Goal: Complete application form

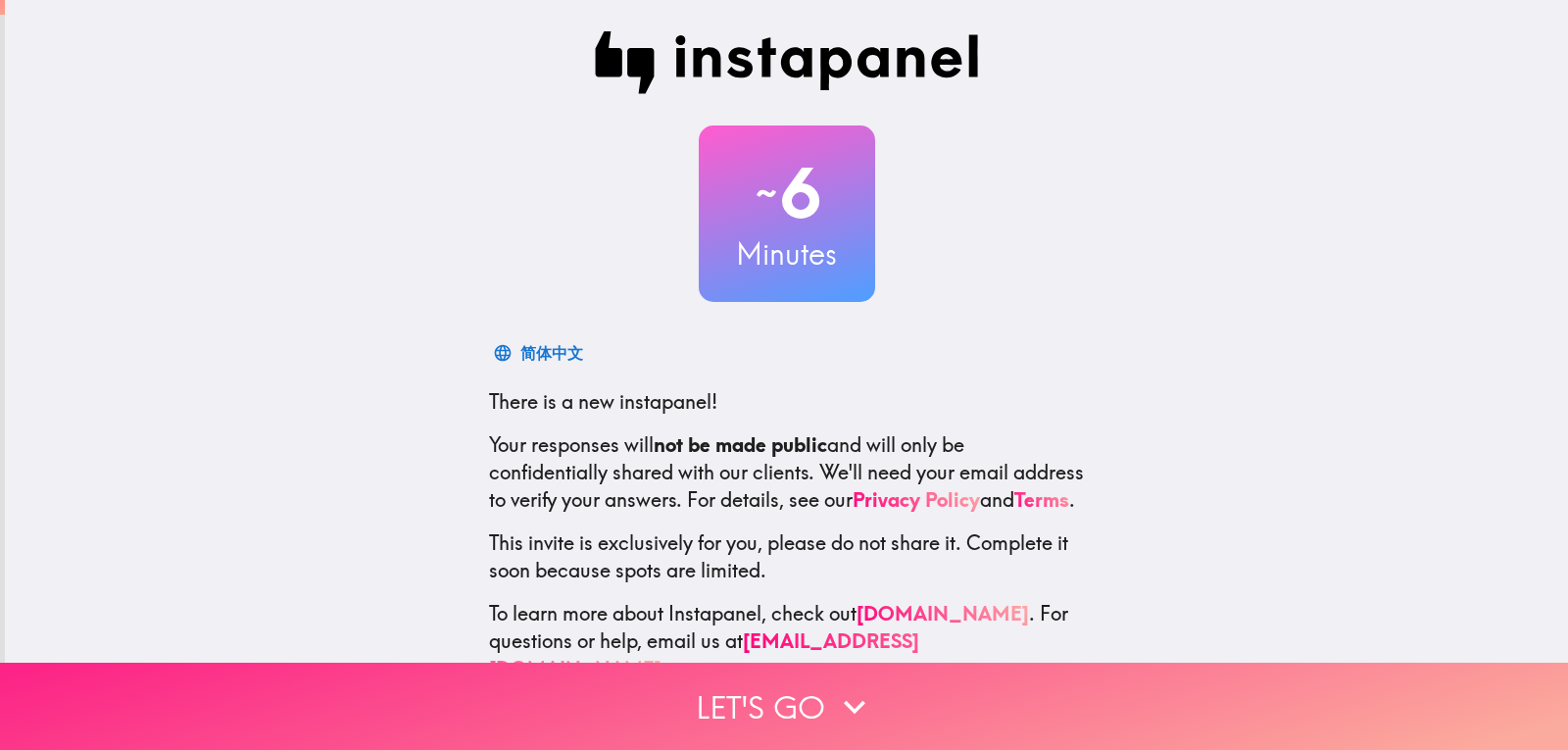
click at [772, 708] on button "Let's go" at bounding box center [784, 706] width 1568 height 87
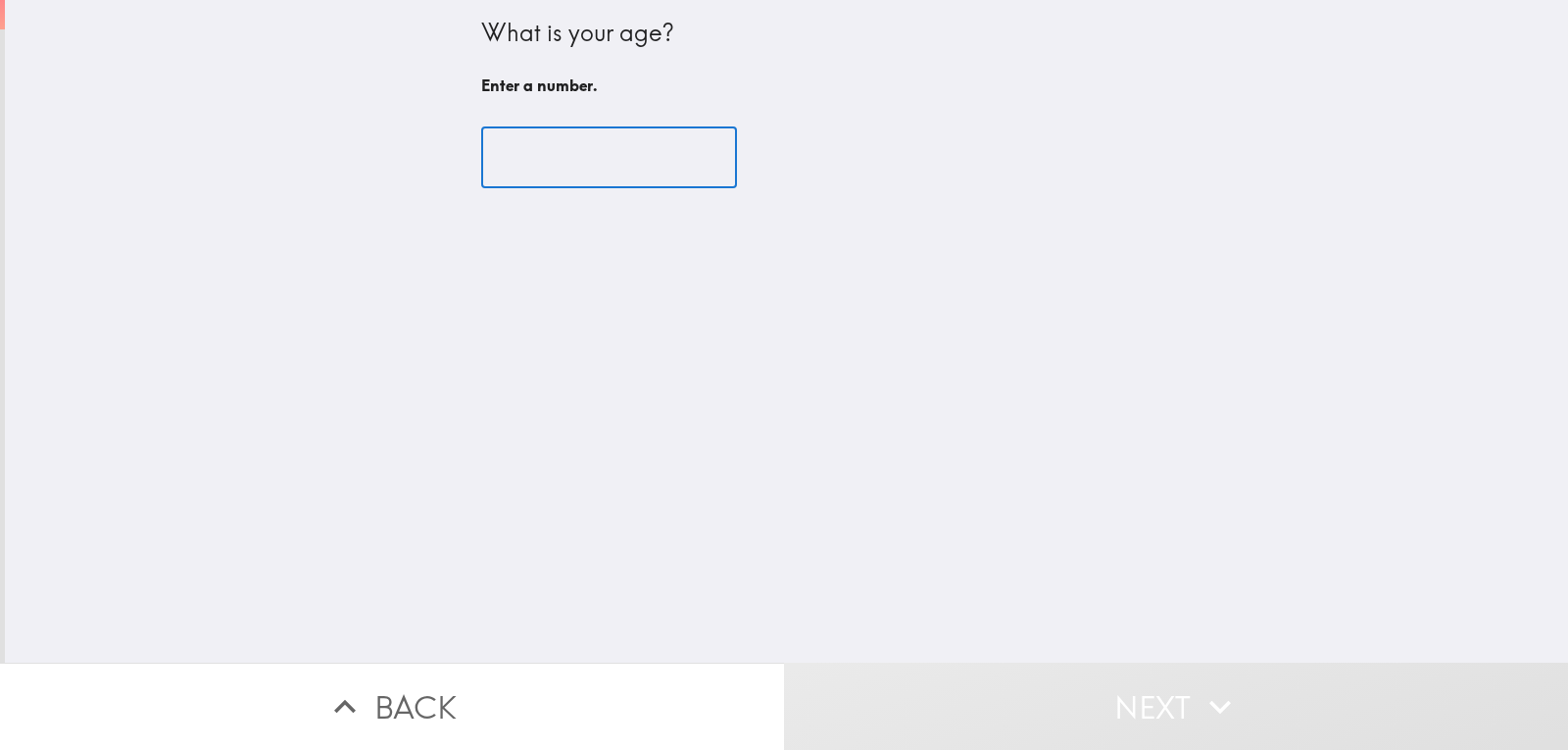
click at [570, 172] on input "number" at bounding box center [609, 157] width 256 height 61
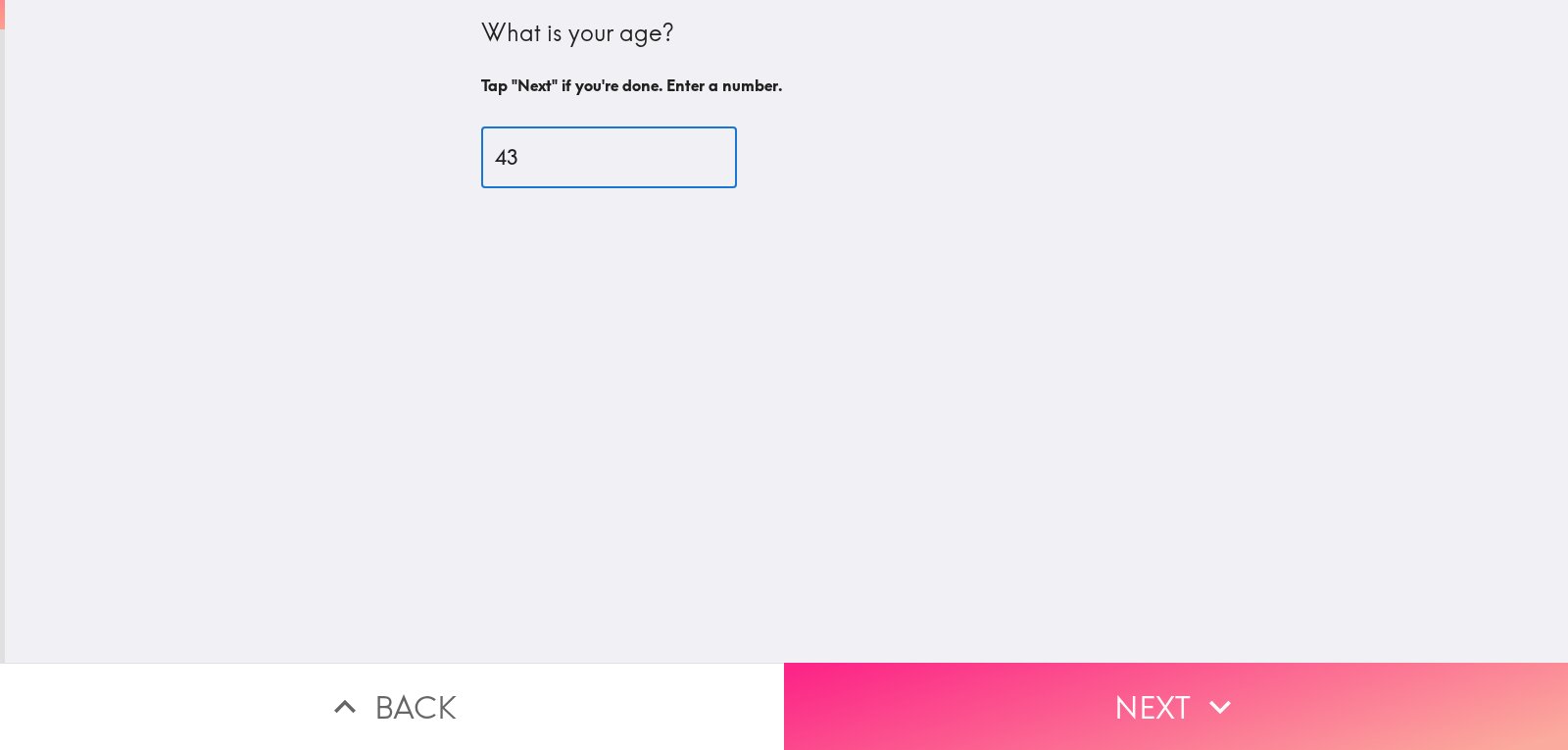
type input "43"
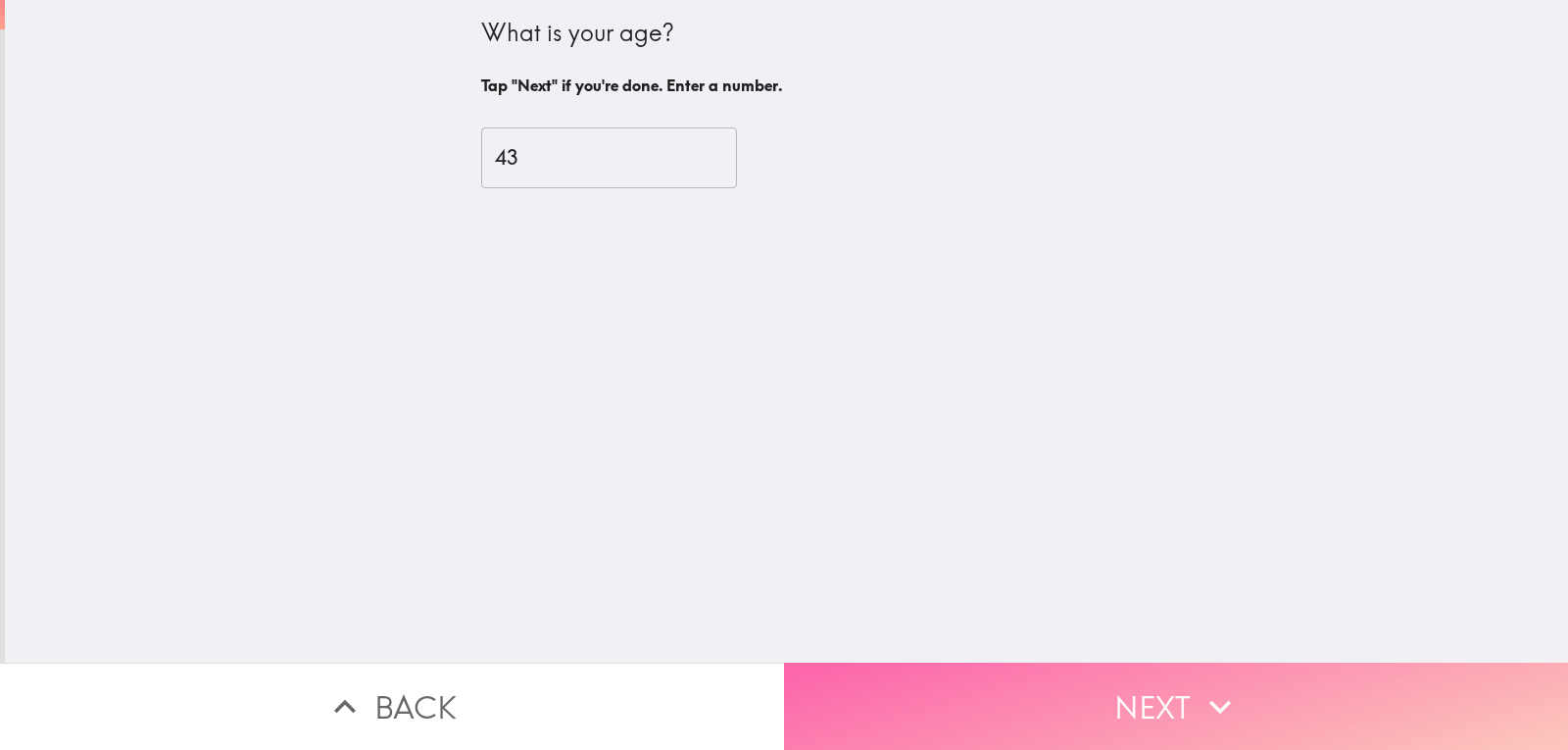
click at [1027, 710] on button "Next" at bounding box center [1175, 706] width 784 height 87
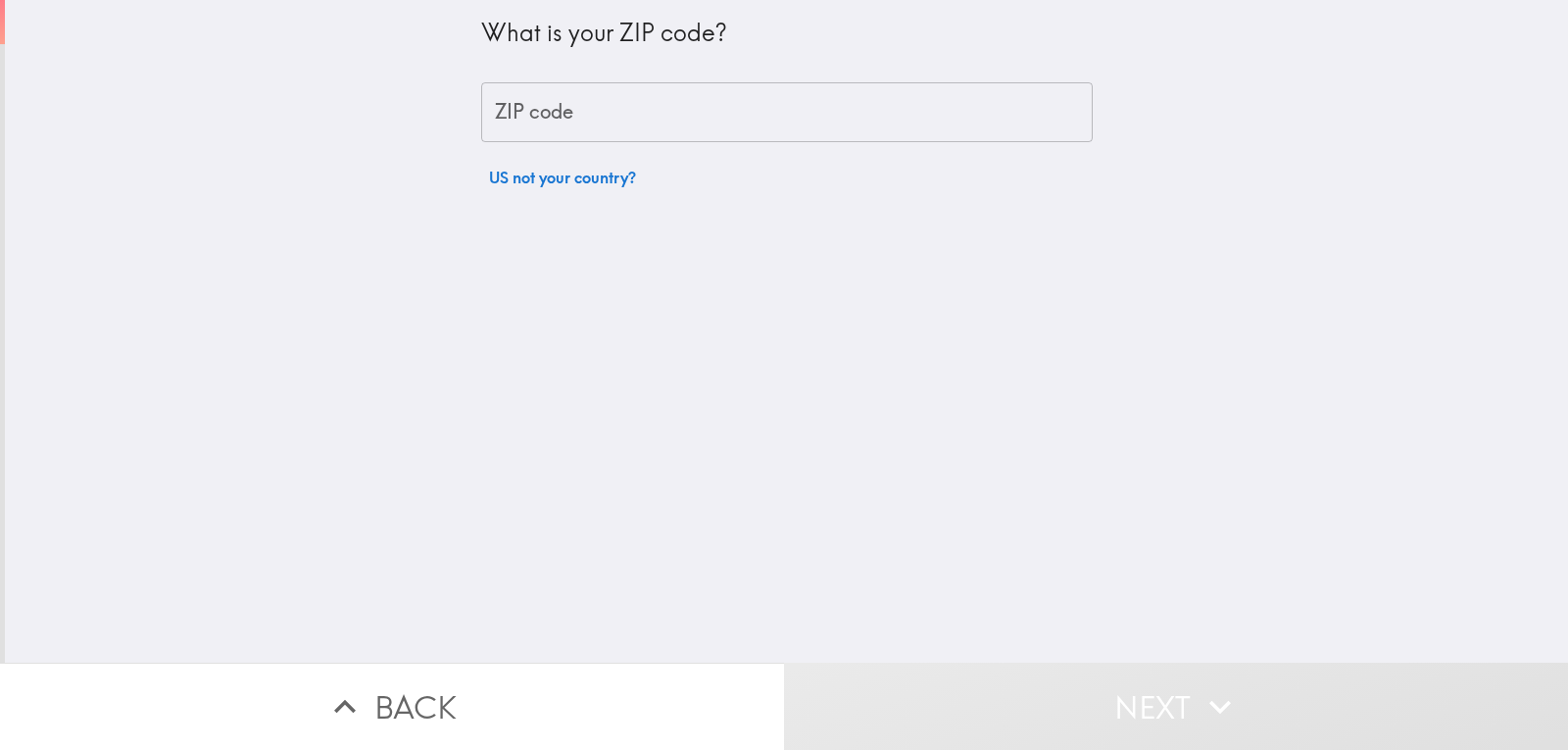
click at [579, 104] on input "ZIP code" at bounding box center [786, 112] width 611 height 61
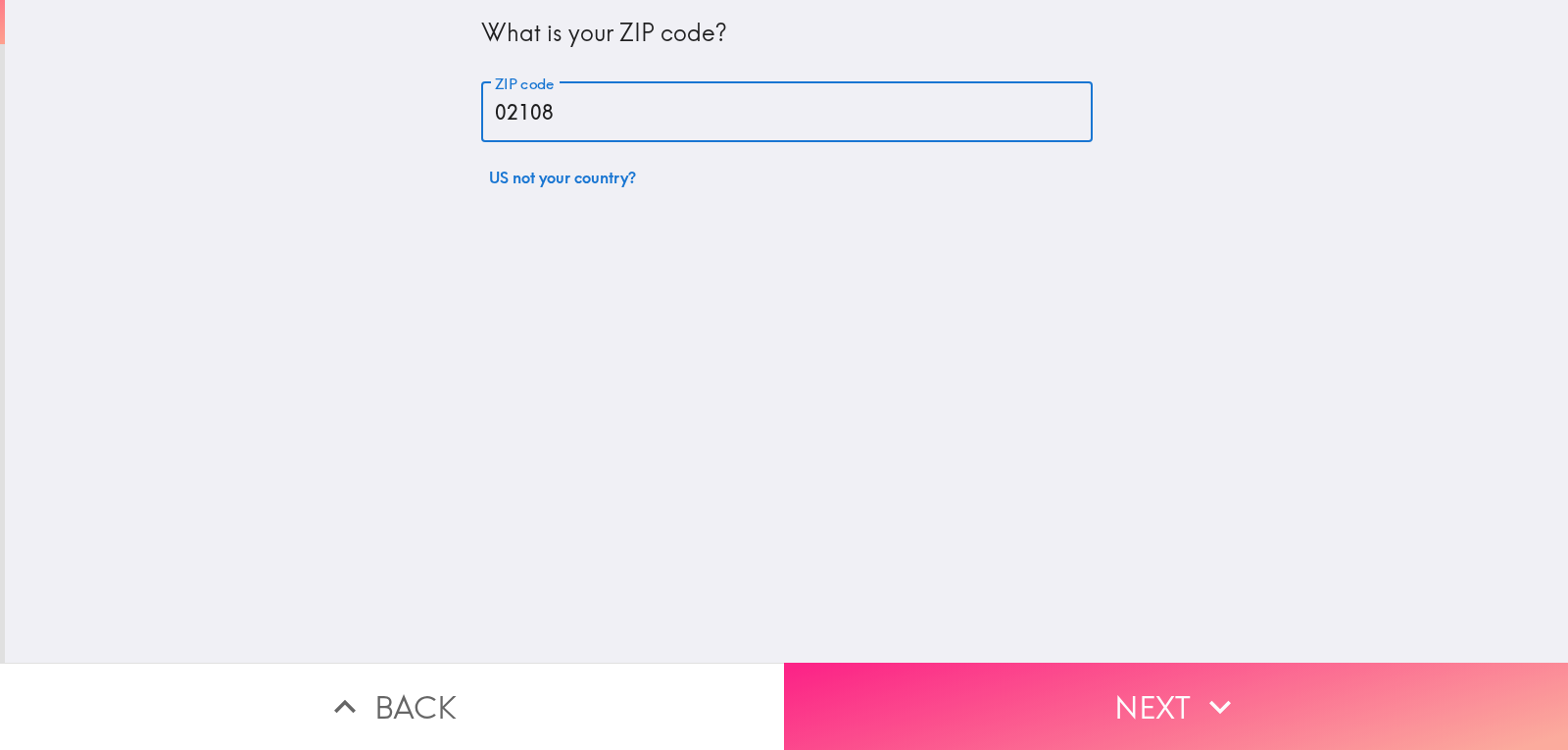
type input "02108"
click at [1158, 679] on button "Next" at bounding box center [1175, 706] width 784 height 87
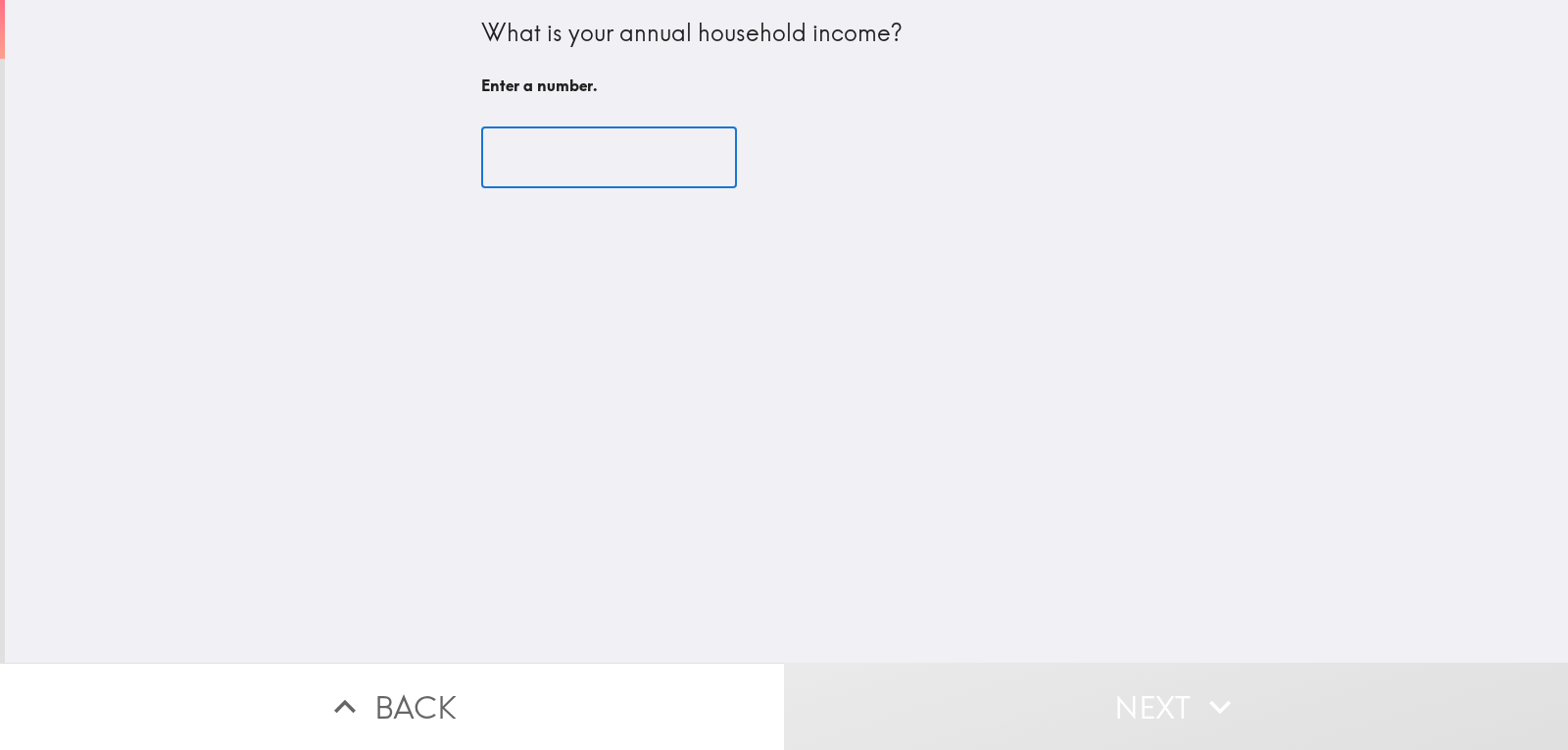
click at [559, 170] on input "number" at bounding box center [609, 157] width 256 height 61
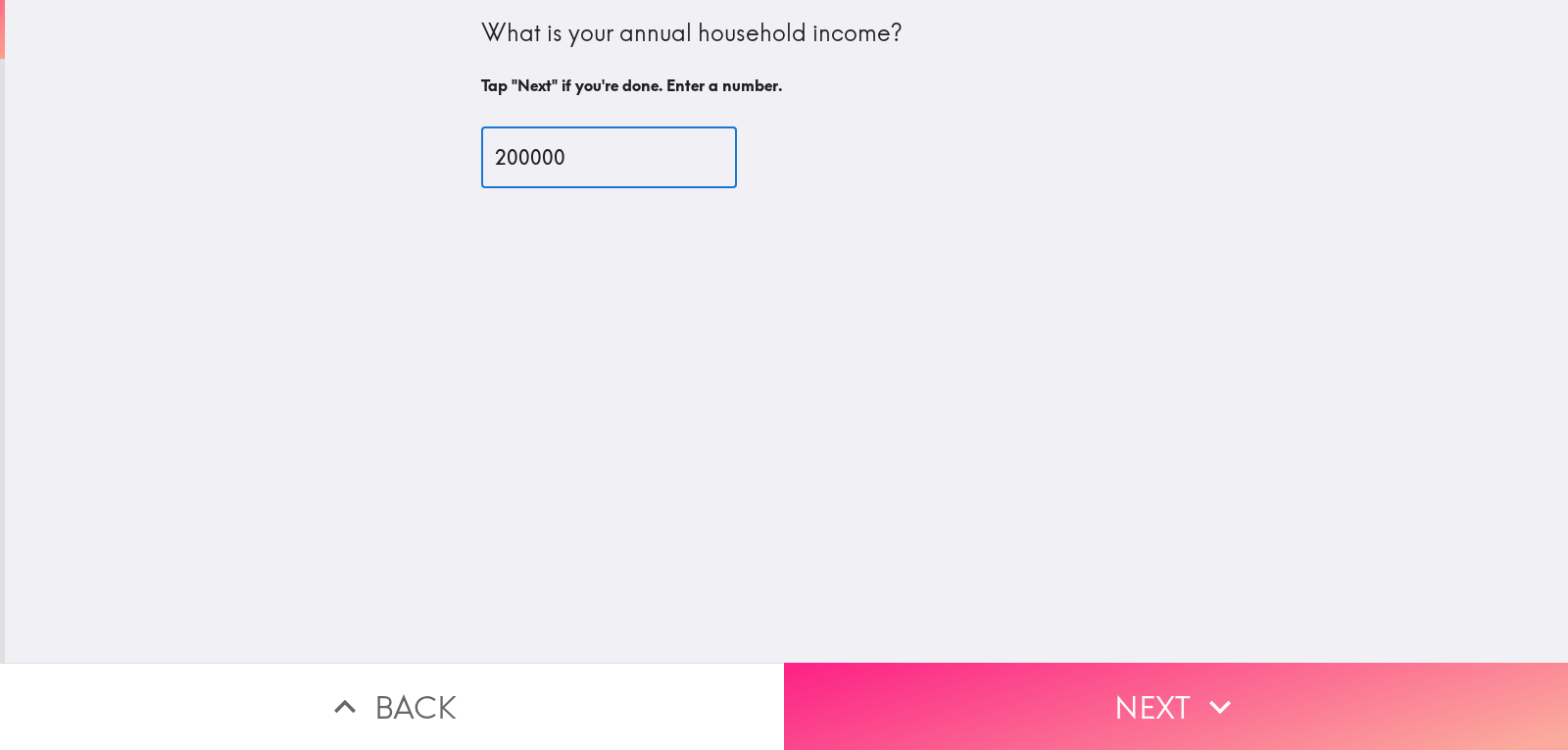
type input "200000"
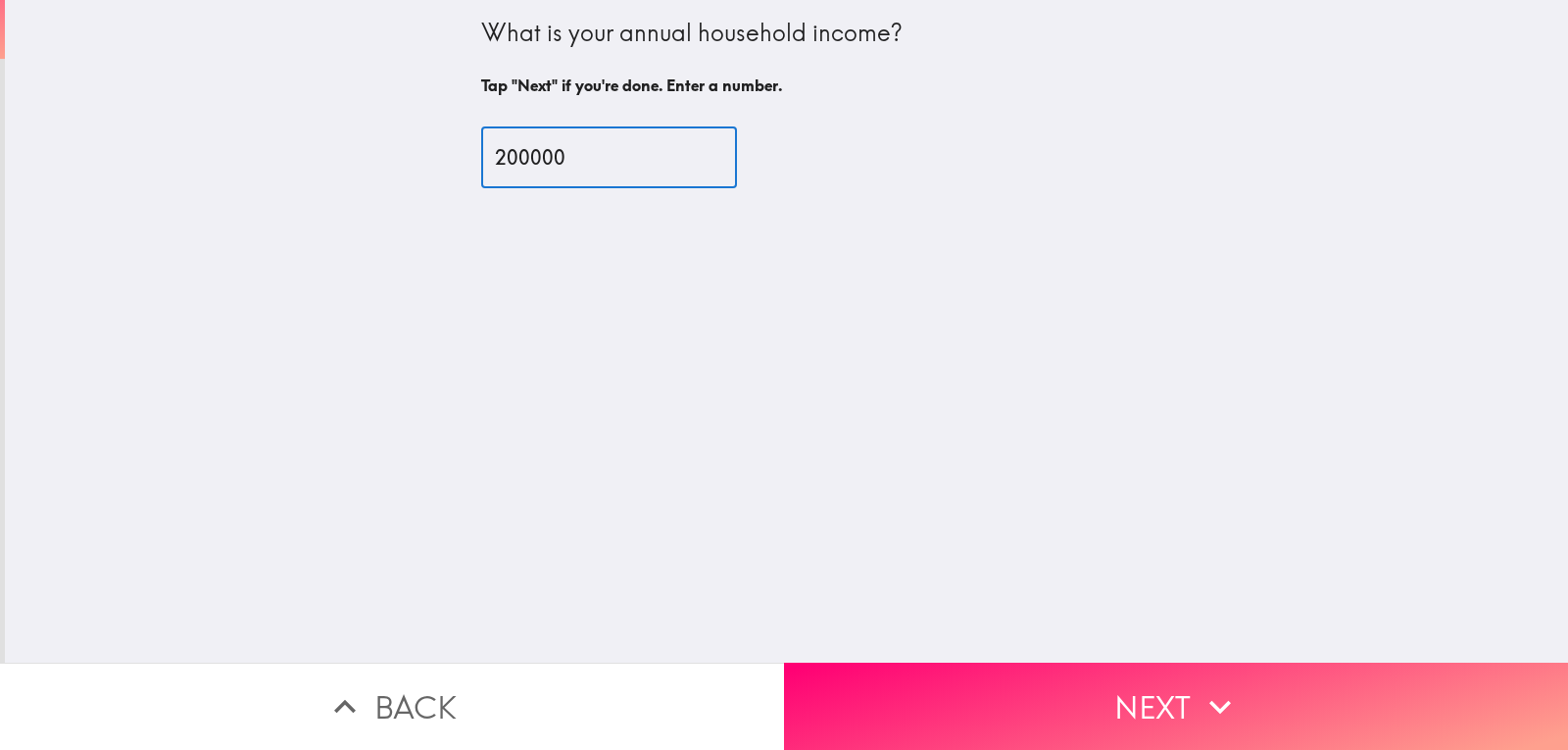
click at [1146, 711] on button "Next" at bounding box center [1175, 706] width 784 height 87
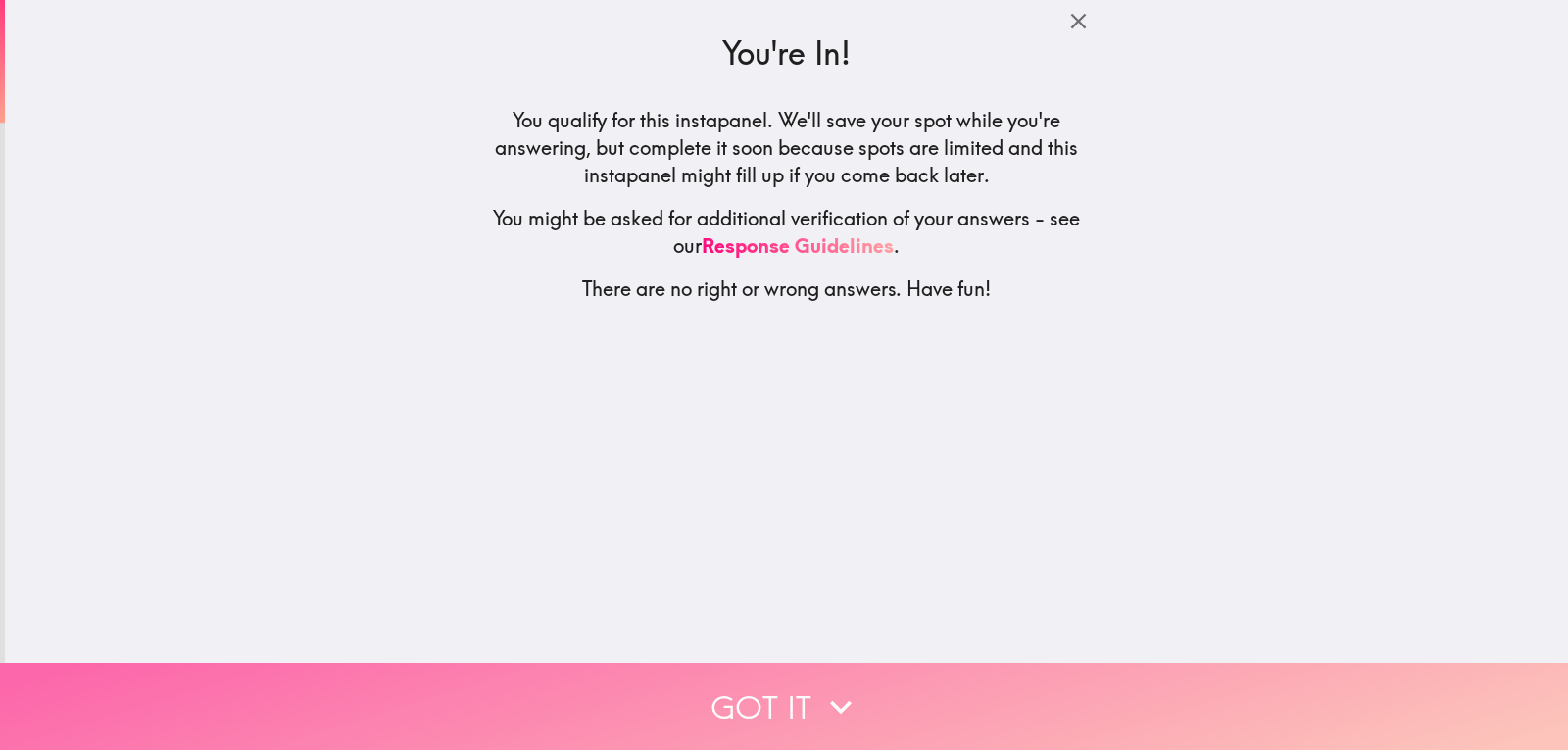
click at [771, 703] on button "Got it" at bounding box center [784, 706] width 1568 height 87
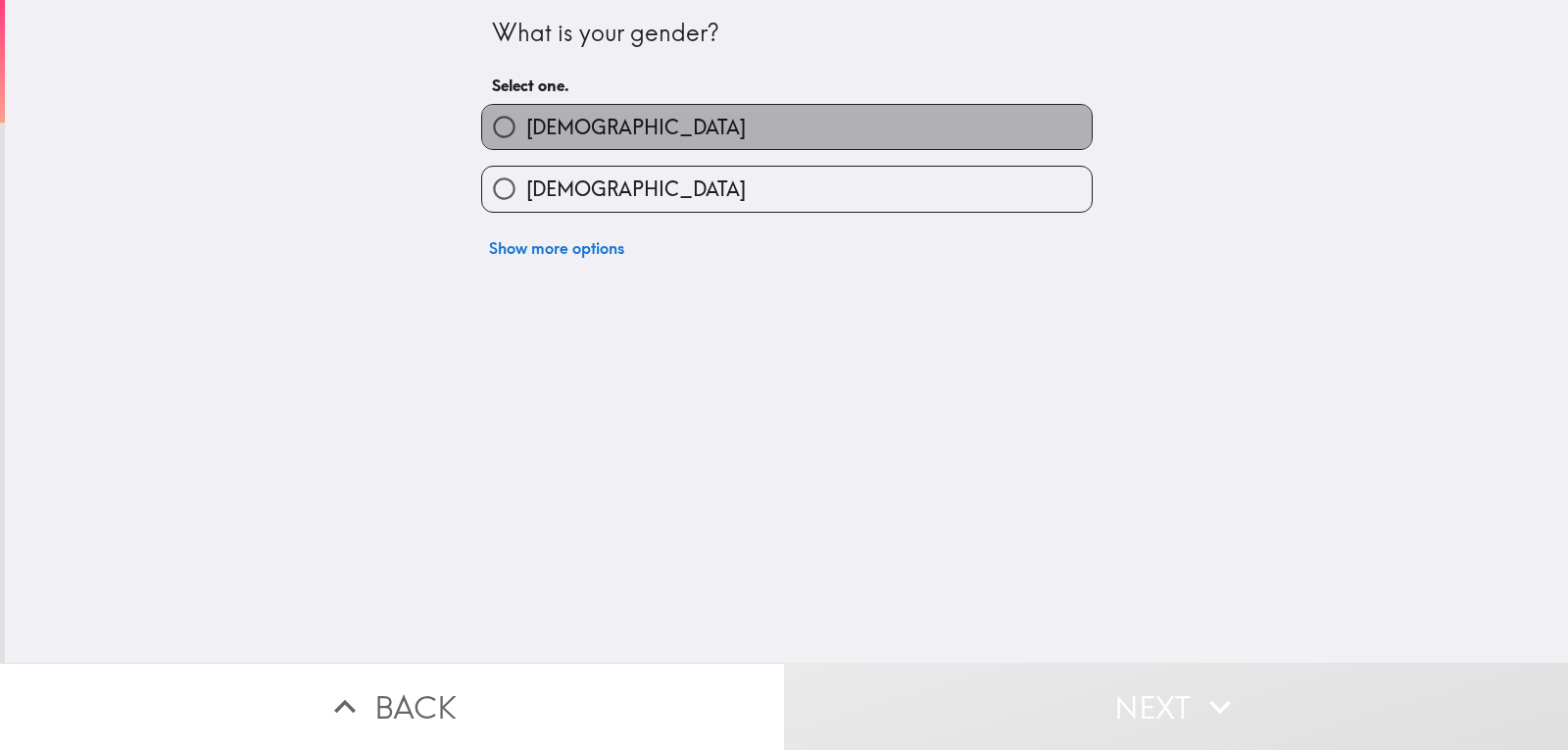
click at [624, 133] on label "[DEMOGRAPHIC_DATA]" at bounding box center [786, 127] width 609 height 44
click at [526, 133] on input "[DEMOGRAPHIC_DATA]" at bounding box center [504, 127] width 44 height 44
radio input "true"
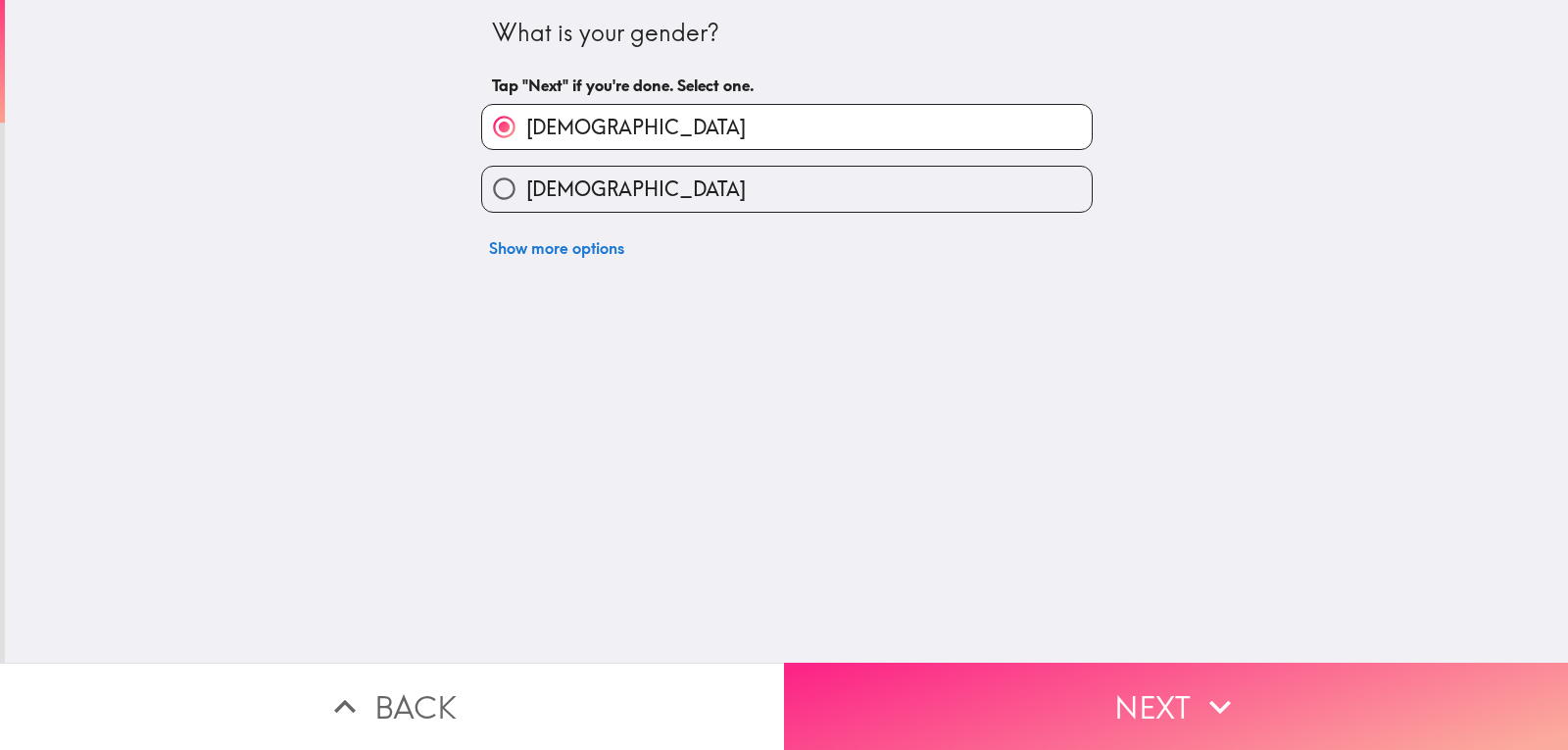
click at [1008, 706] on button "Next" at bounding box center [1175, 706] width 784 height 87
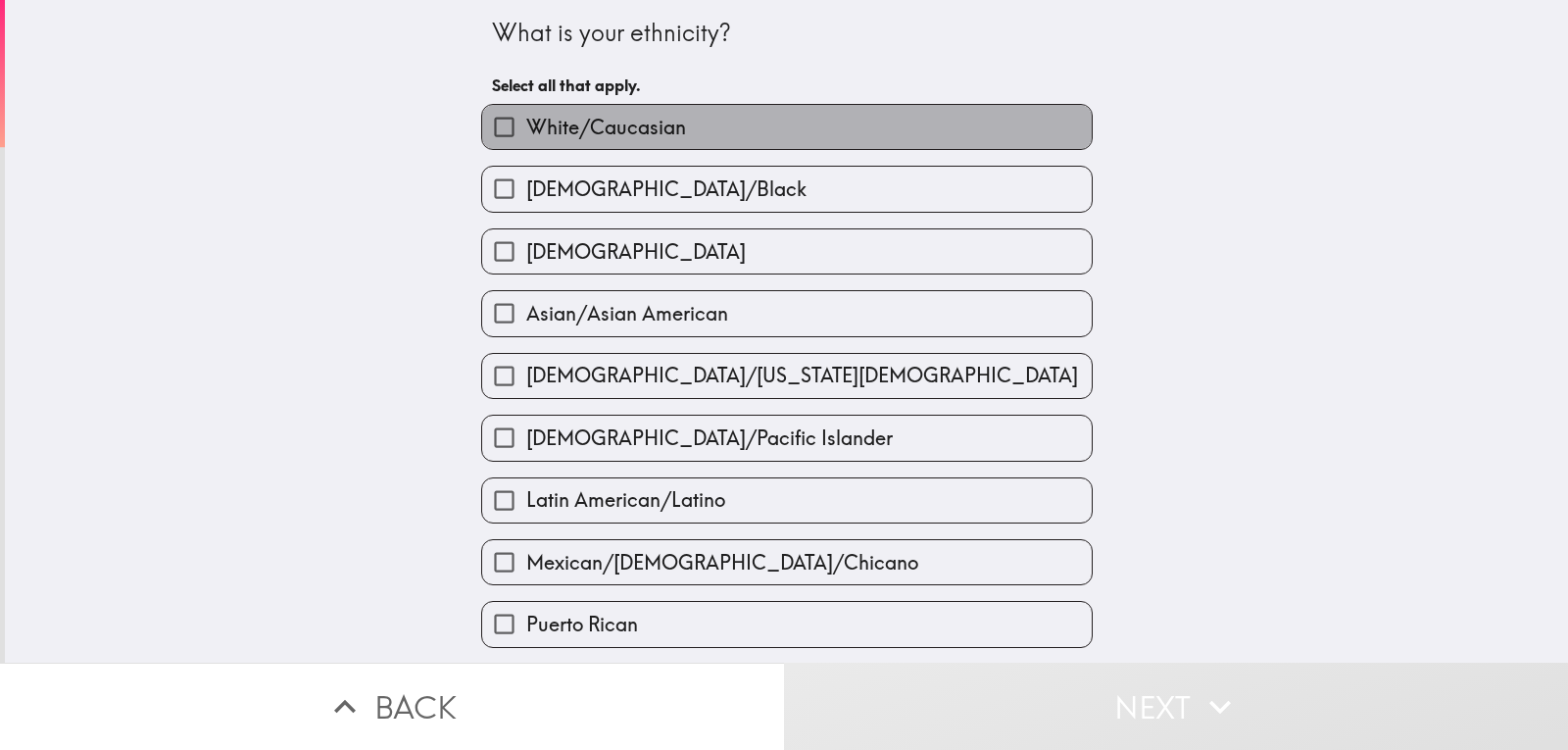
click at [615, 121] on span "White/Caucasian" at bounding box center [605, 128] width 160 height 28
click at [526, 121] on input "White/Caucasian" at bounding box center [504, 127] width 44 height 44
checkbox input "true"
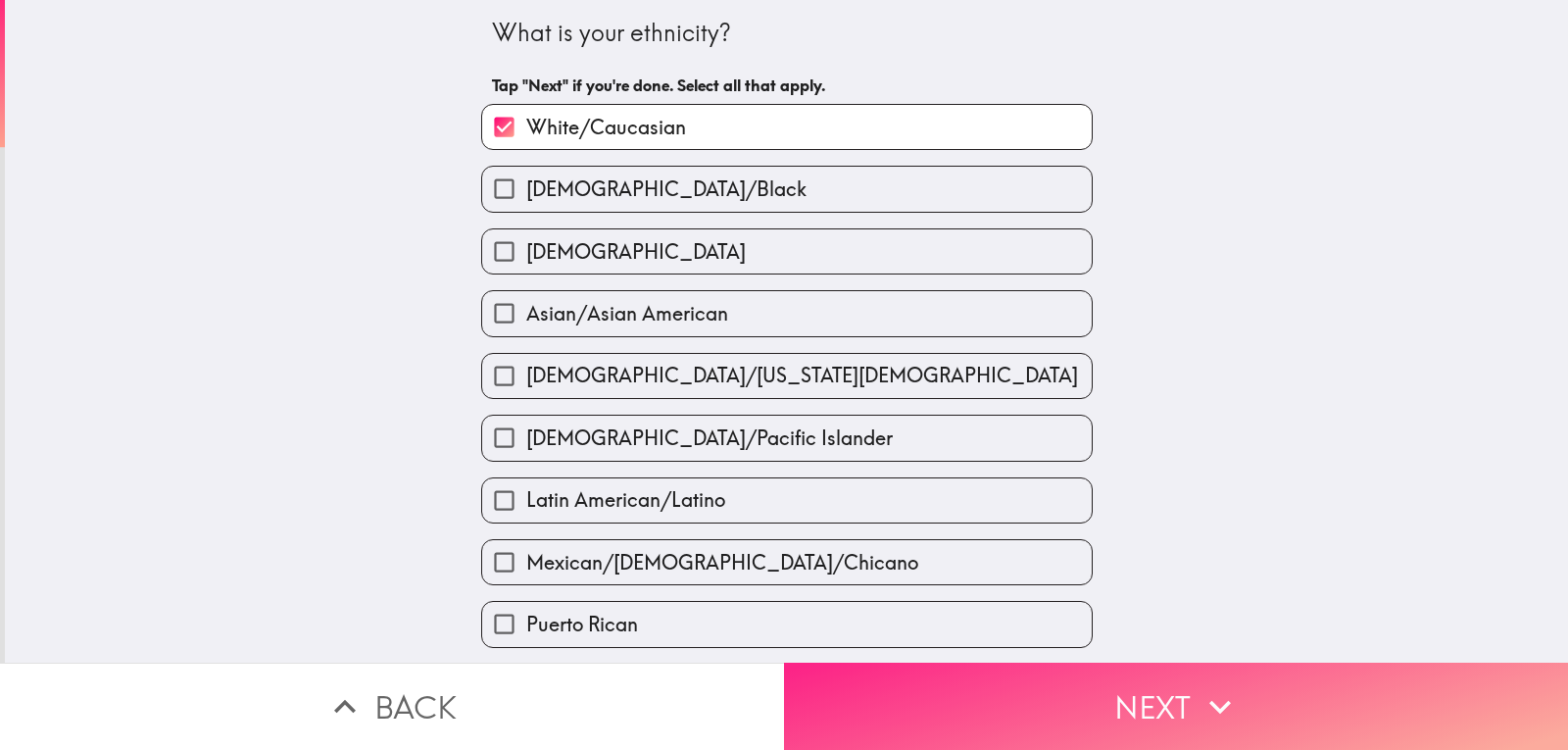
click at [1247, 711] on button "Next" at bounding box center [1175, 706] width 784 height 87
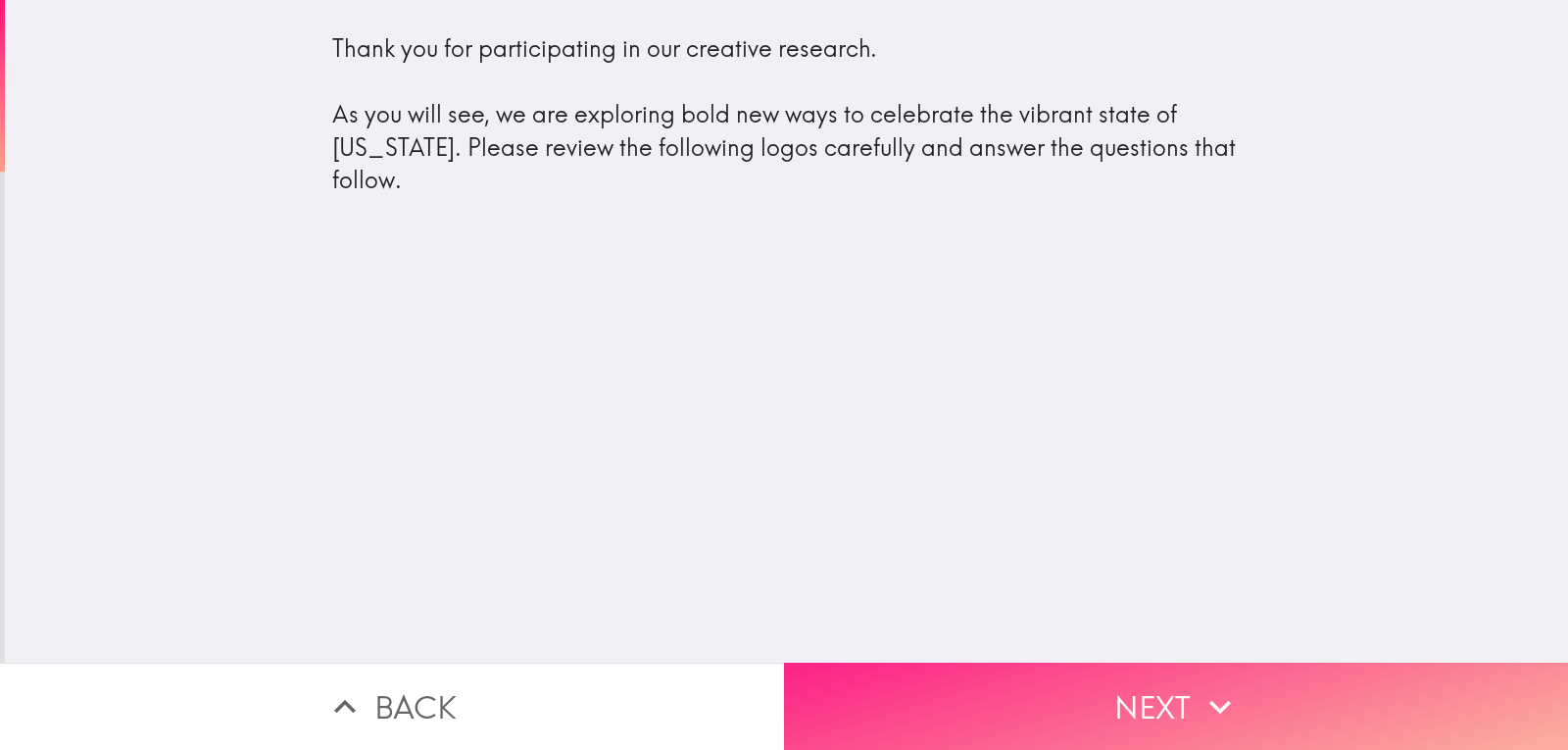
click at [1097, 697] on button "Next" at bounding box center [1175, 706] width 784 height 87
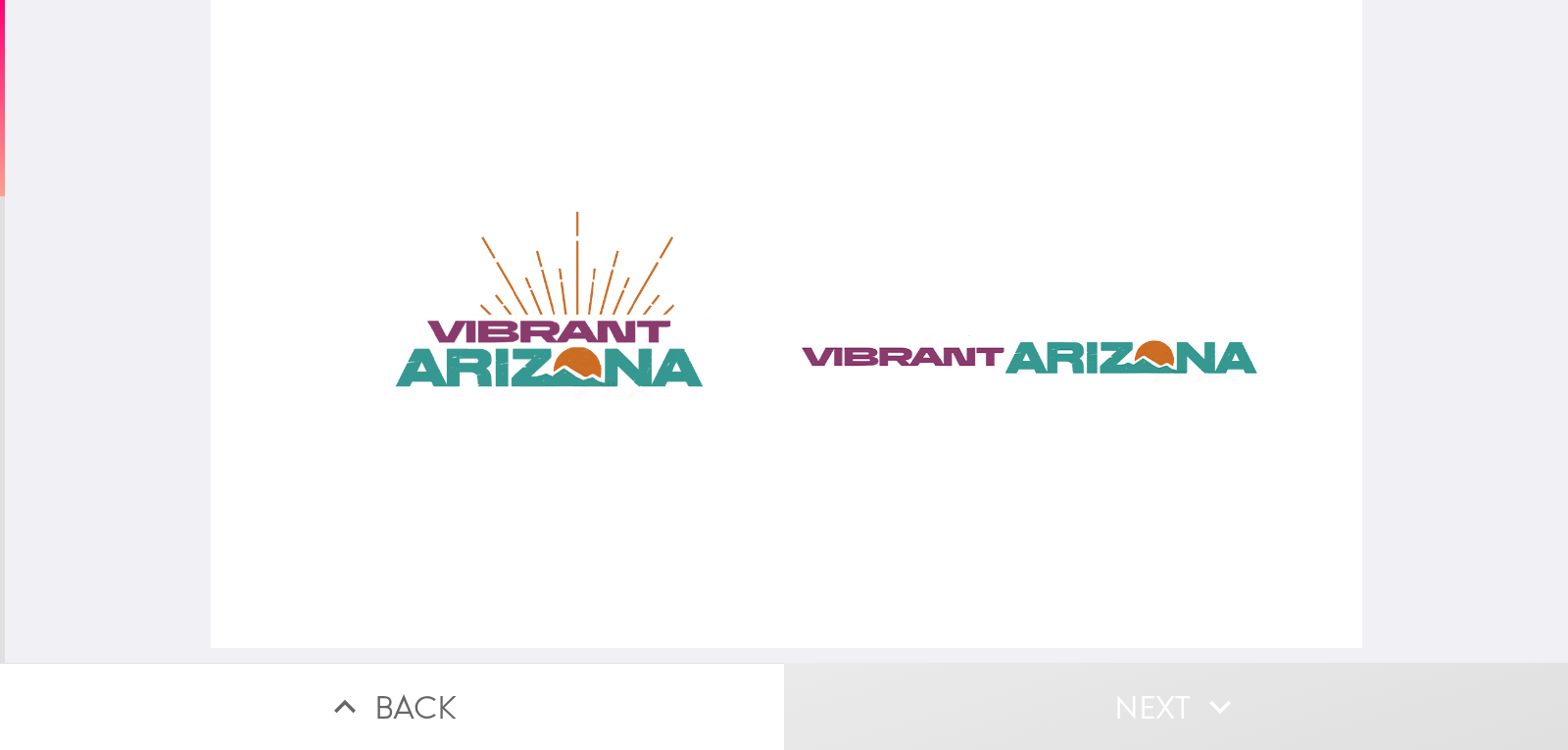
click at [563, 303] on div at bounding box center [785, 323] width 1151 height 648
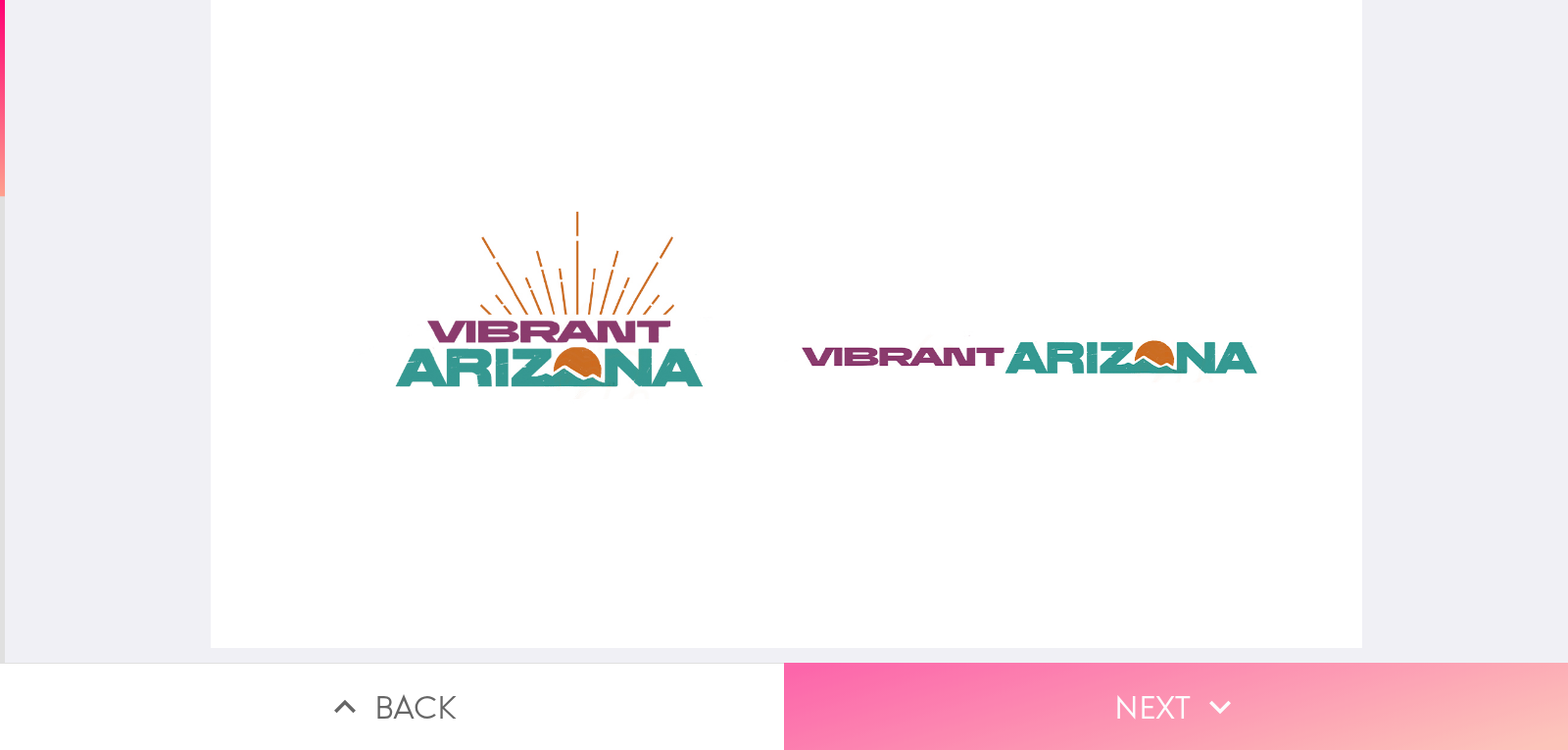
click at [1063, 694] on button "Next" at bounding box center [1175, 706] width 784 height 87
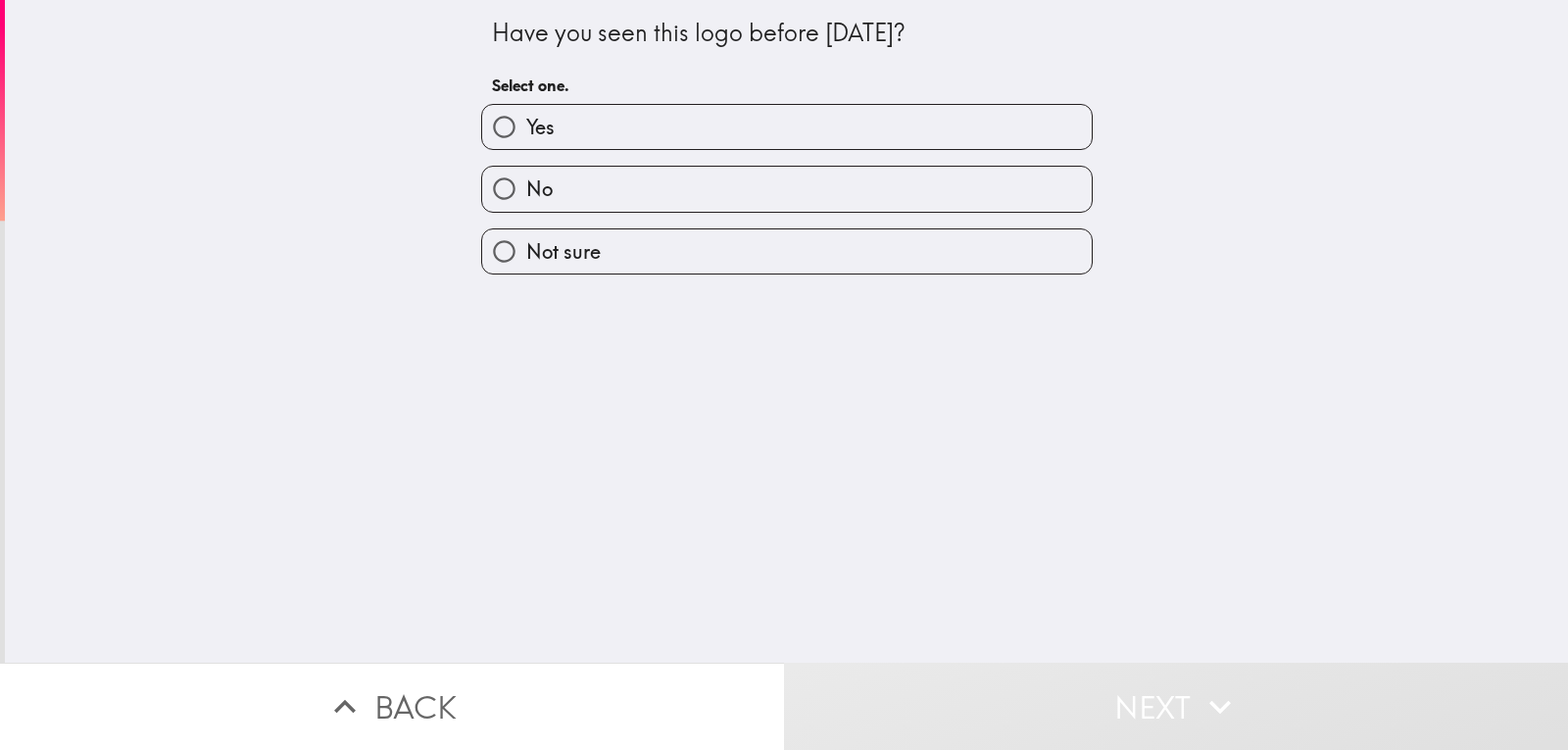
click at [758, 135] on label "Yes" at bounding box center [786, 127] width 609 height 44
click at [526, 135] on input "Yes" at bounding box center [504, 127] width 44 height 44
radio input "true"
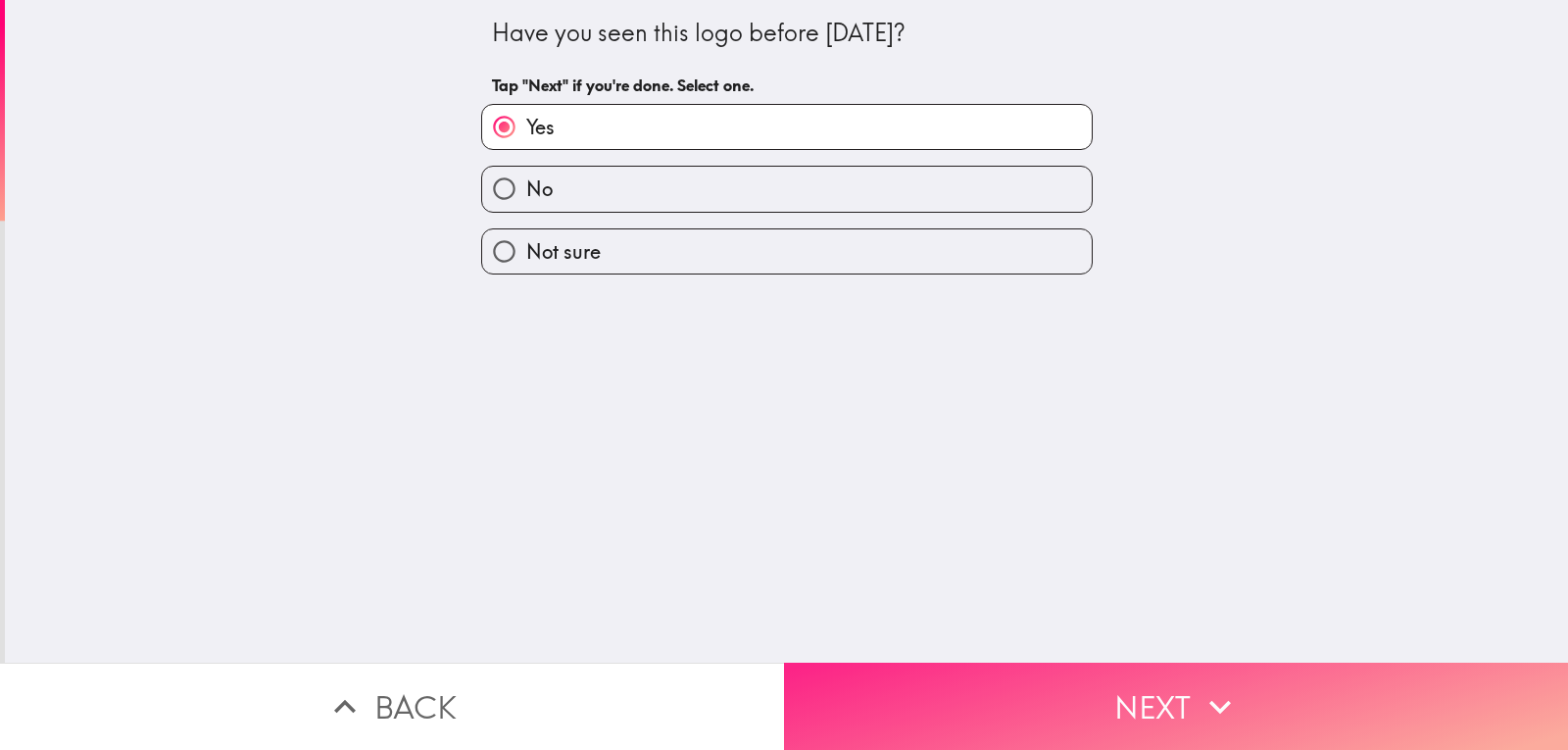
click at [1079, 715] on button "Next" at bounding box center [1175, 706] width 784 height 87
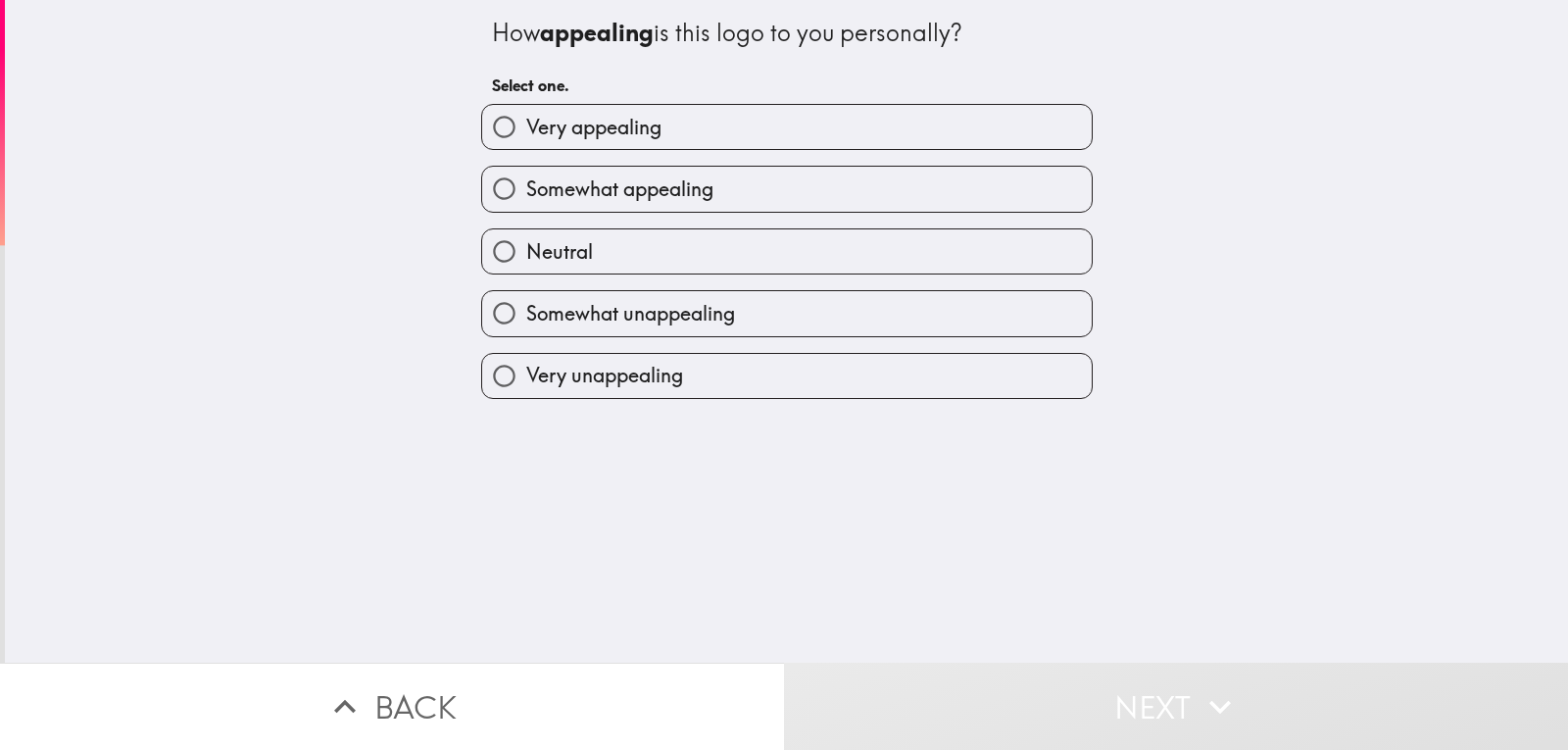
click at [629, 132] on span "Very appealing" at bounding box center [593, 128] width 135 height 28
click at [526, 132] on input "Very appealing" at bounding box center [504, 127] width 44 height 44
radio input "true"
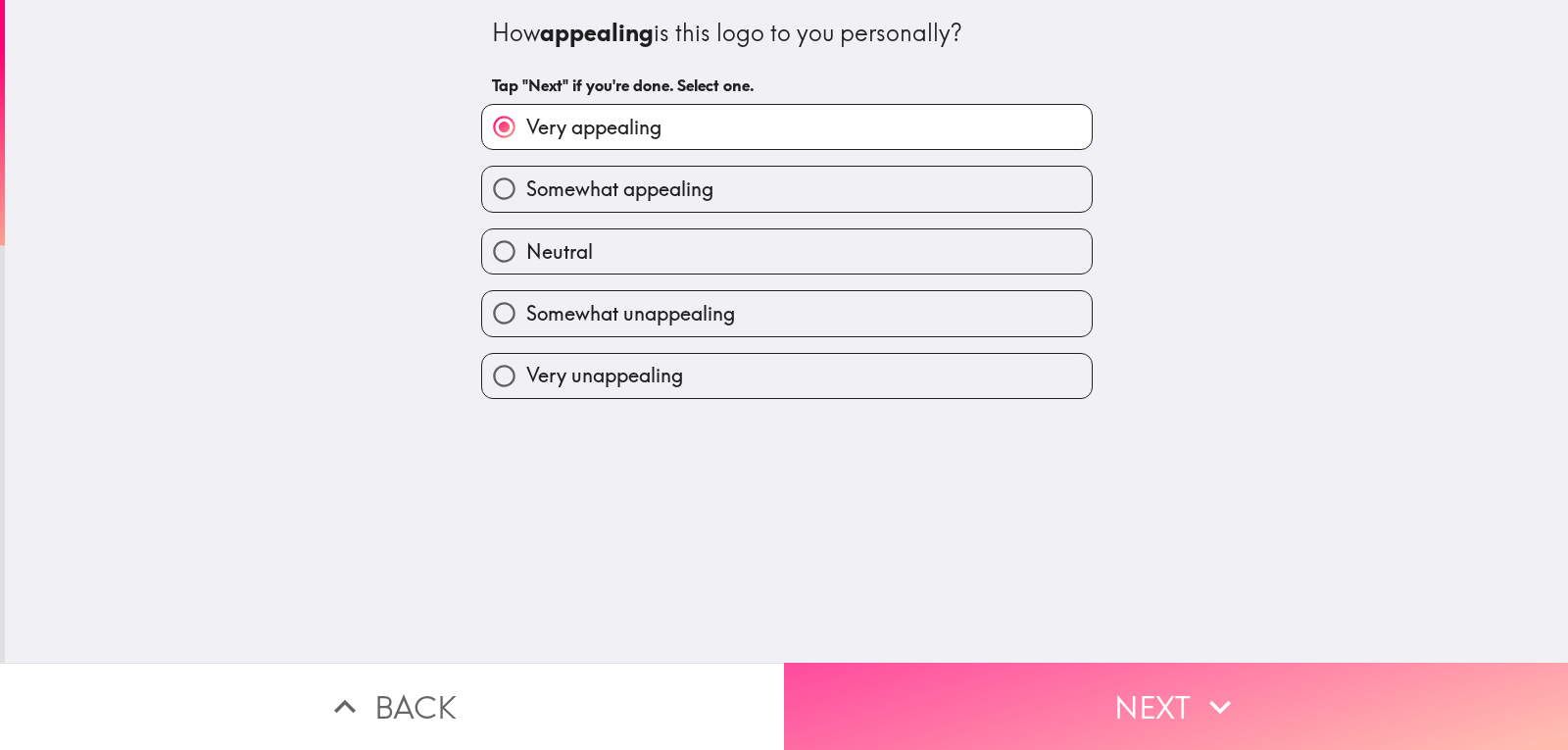
drag, startPoint x: 1125, startPoint y: 710, endPoint x: 1042, endPoint y: 603, distance: 135.4
click at [1123, 712] on button "Next" at bounding box center [1175, 706] width 784 height 87
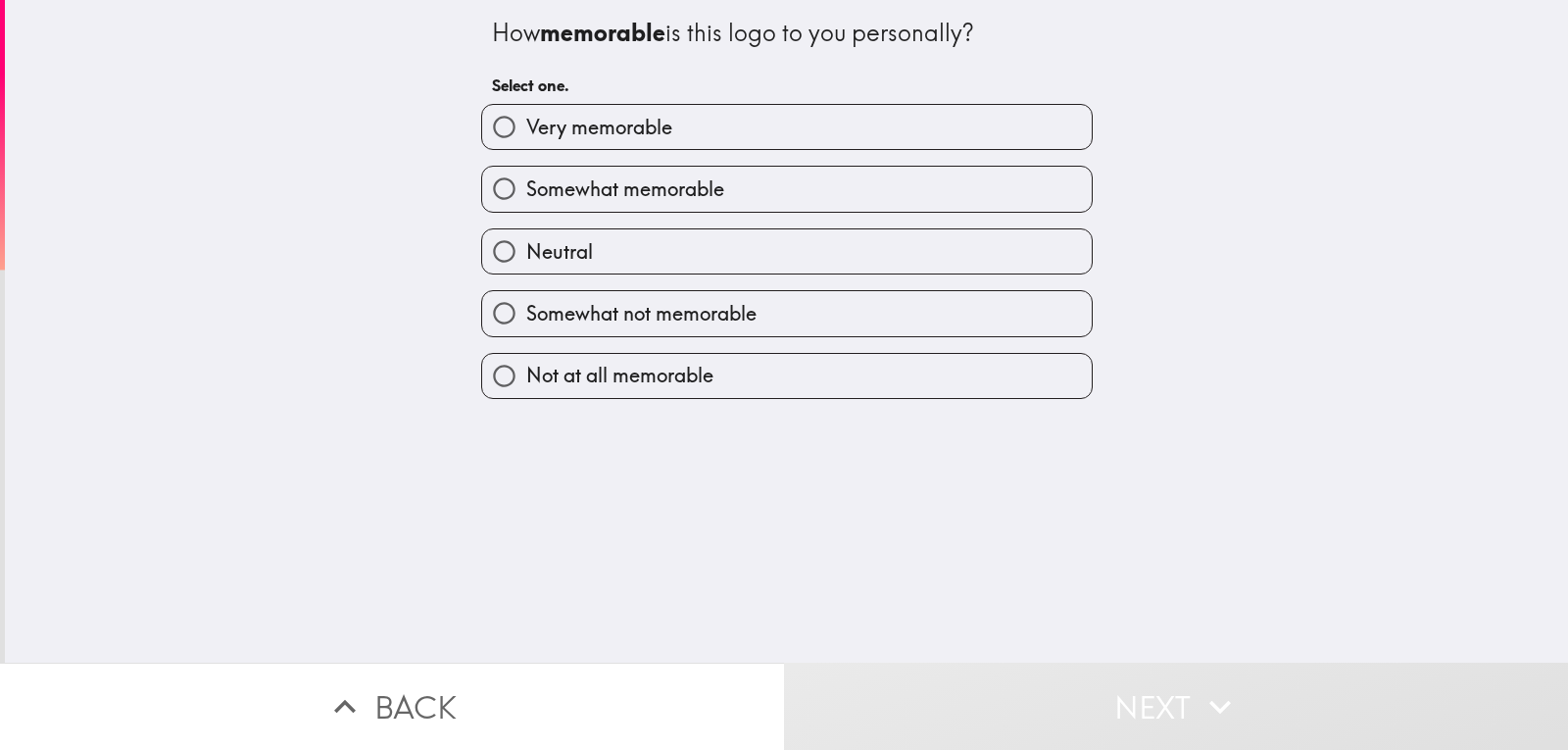
click at [634, 140] on label "Very memorable" at bounding box center [786, 127] width 609 height 44
click at [526, 140] on input "Very memorable" at bounding box center [504, 127] width 44 height 44
radio input "true"
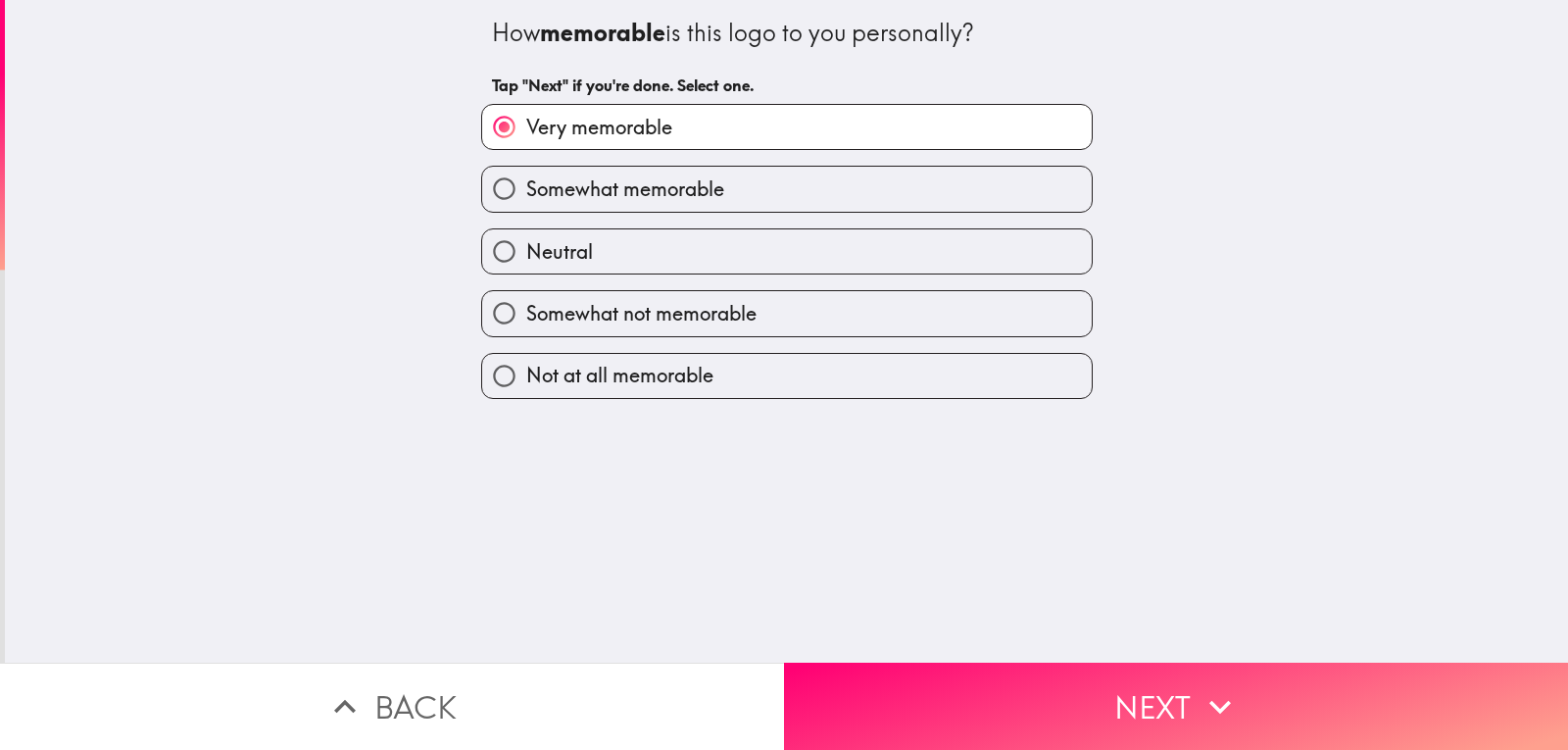
click at [1010, 680] on button "Next" at bounding box center [1175, 706] width 784 height 87
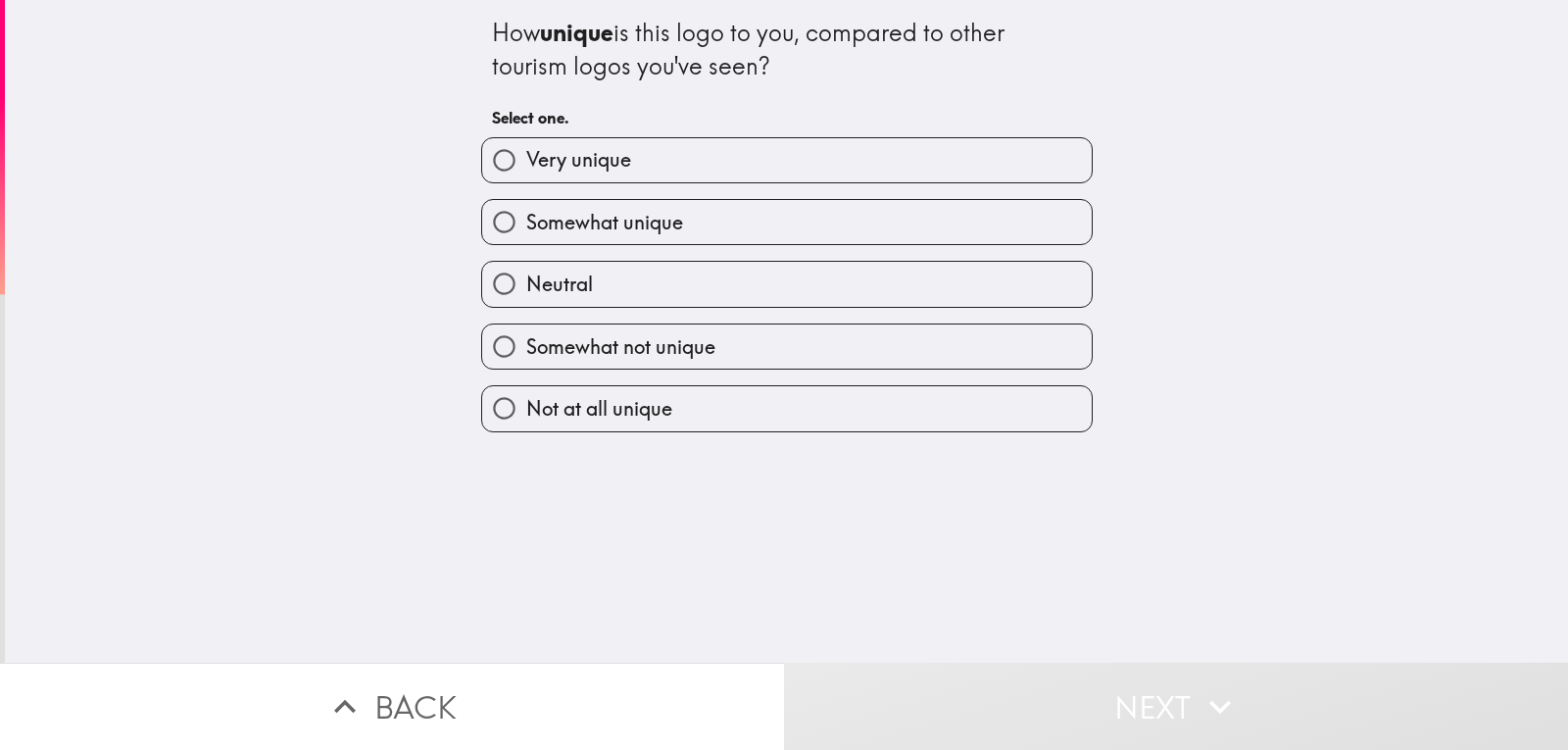
click at [732, 170] on label "Very unique" at bounding box center [786, 160] width 609 height 44
click at [526, 170] on input "Very unique" at bounding box center [504, 160] width 44 height 44
radio input "true"
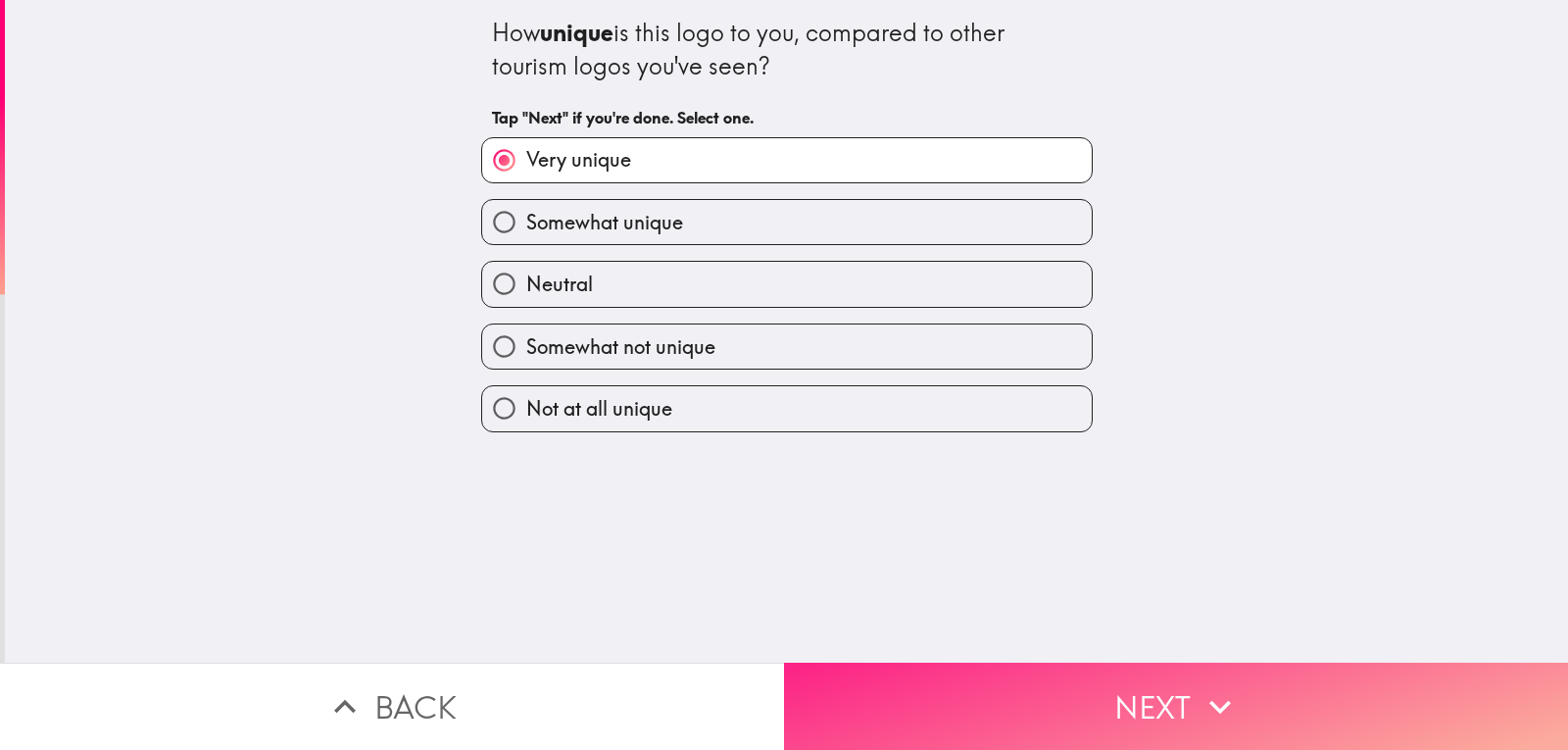
click at [1083, 683] on button "Next" at bounding box center [1175, 706] width 784 height 87
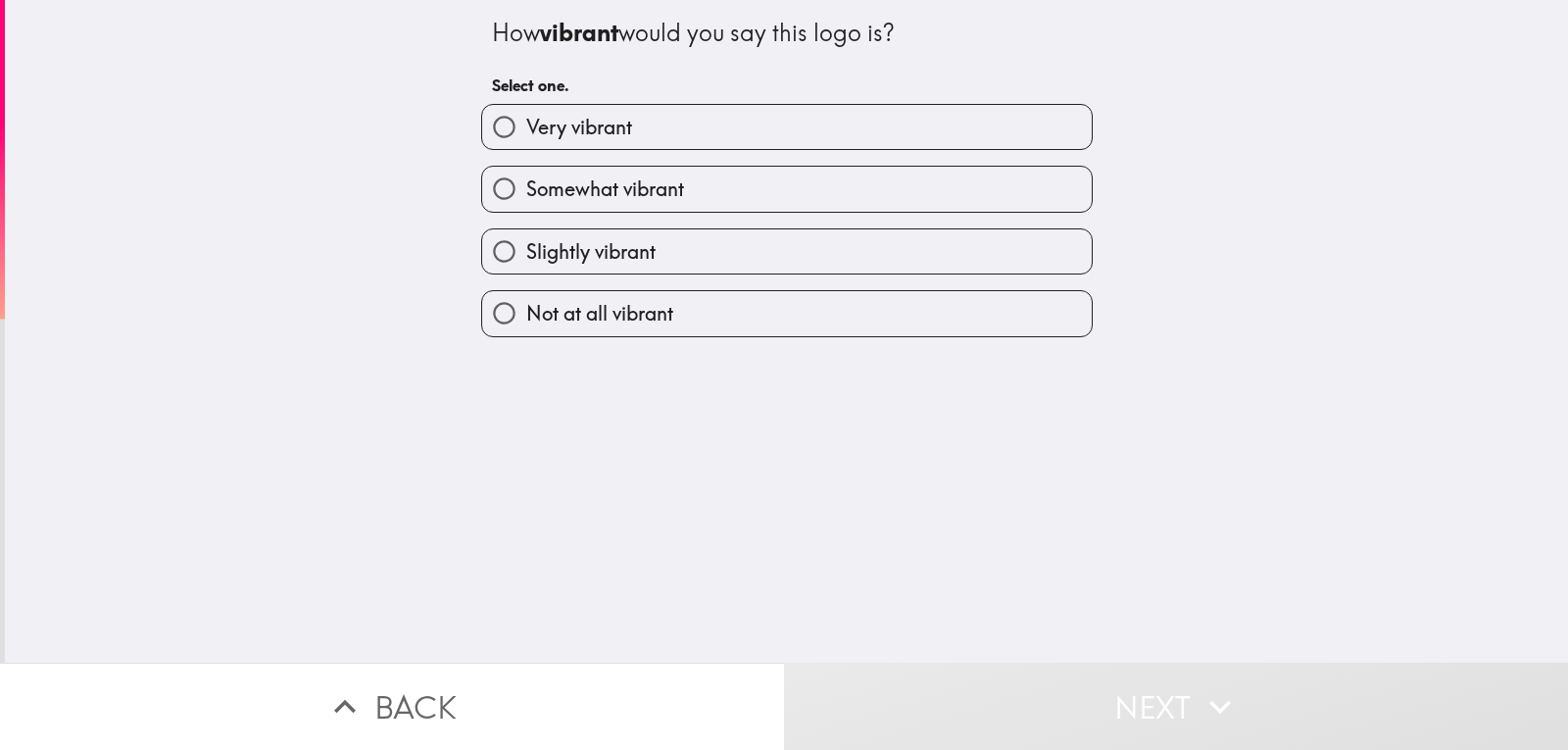
click at [623, 115] on label "Very vibrant" at bounding box center [786, 127] width 609 height 44
click at [526, 115] on input "Very vibrant" at bounding box center [504, 127] width 44 height 44
radio input "true"
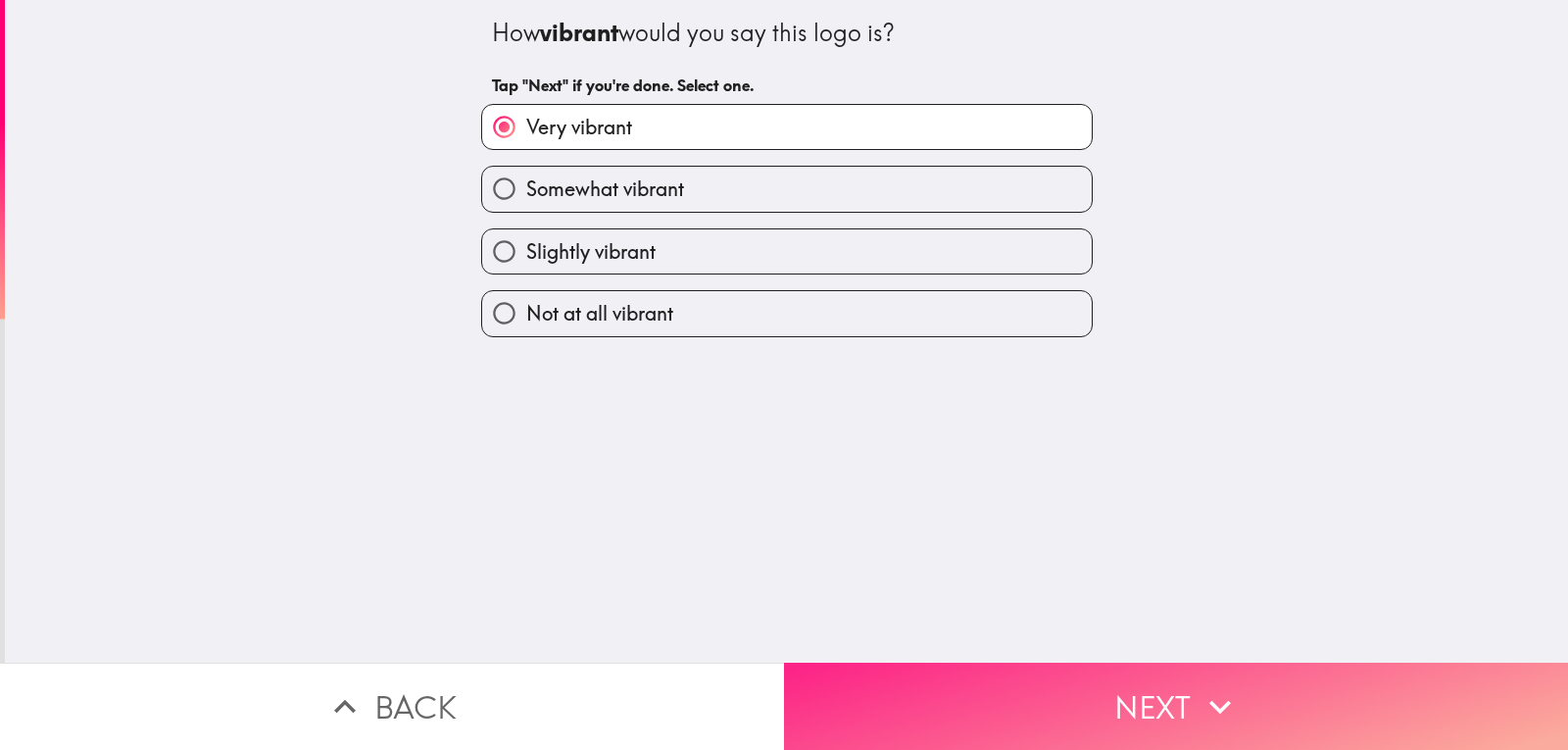
click at [1098, 686] on button "Next" at bounding box center [1175, 706] width 784 height 87
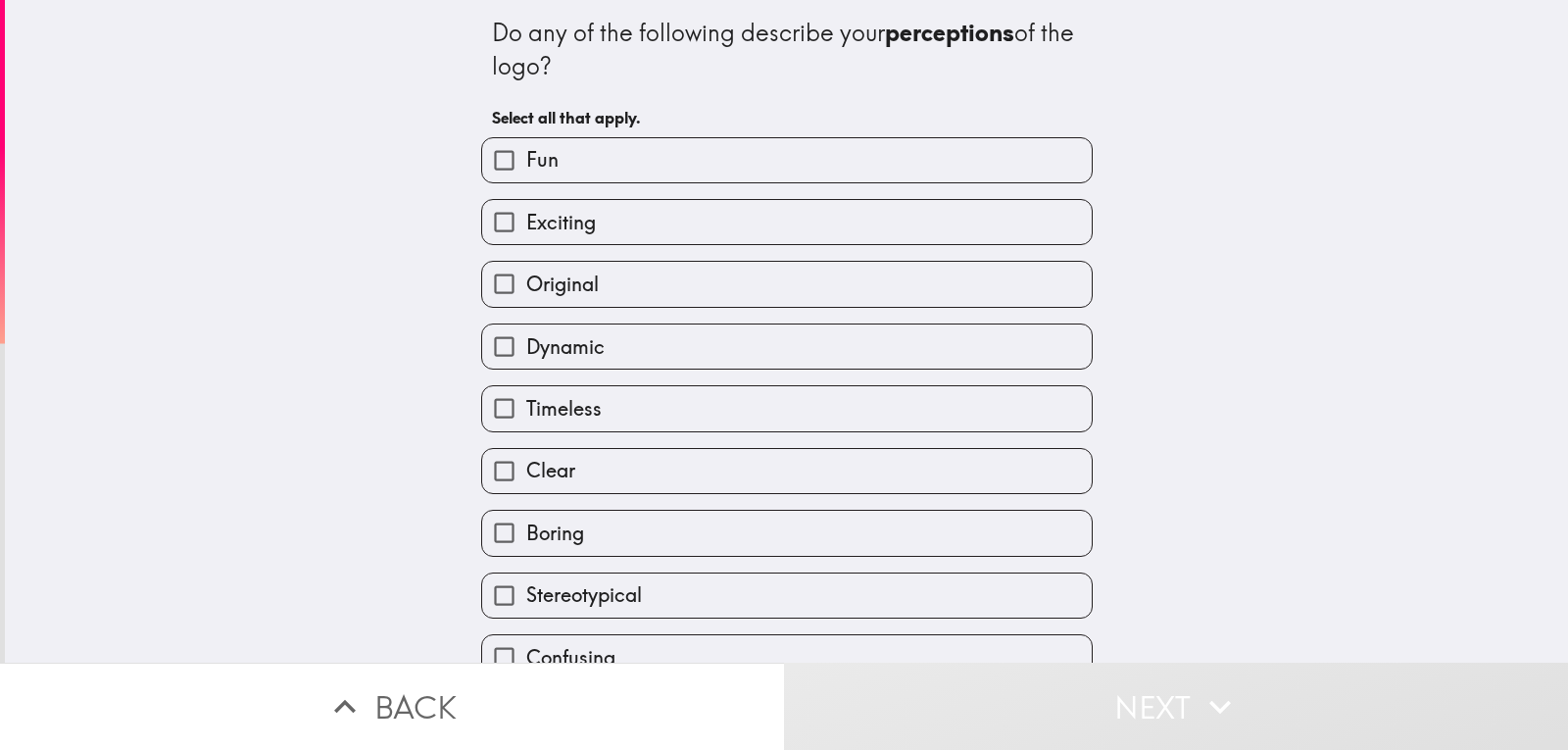
click at [600, 472] on label "Clear" at bounding box center [786, 470] width 609 height 44
click at [526, 472] on input "Clear" at bounding box center [504, 470] width 44 height 44
checkbox input "true"
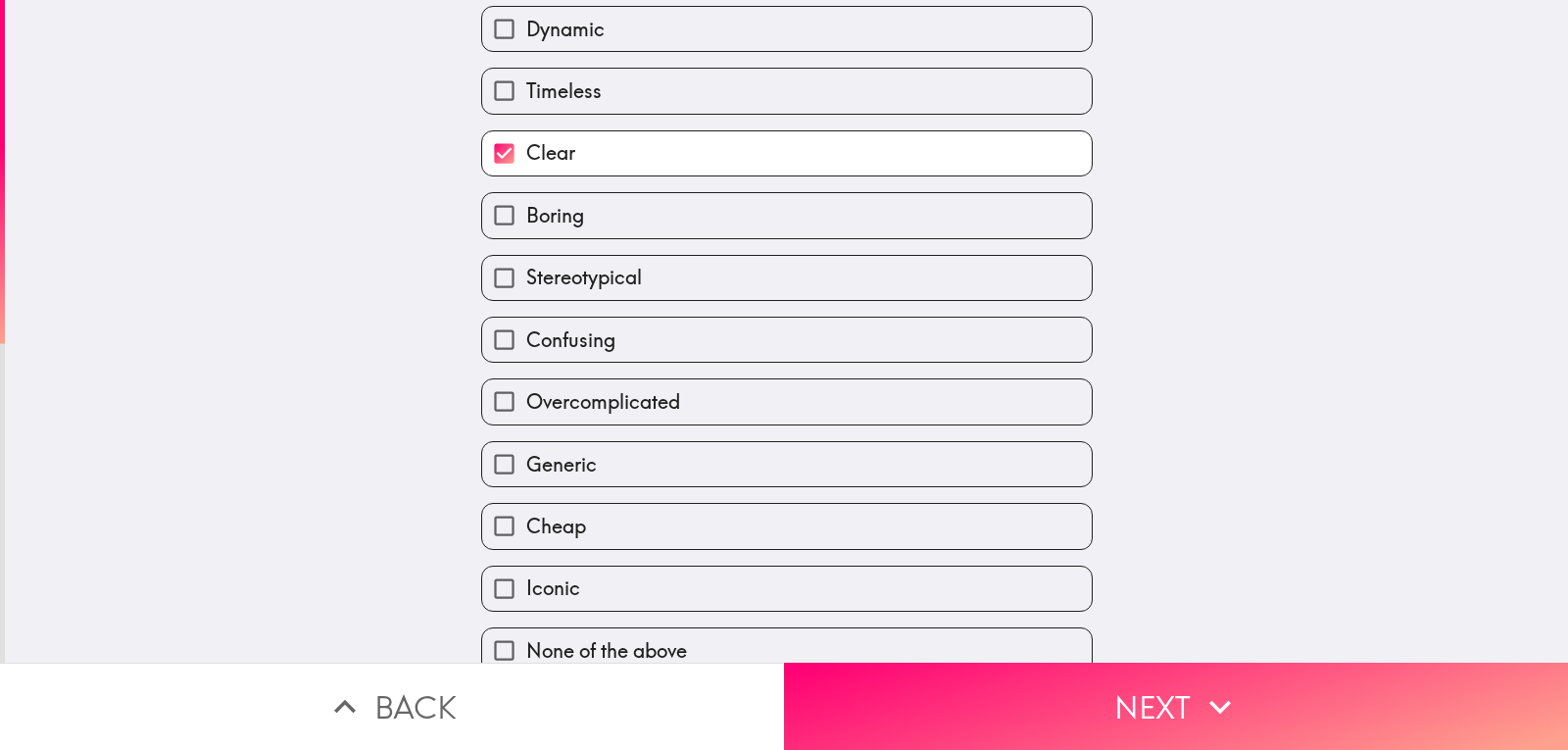
scroll to position [343, 0]
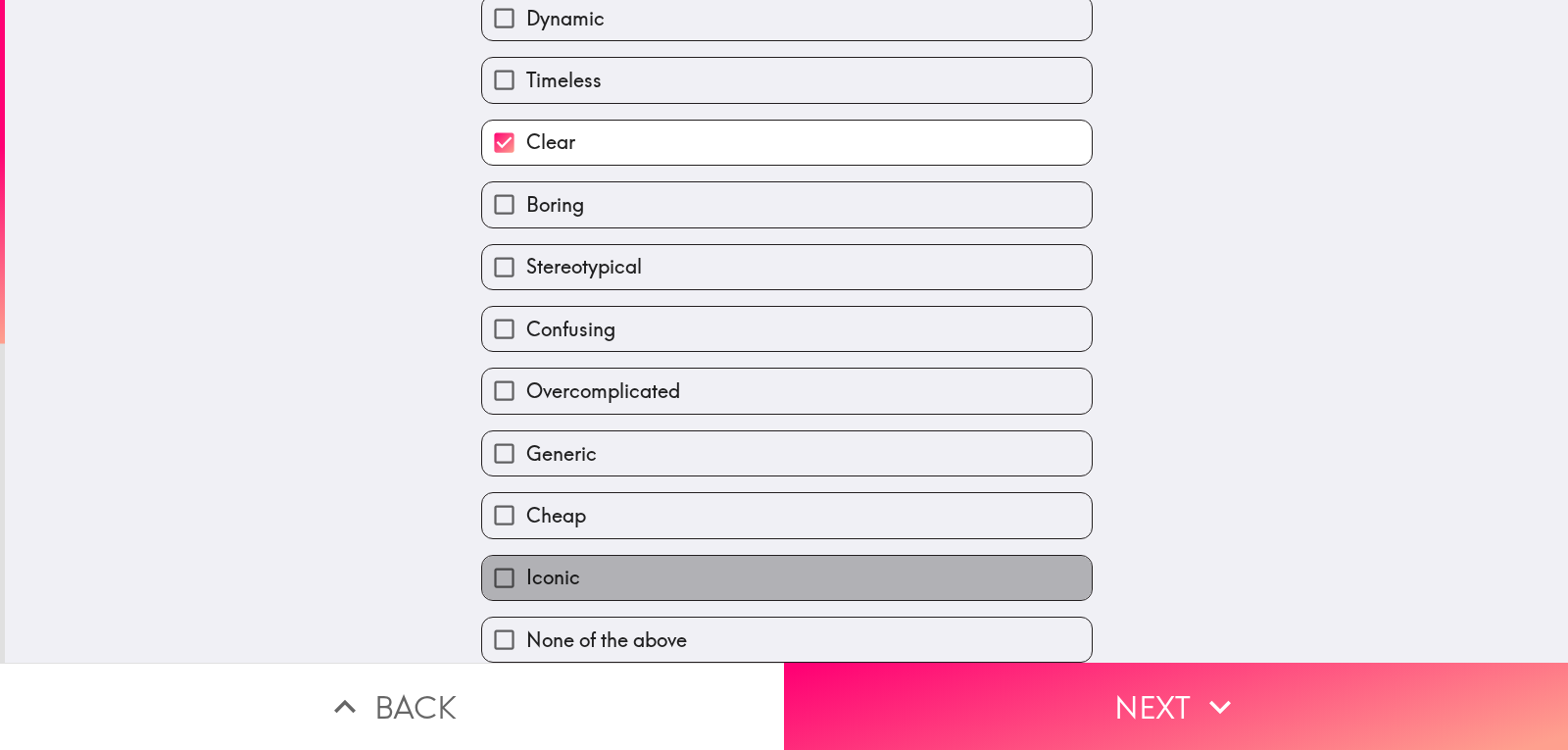
click at [613, 556] on label "Iconic" at bounding box center [786, 577] width 609 height 44
click at [526, 556] on input "Iconic" at bounding box center [504, 577] width 44 height 44
checkbox input "true"
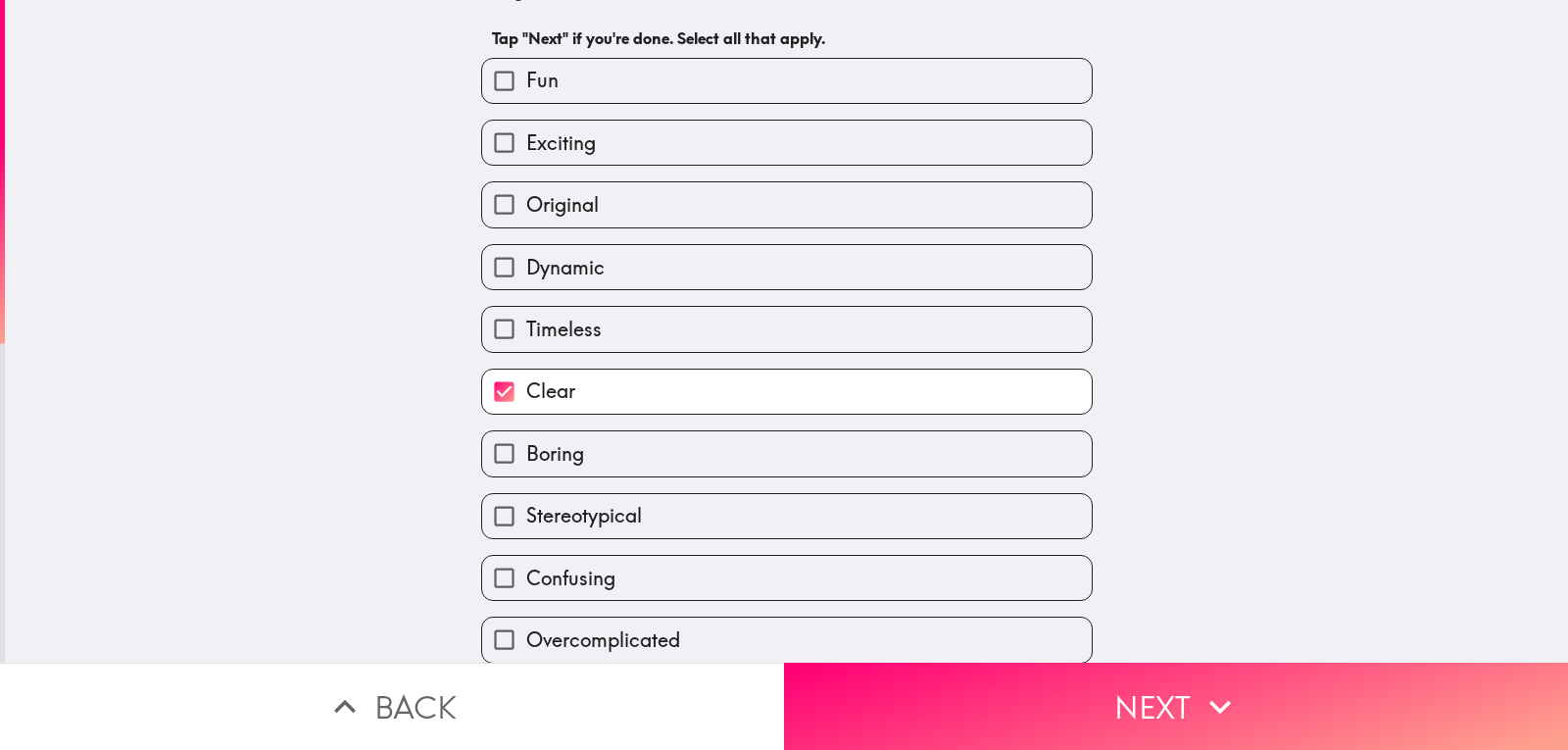
scroll to position [0, 0]
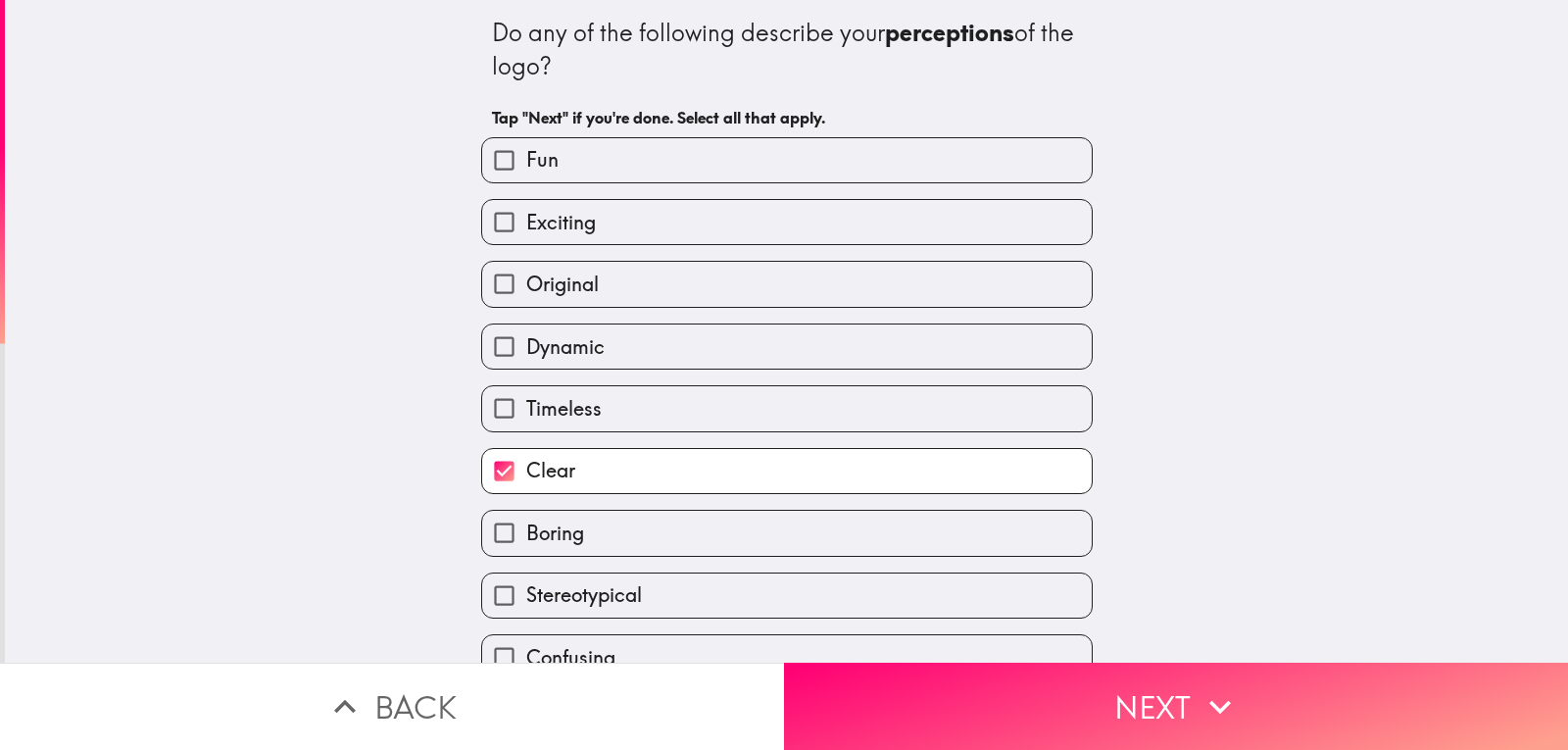
click at [647, 289] on label "Original" at bounding box center [786, 284] width 609 height 44
click at [526, 289] on input "Original" at bounding box center [504, 284] width 44 height 44
checkbox input "true"
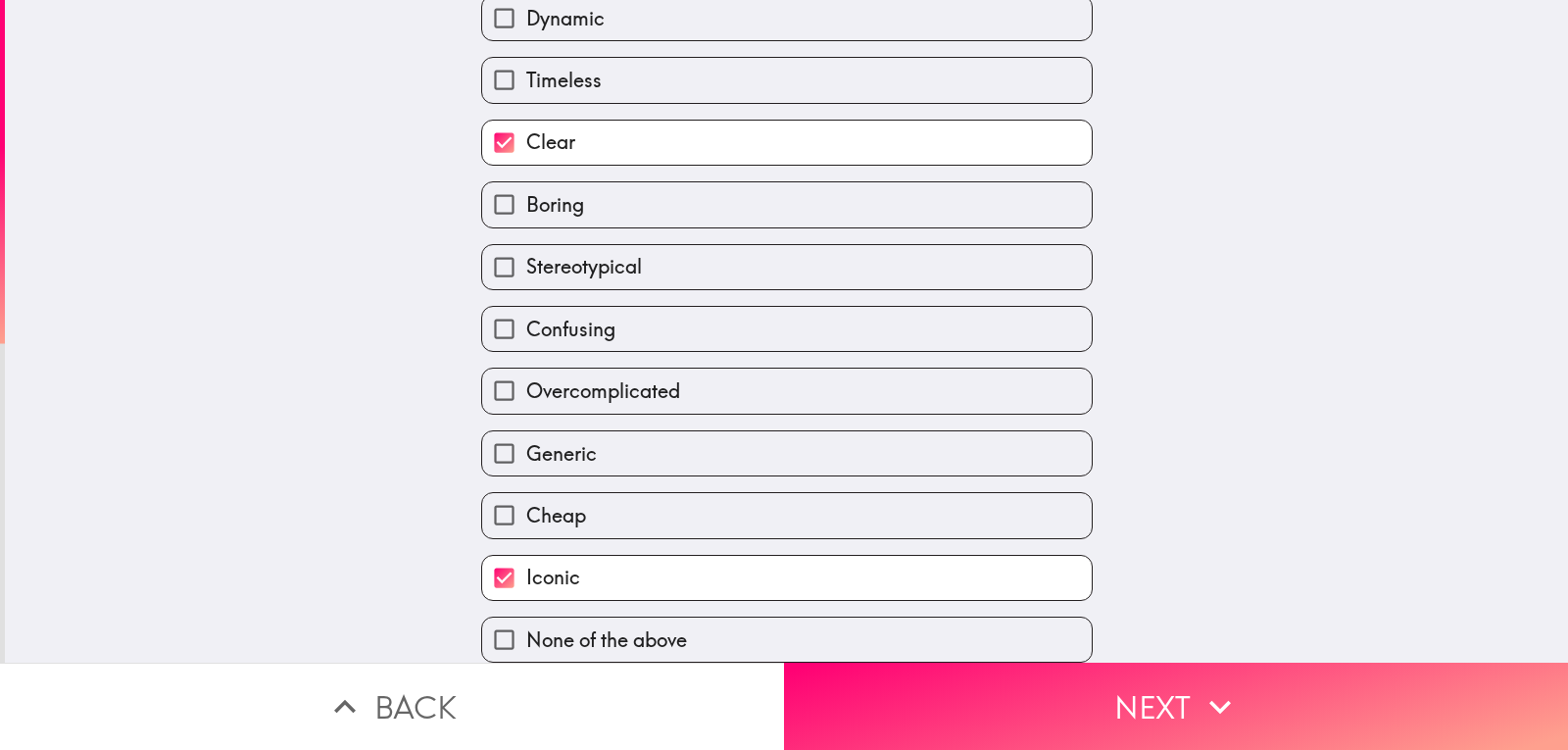
scroll to position [343, 0]
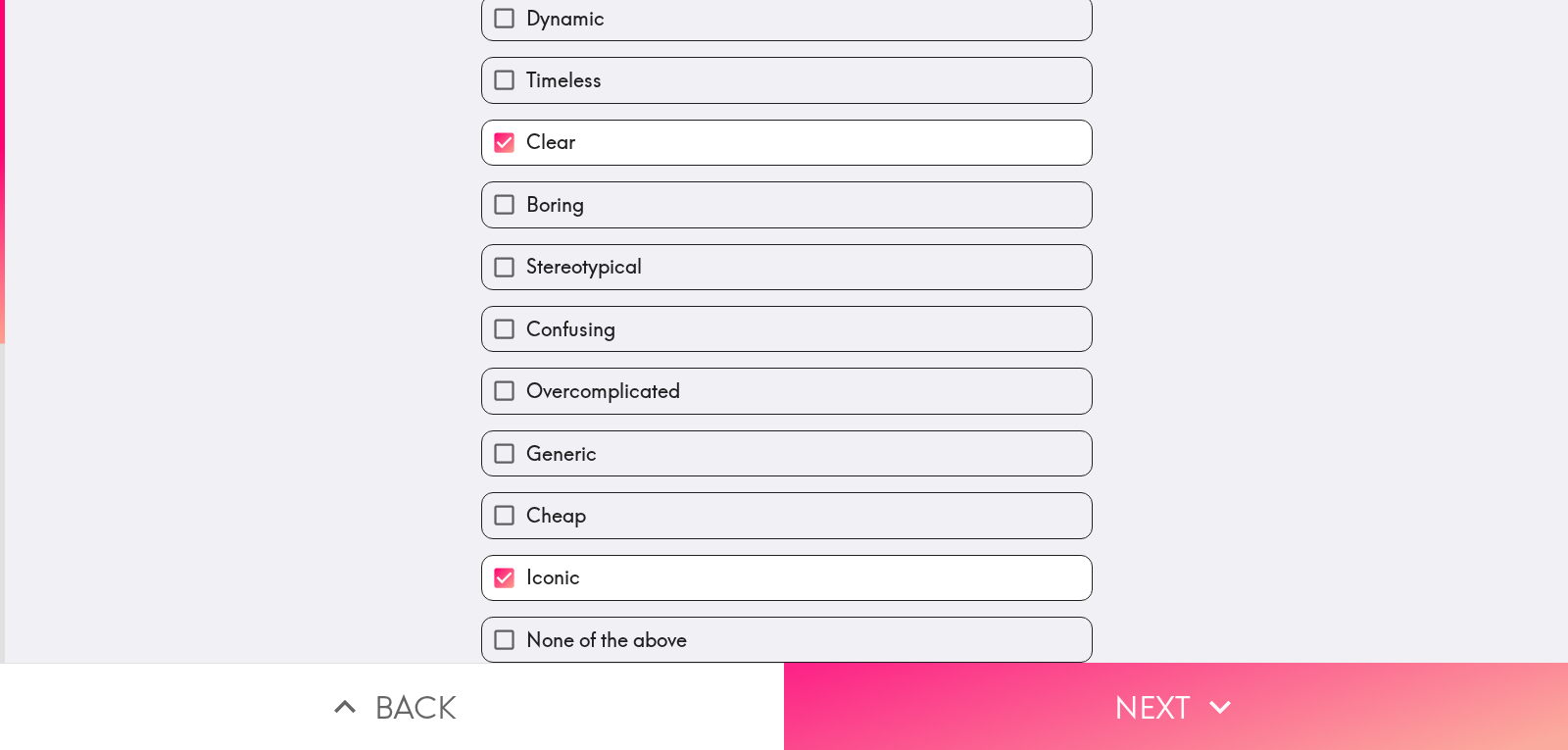
click at [1242, 682] on button "Next" at bounding box center [1175, 706] width 784 height 87
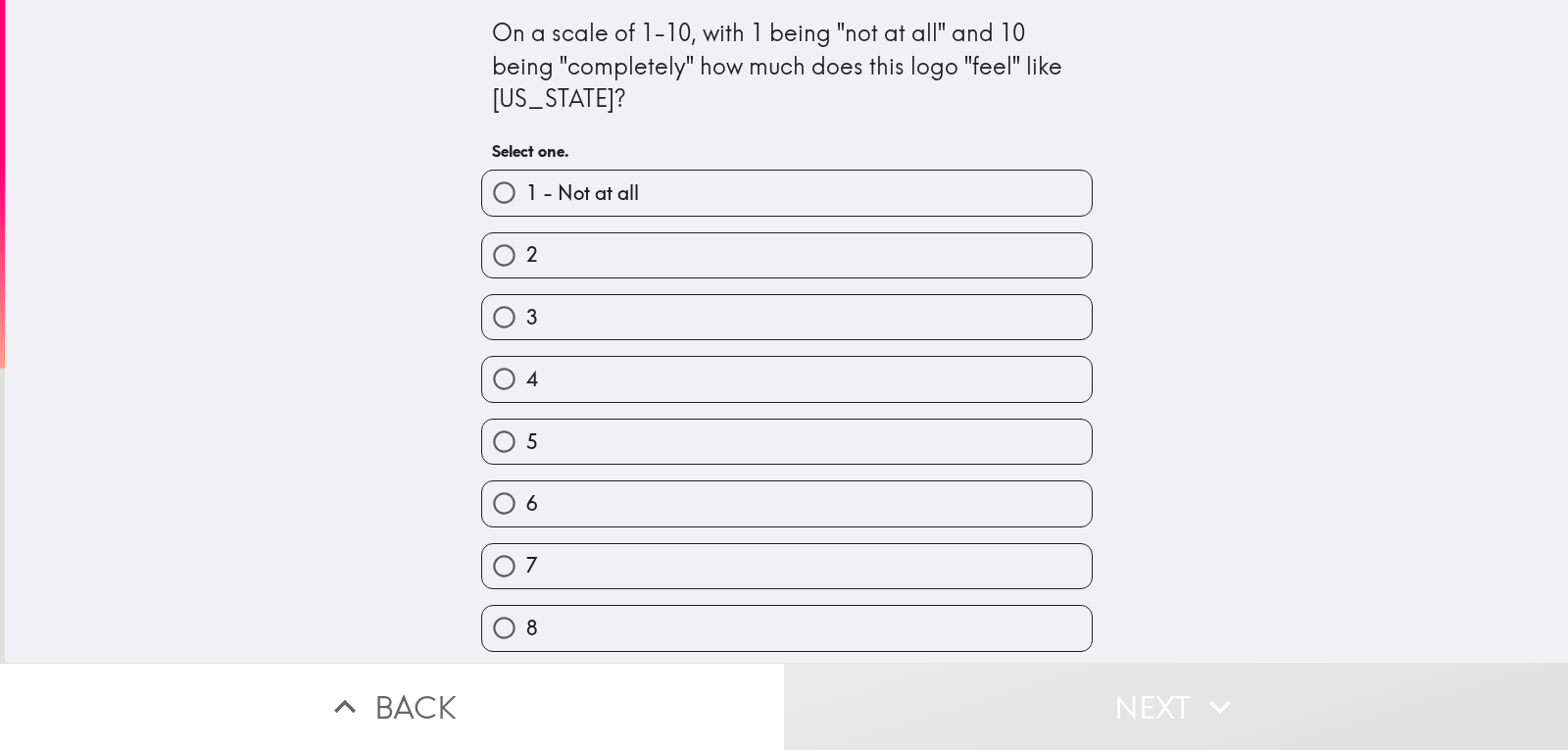
scroll to position [127, 0]
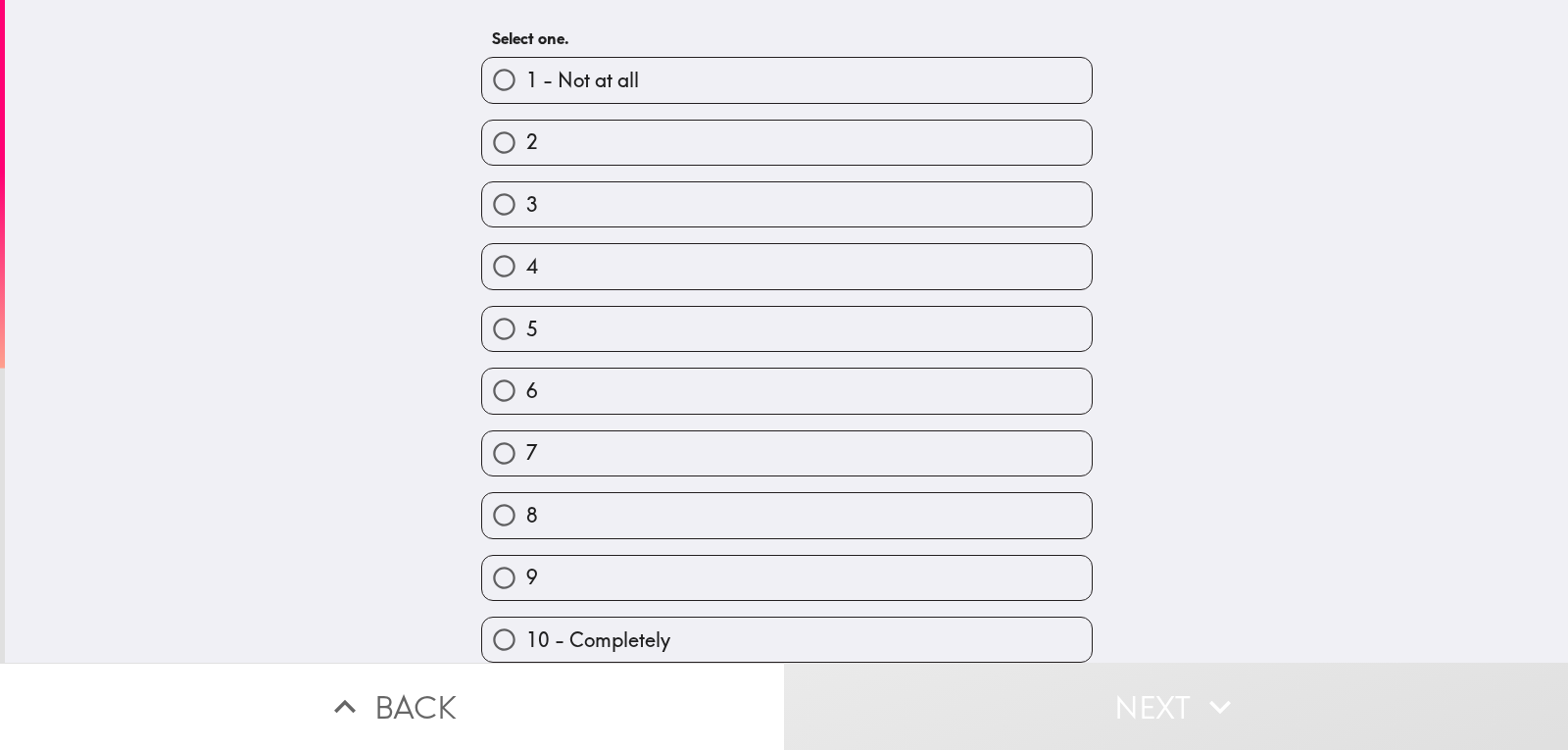
click at [765, 620] on label "10 - Completely" at bounding box center [786, 639] width 609 height 44
click at [526, 620] on input "10 - Completely" at bounding box center [504, 639] width 44 height 44
radio input "true"
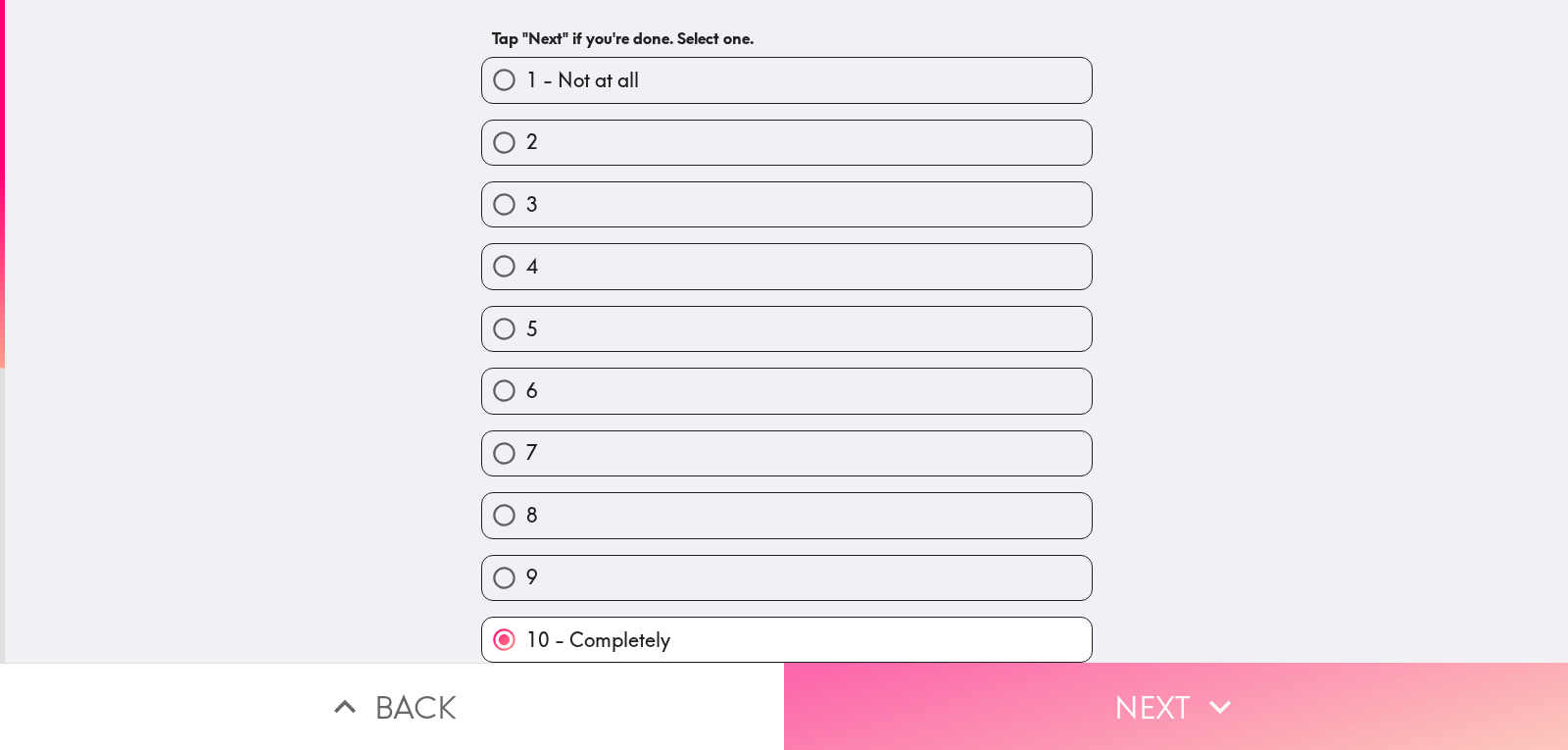
click at [1127, 689] on button "Next" at bounding box center [1175, 706] width 784 height 87
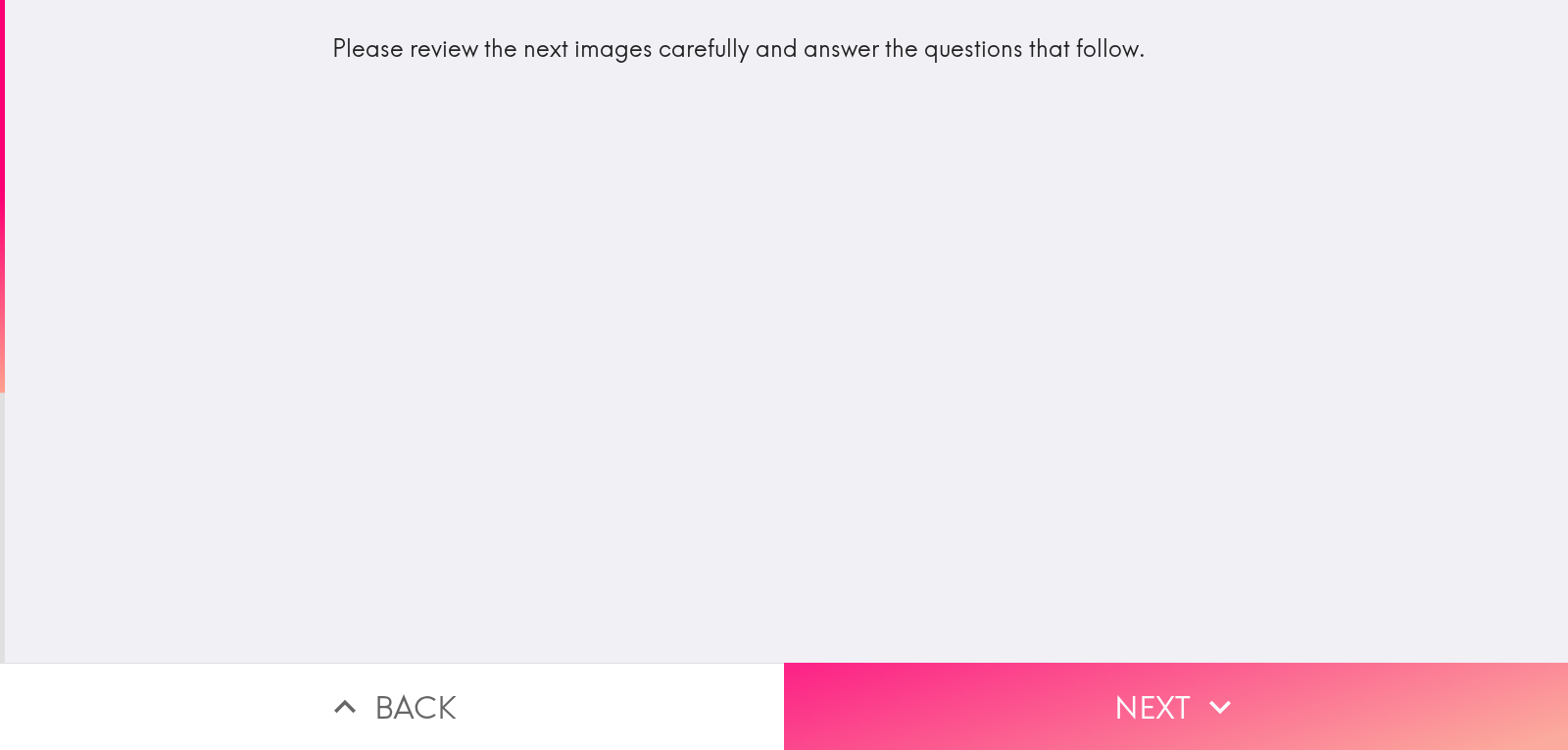
click at [1111, 709] on button "Next" at bounding box center [1175, 706] width 784 height 87
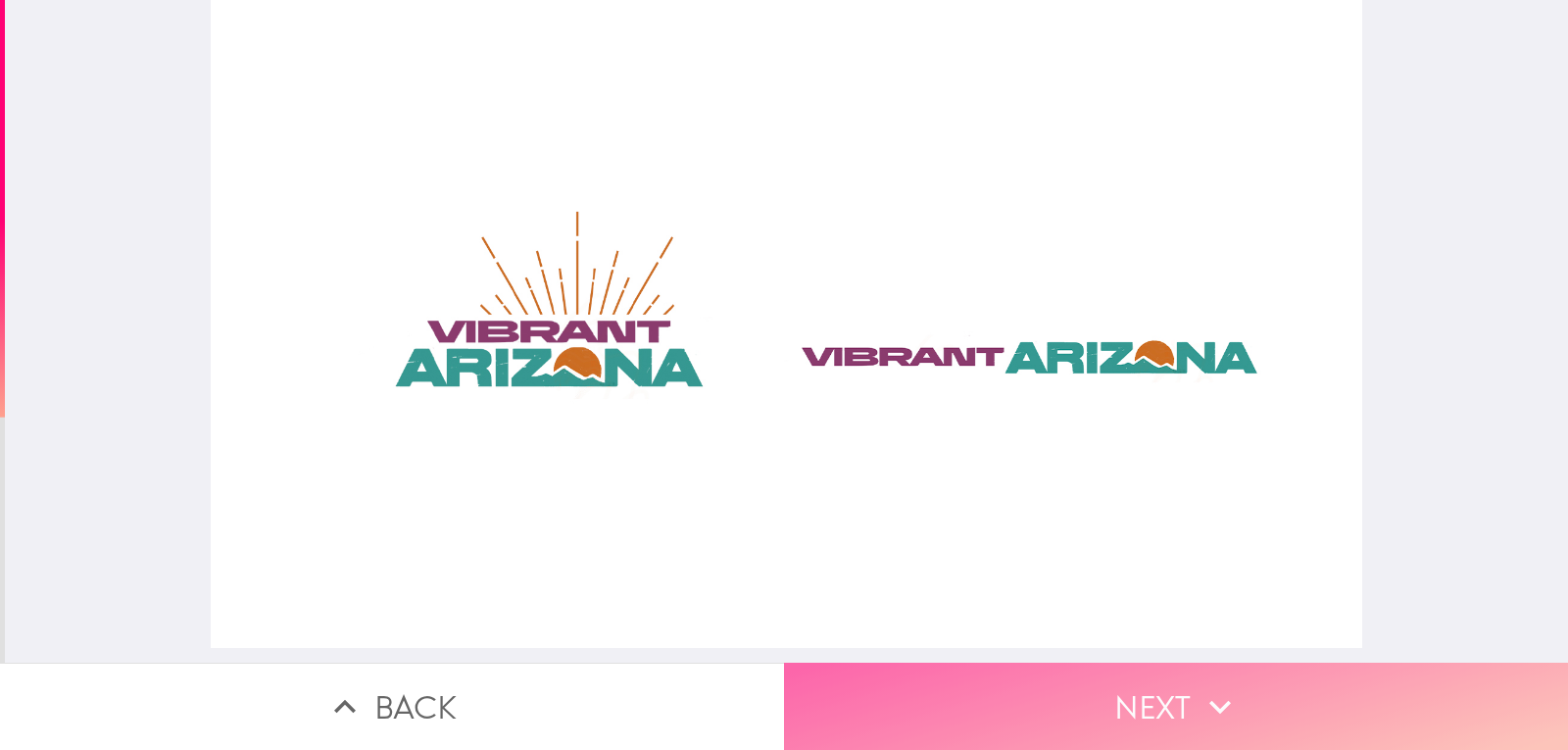
click at [1108, 702] on button "Next" at bounding box center [1175, 706] width 784 height 87
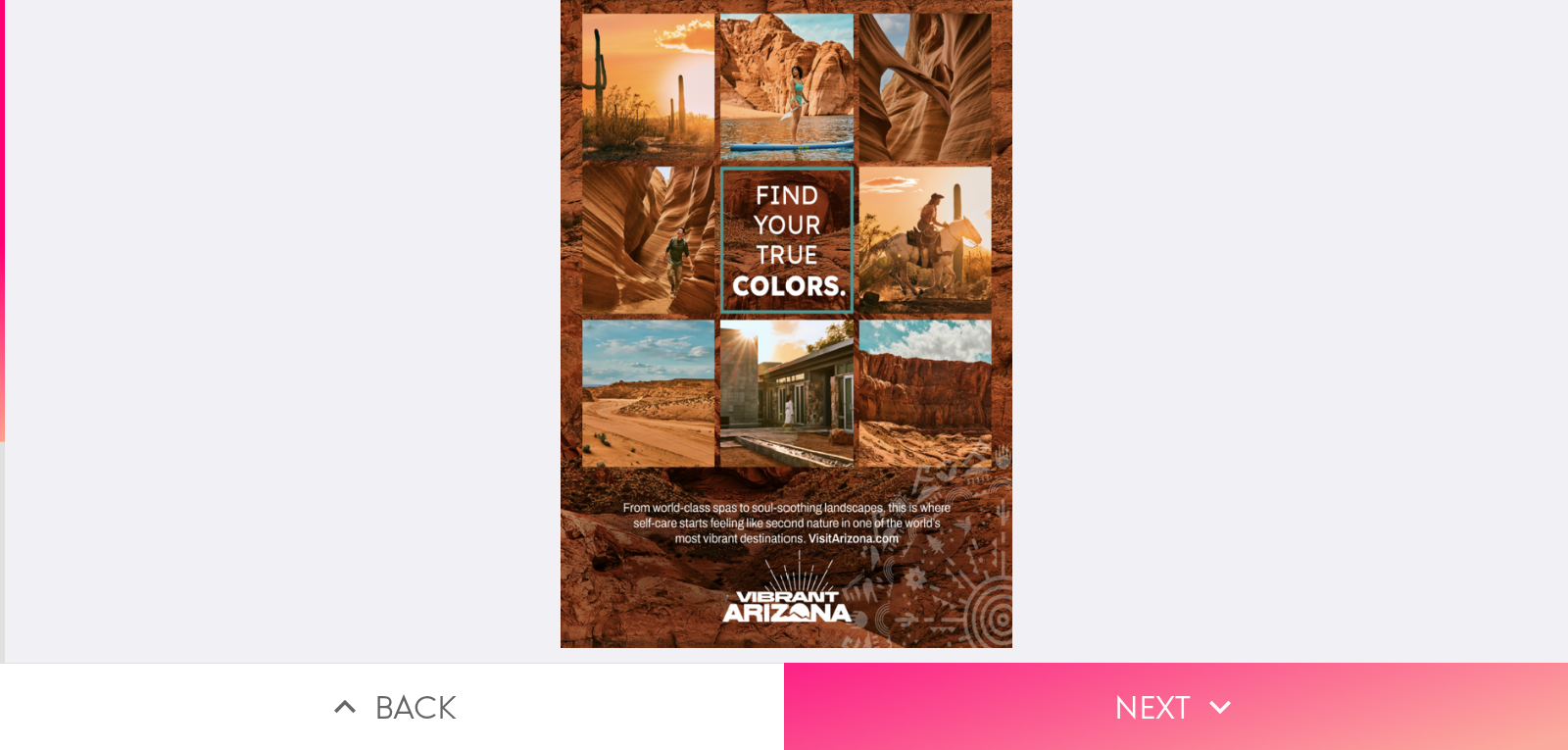
click at [1296, 703] on button "Next" at bounding box center [1175, 706] width 784 height 87
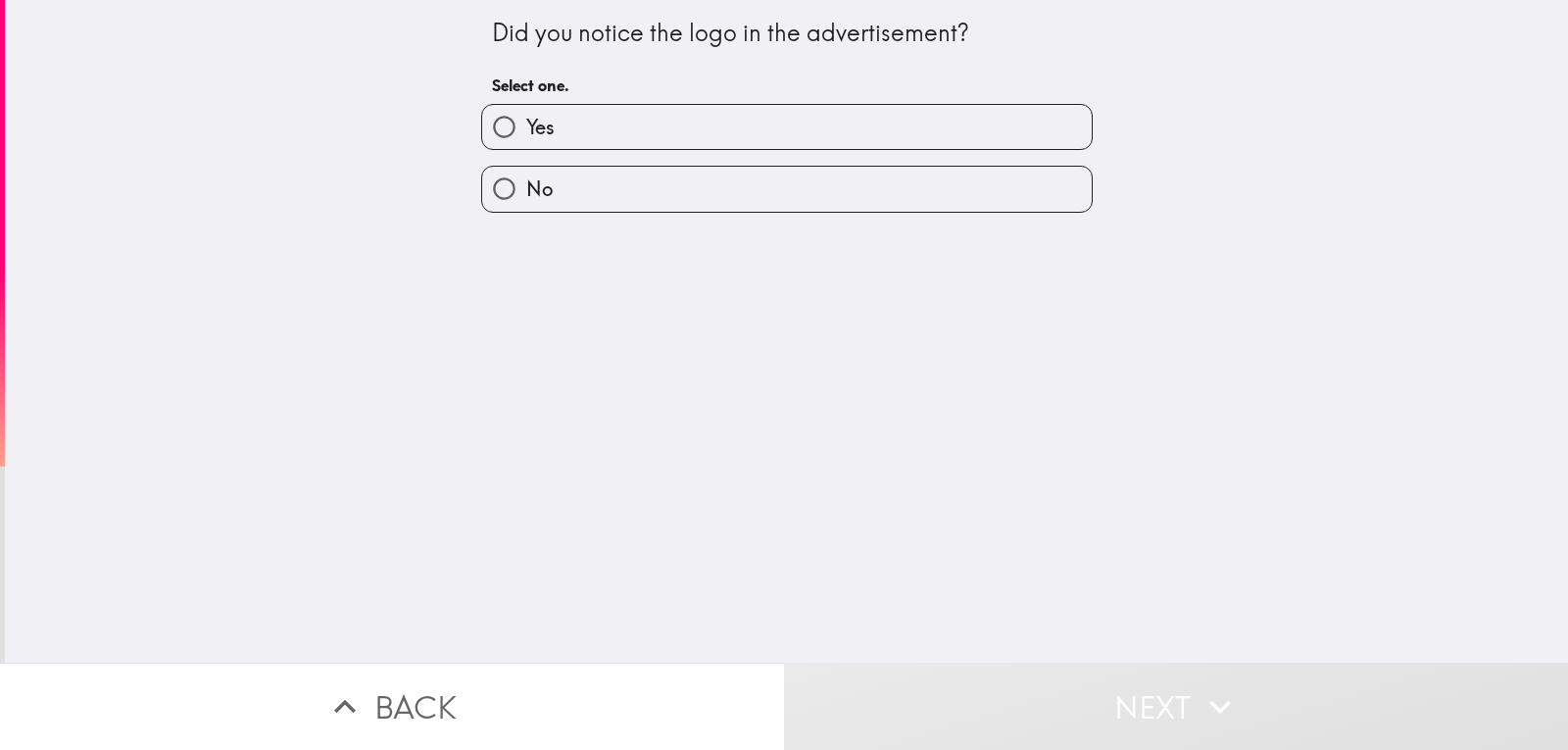
click at [645, 118] on label "Yes" at bounding box center [786, 127] width 609 height 44
click at [526, 118] on input "Yes" at bounding box center [504, 127] width 44 height 44
radio input "true"
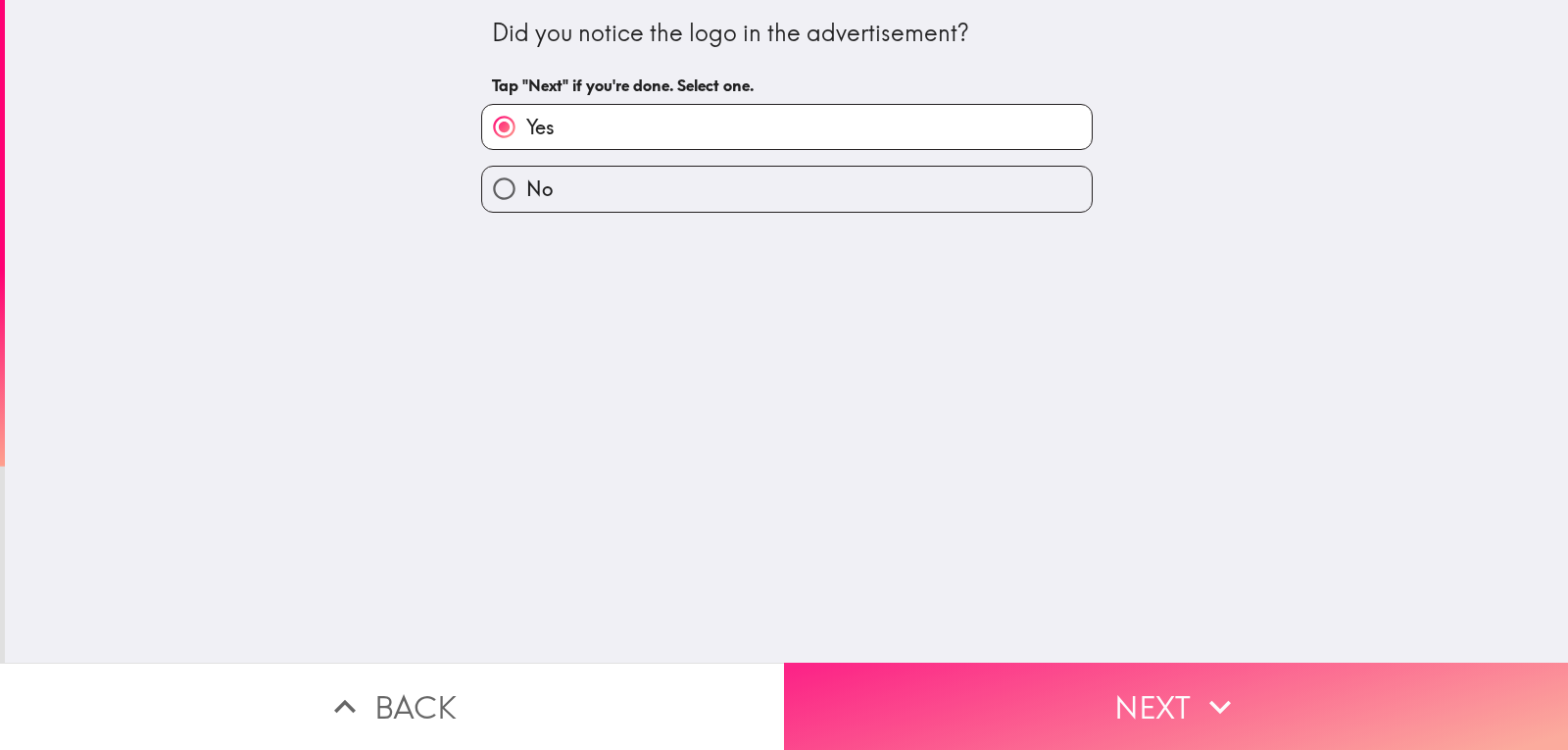
click at [1080, 696] on button "Next" at bounding box center [1175, 706] width 784 height 87
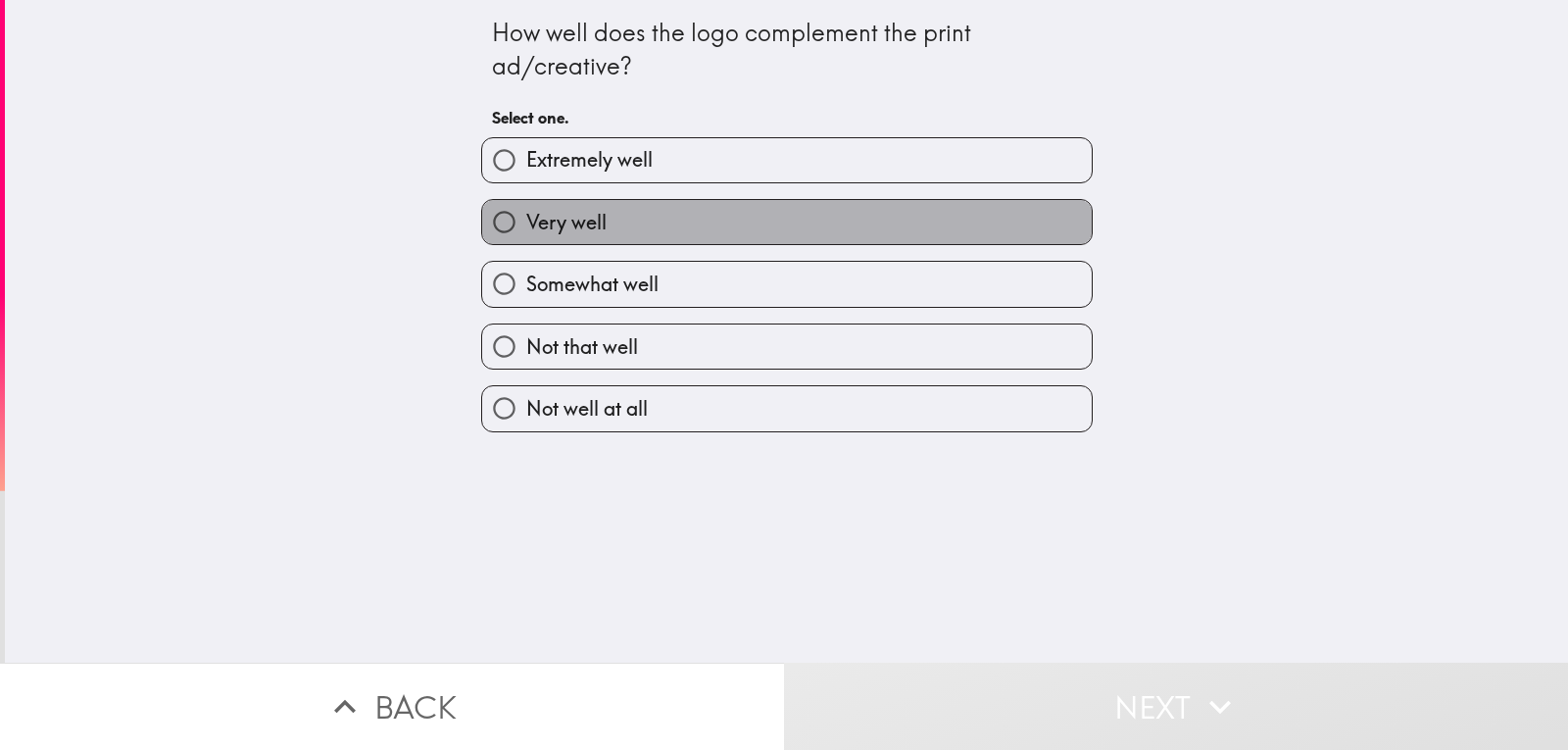
click at [598, 225] on label "Very well" at bounding box center [786, 222] width 609 height 44
click at [526, 225] on input "Very well" at bounding box center [504, 222] width 44 height 44
radio input "true"
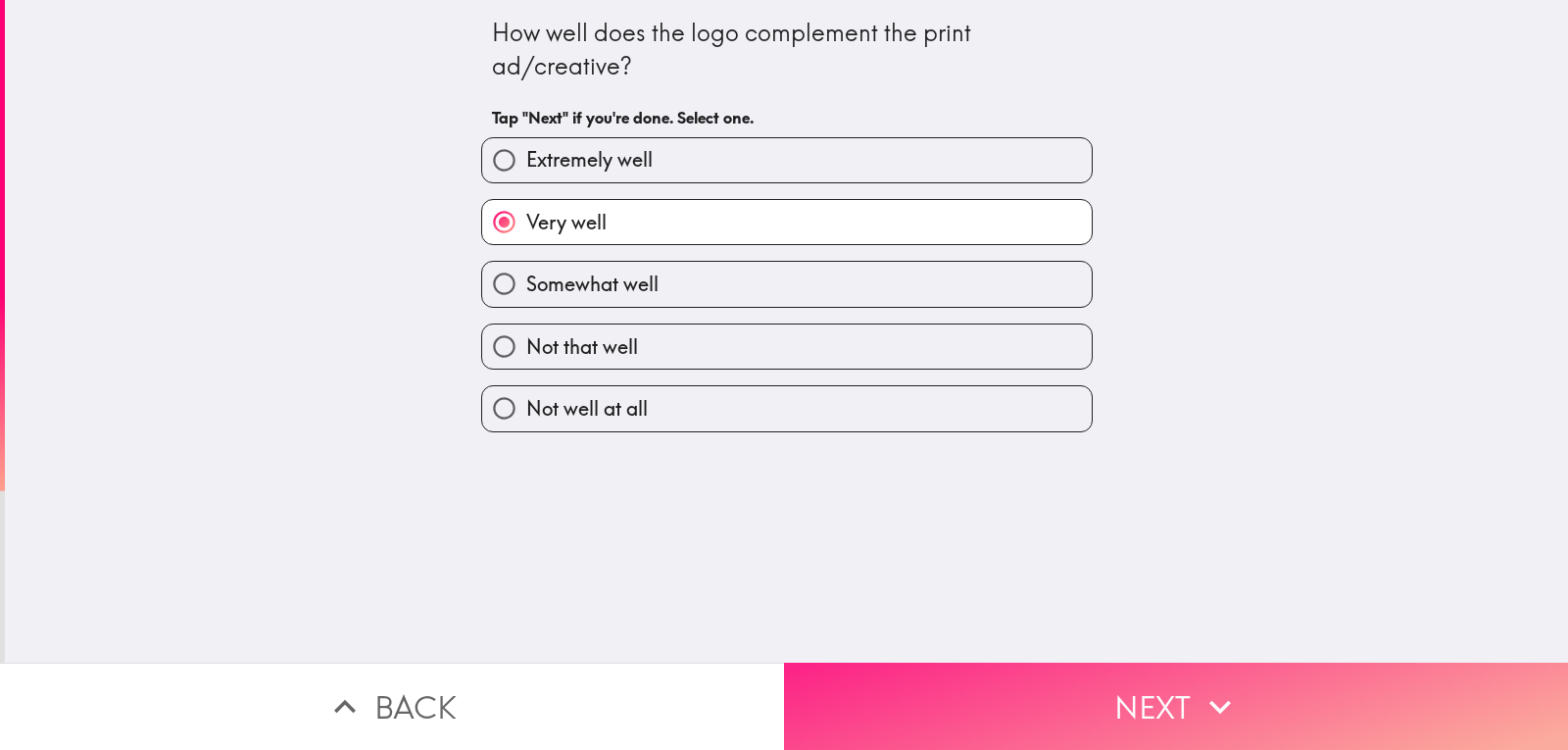
click at [1082, 680] on button "Next" at bounding box center [1175, 706] width 784 height 87
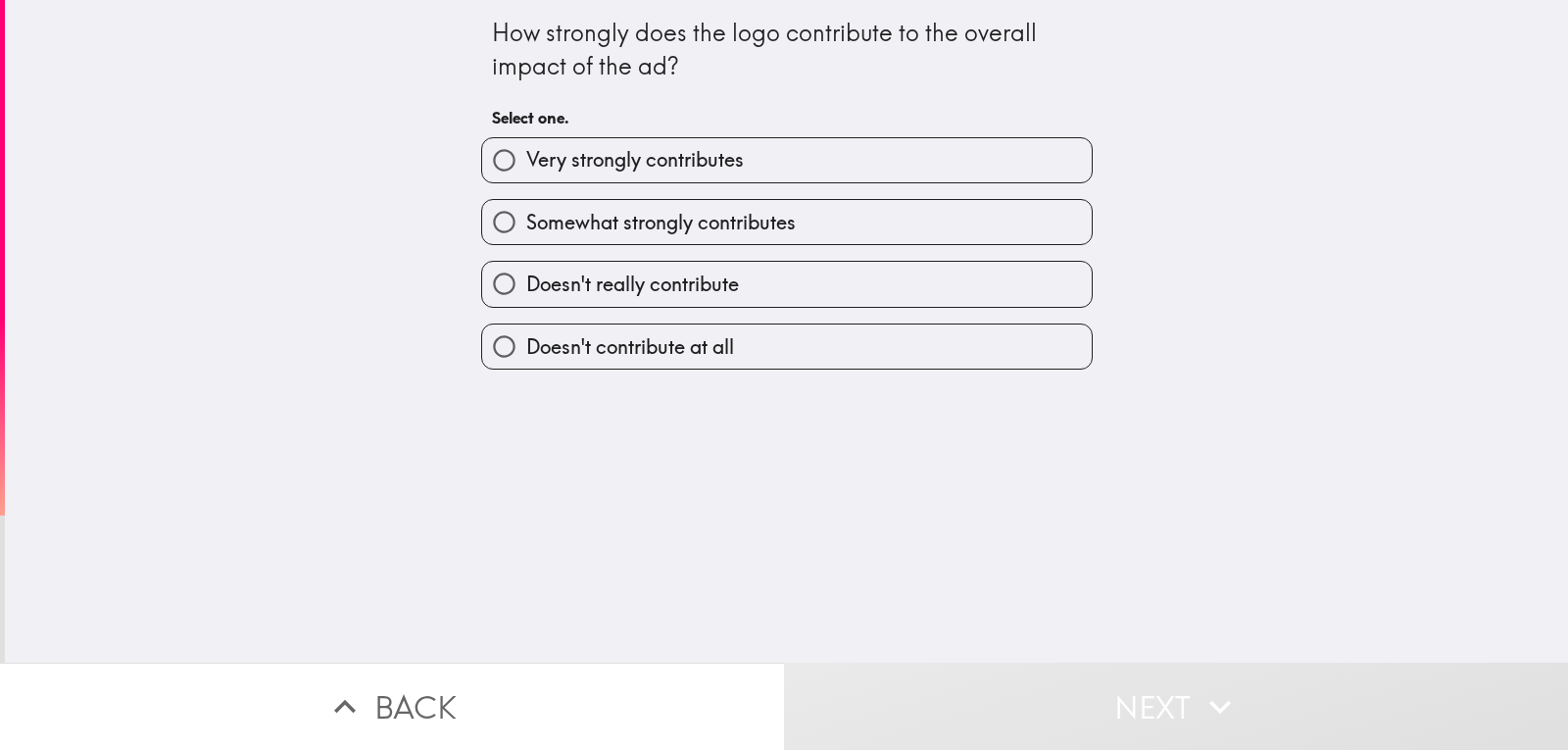
click at [743, 167] on label "Very strongly contributes" at bounding box center [786, 160] width 609 height 44
click at [526, 167] on input "Very strongly contributes" at bounding box center [504, 160] width 44 height 44
radio input "true"
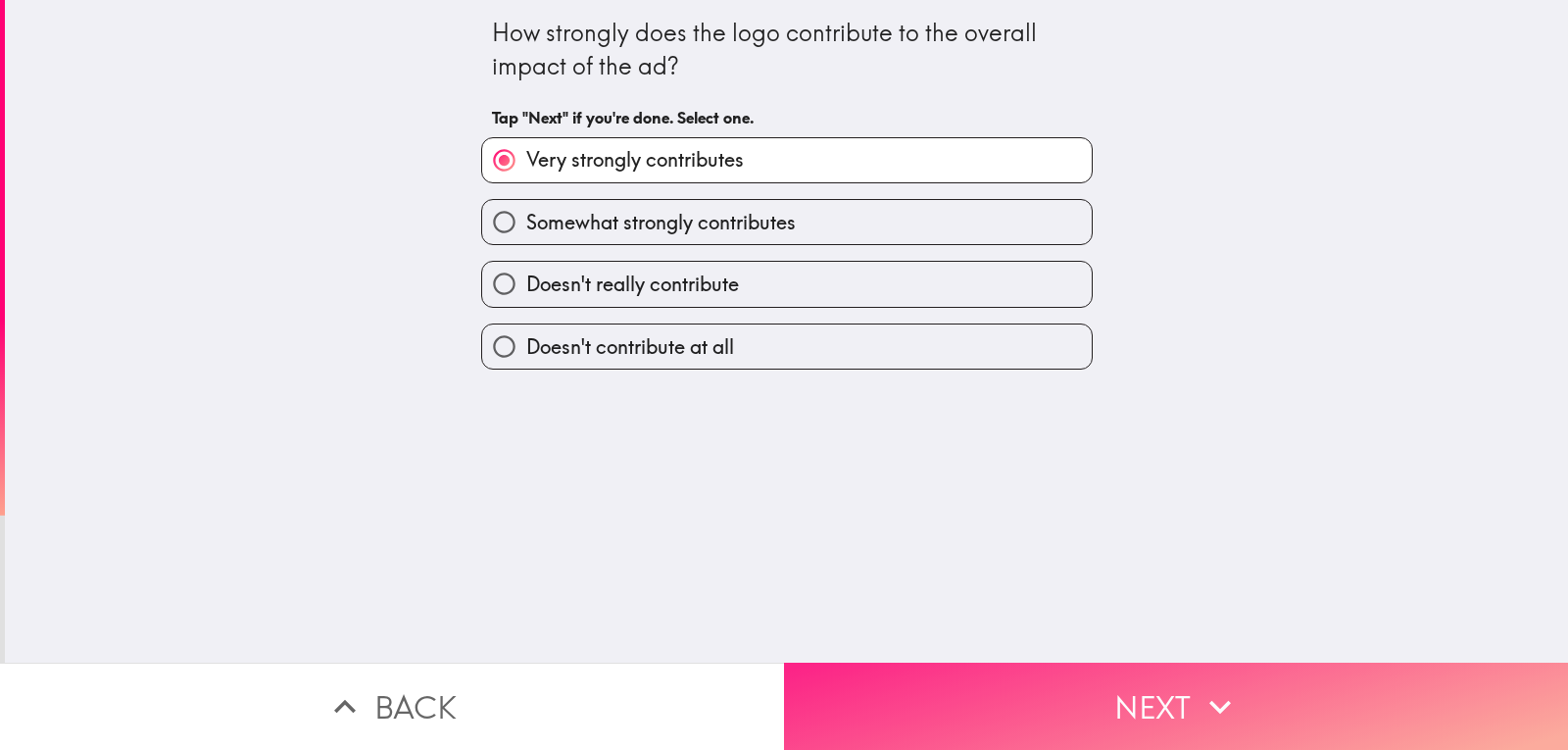
click at [1165, 698] on button "Next" at bounding box center [1175, 706] width 784 height 87
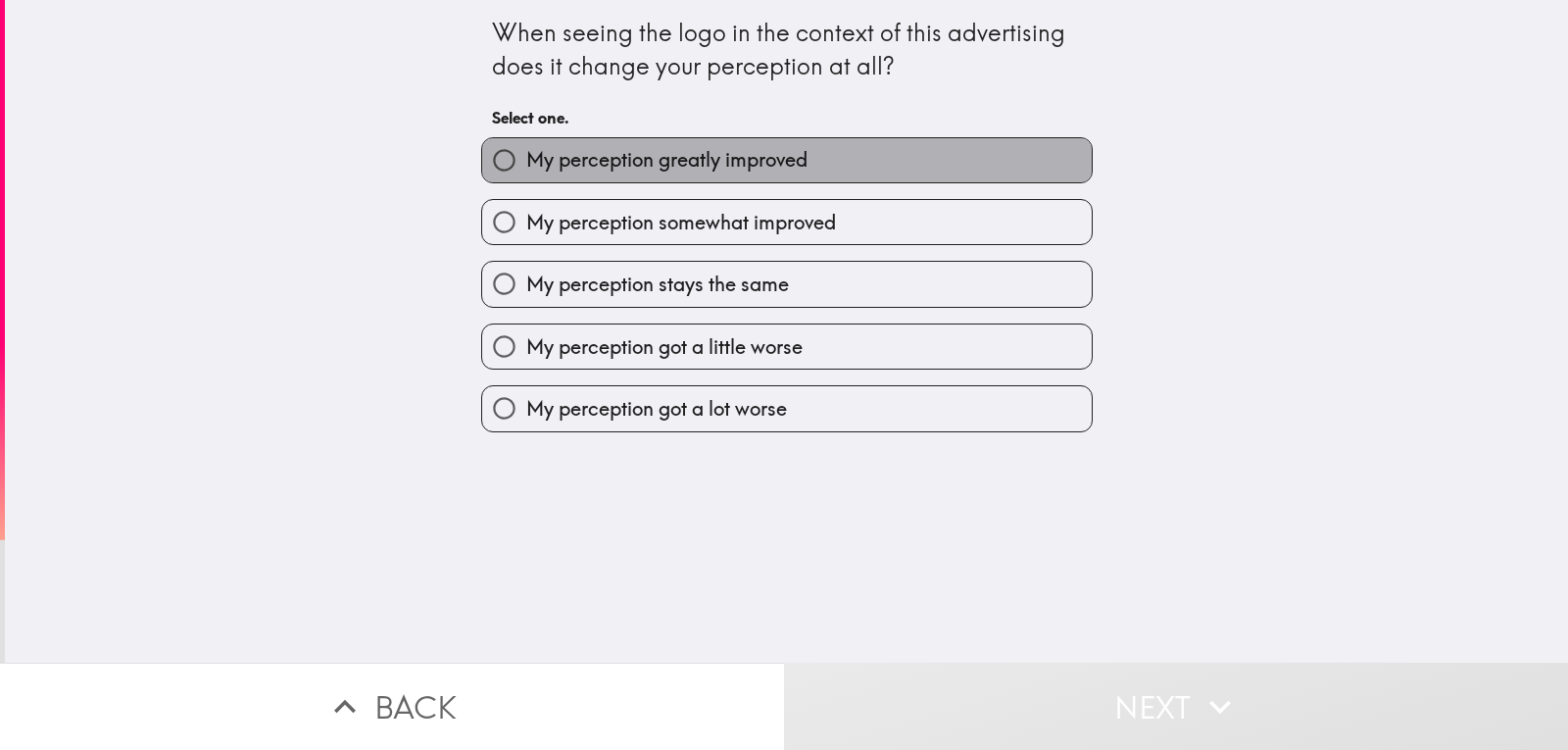
click at [800, 162] on label "My perception greatly improved" at bounding box center [786, 160] width 609 height 44
click at [526, 162] on input "My perception greatly improved" at bounding box center [504, 160] width 44 height 44
radio input "true"
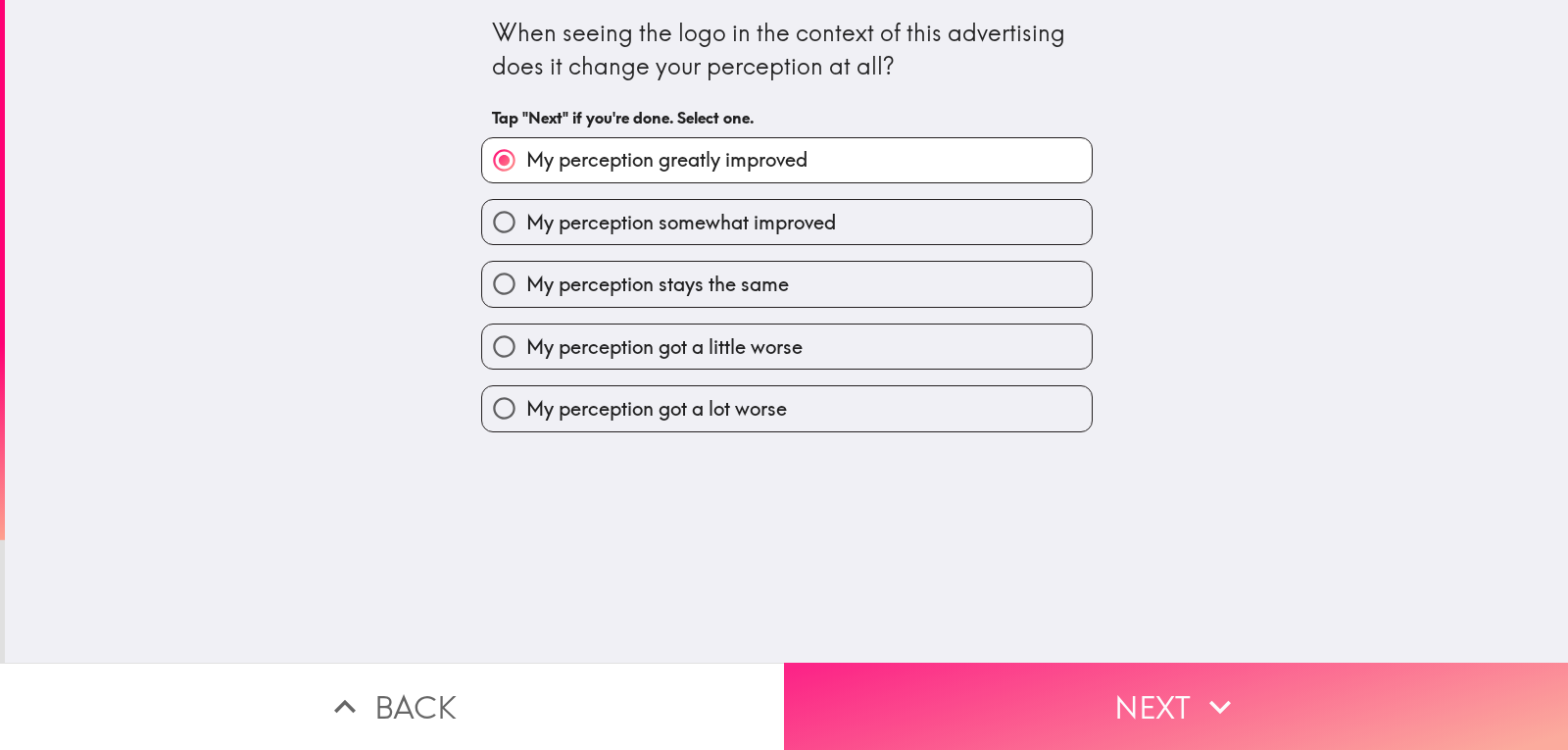
click at [1111, 712] on button "Next" at bounding box center [1175, 706] width 784 height 87
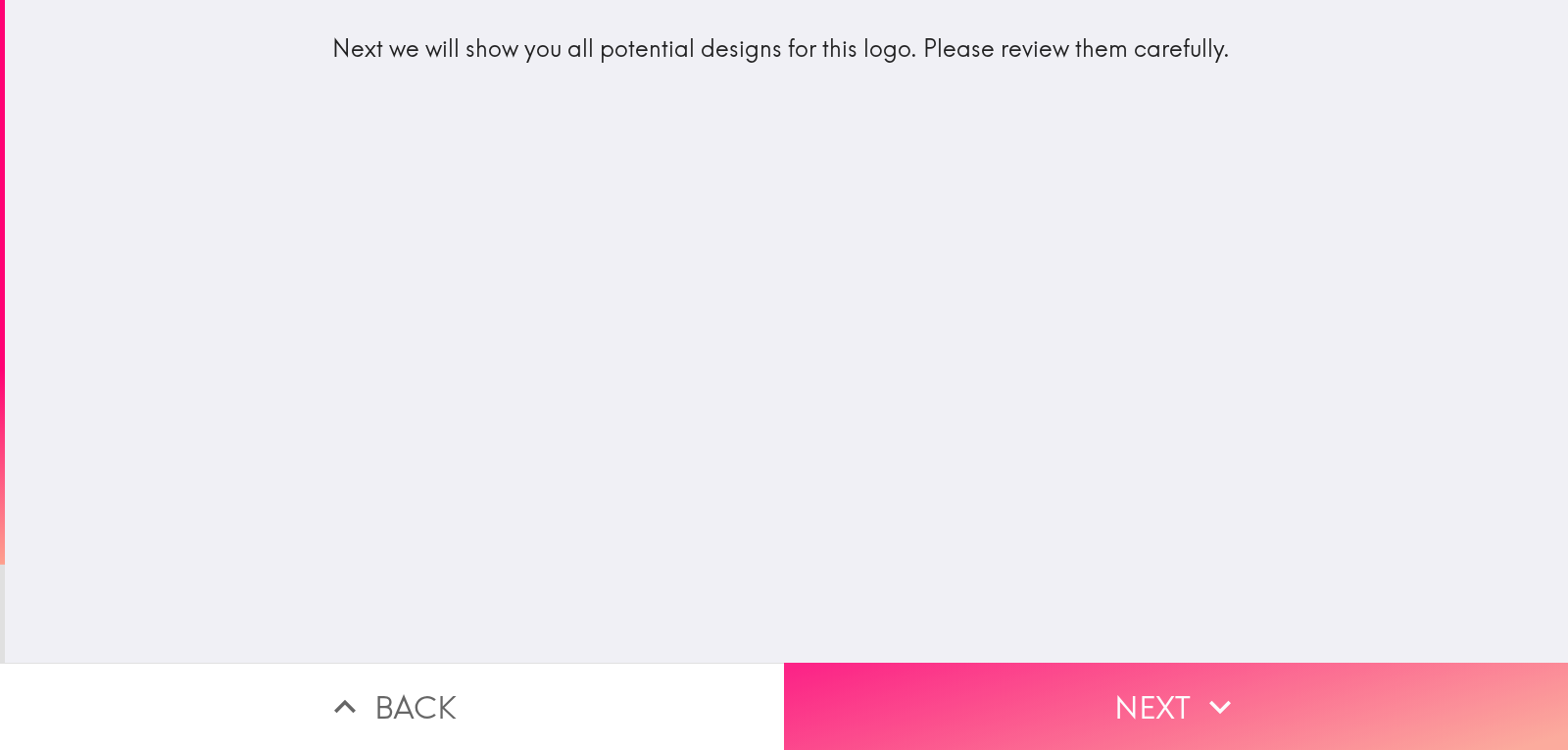
click at [1120, 701] on button "Next" at bounding box center [1175, 706] width 784 height 87
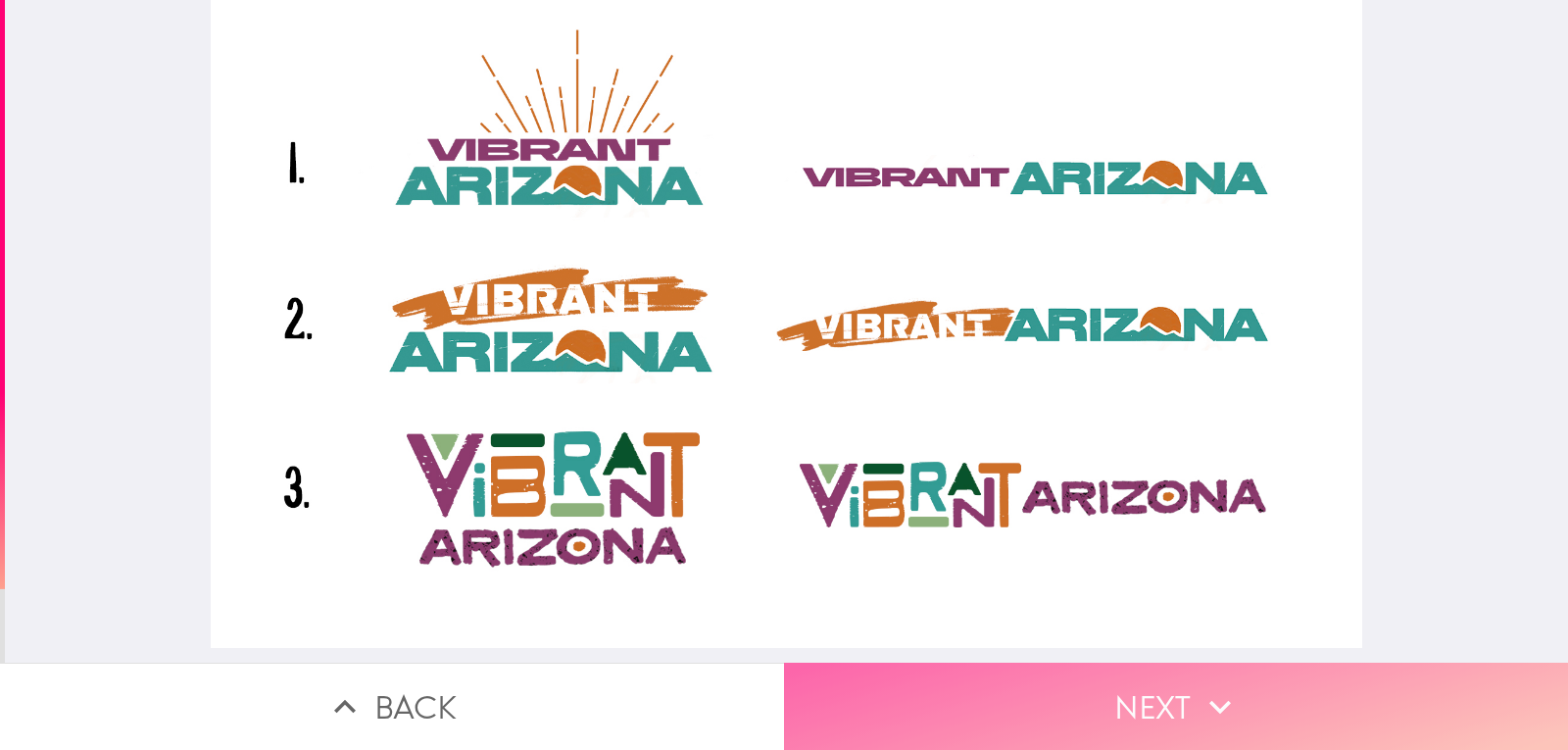
click at [1122, 682] on button "Next" at bounding box center [1175, 706] width 784 height 87
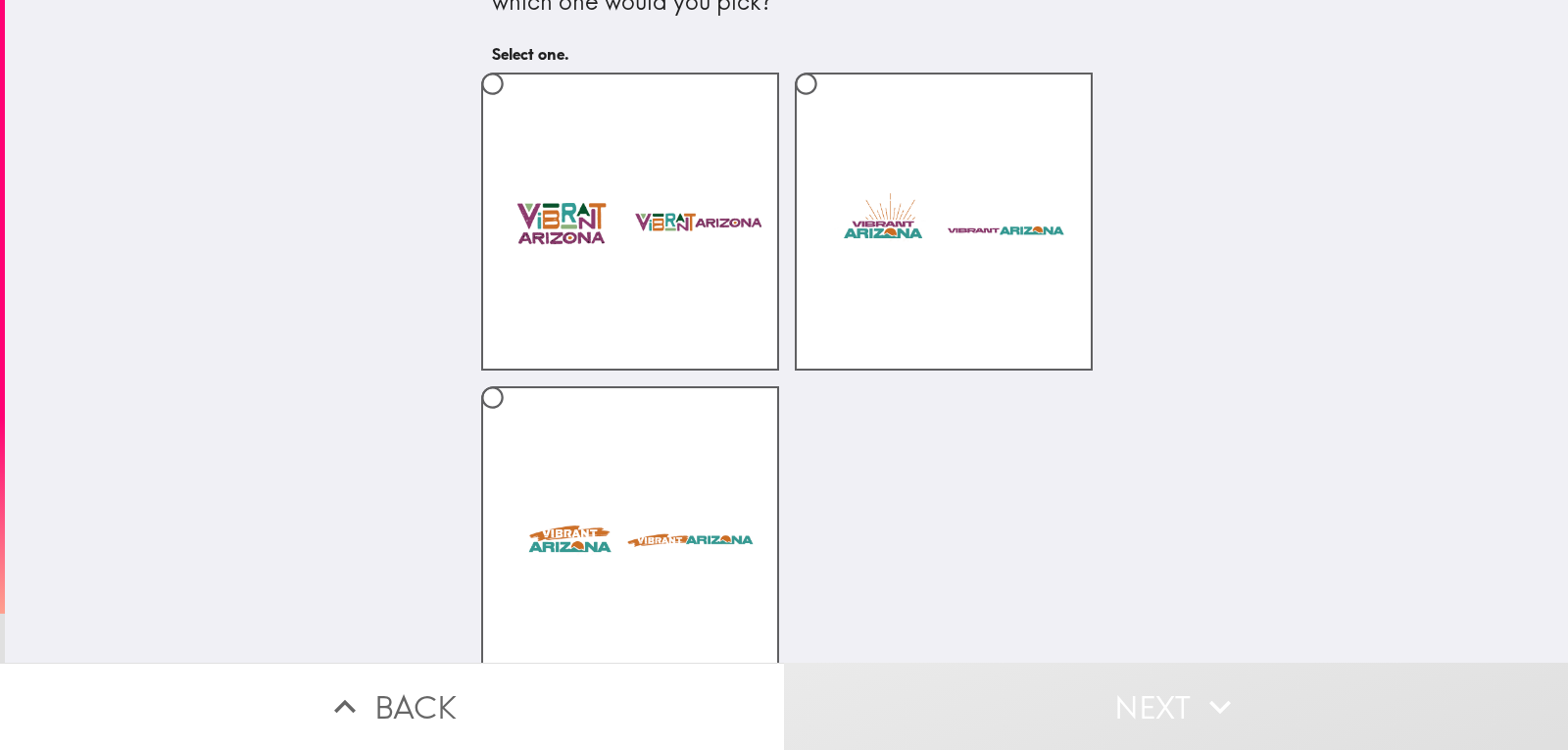
scroll to position [88, 0]
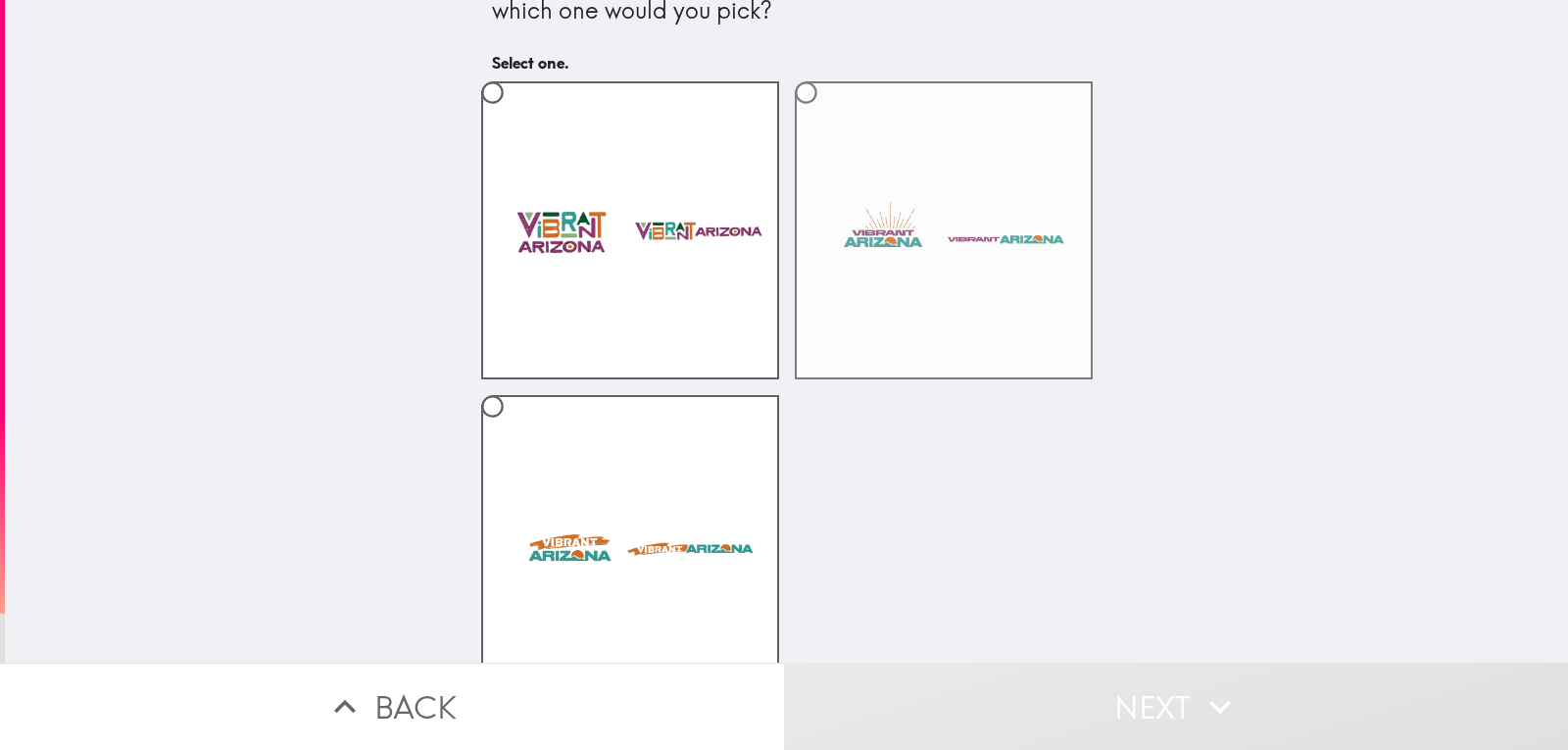
click at [905, 249] on label at bounding box center [943, 230] width 298 height 298
click at [828, 115] on input "radio" at bounding box center [805, 92] width 44 height 44
radio input "true"
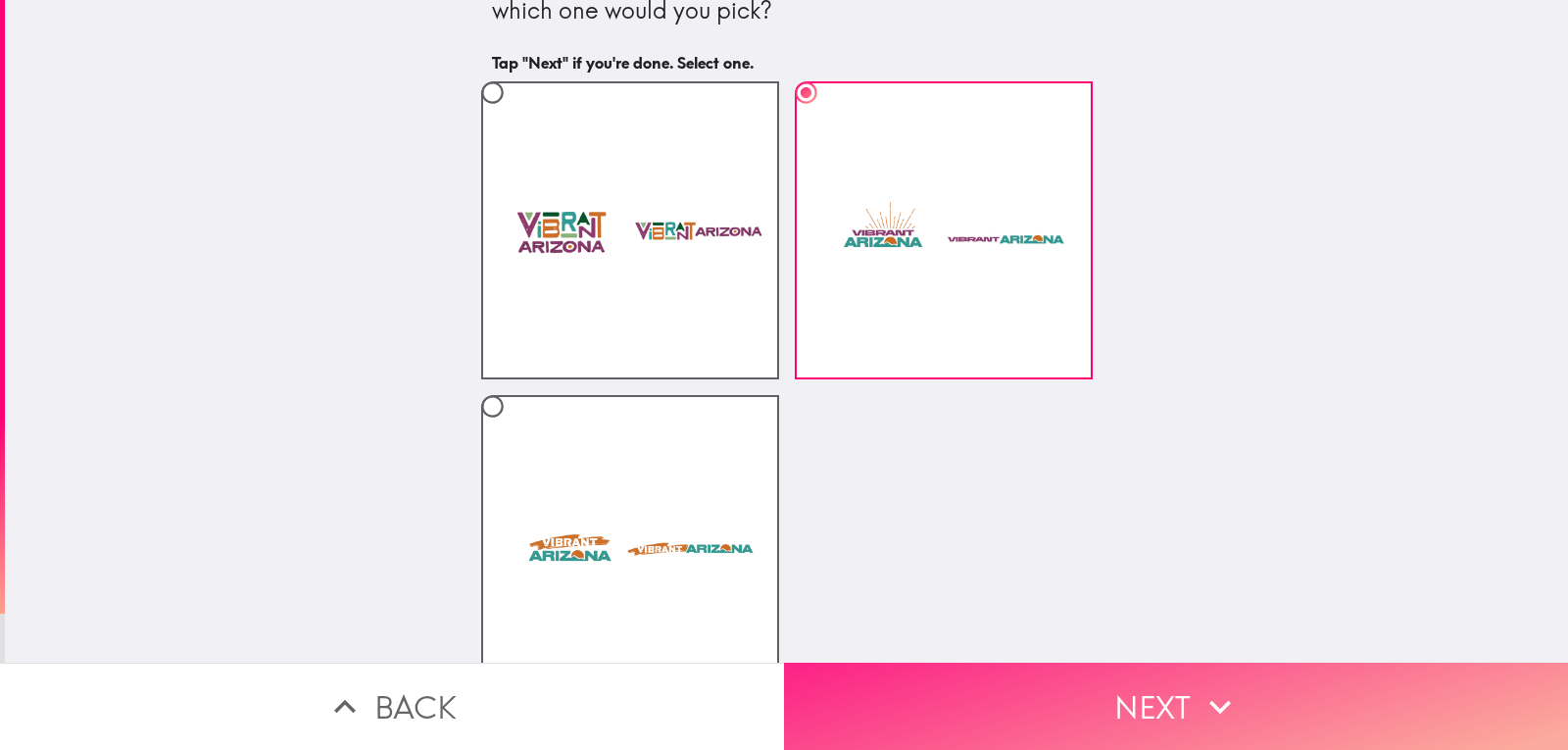
click at [1113, 692] on button "Next" at bounding box center [1175, 706] width 784 height 87
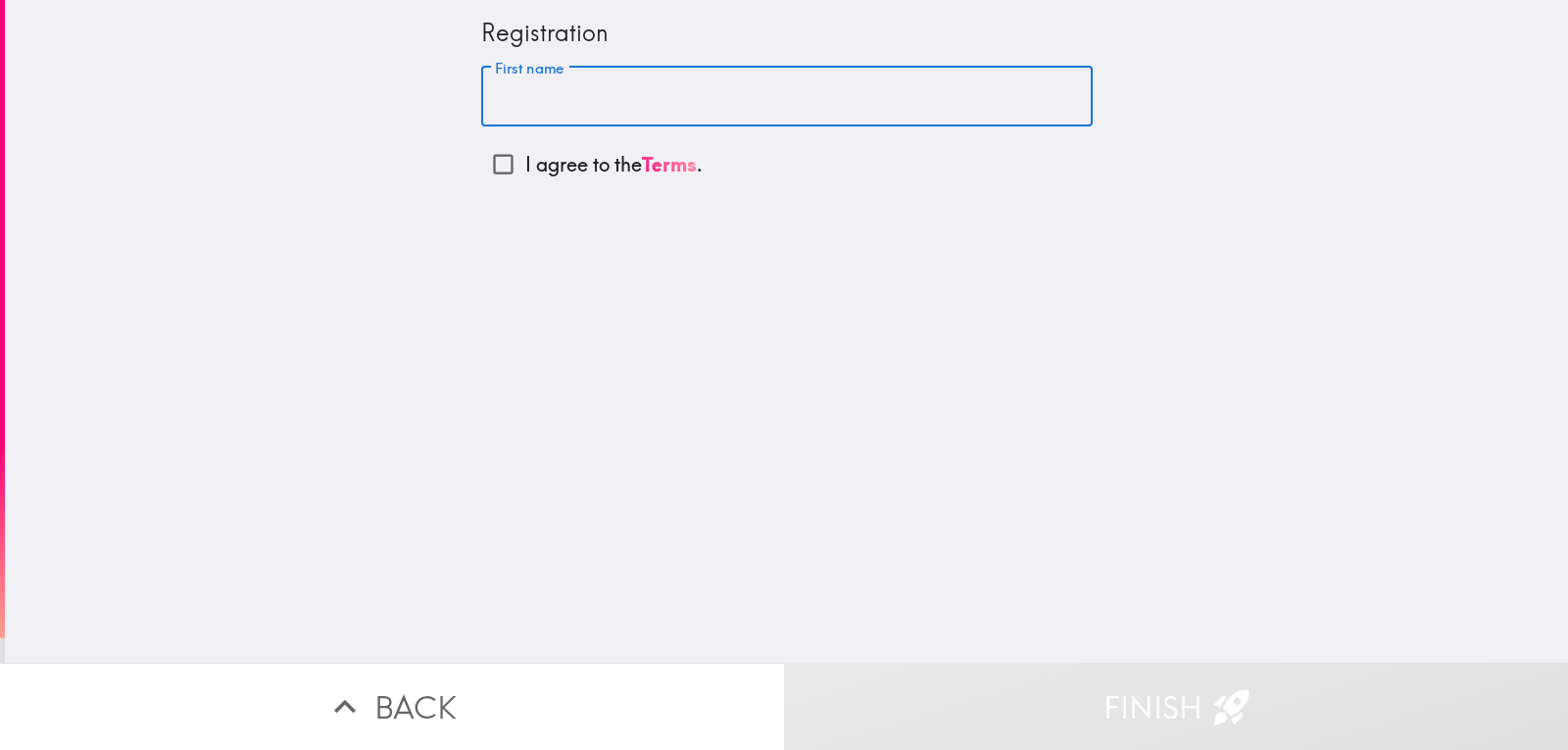
click at [542, 104] on input "First name" at bounding box center [786, 96] width 611 height 61
click at [552, 89] on input "First name" at bounding box center [786, 96] width 611 height 61
click at [624, 69] on input "First name" at bounding box center [786, 96] width 611 height 61
type input "v"
type input "biranta"
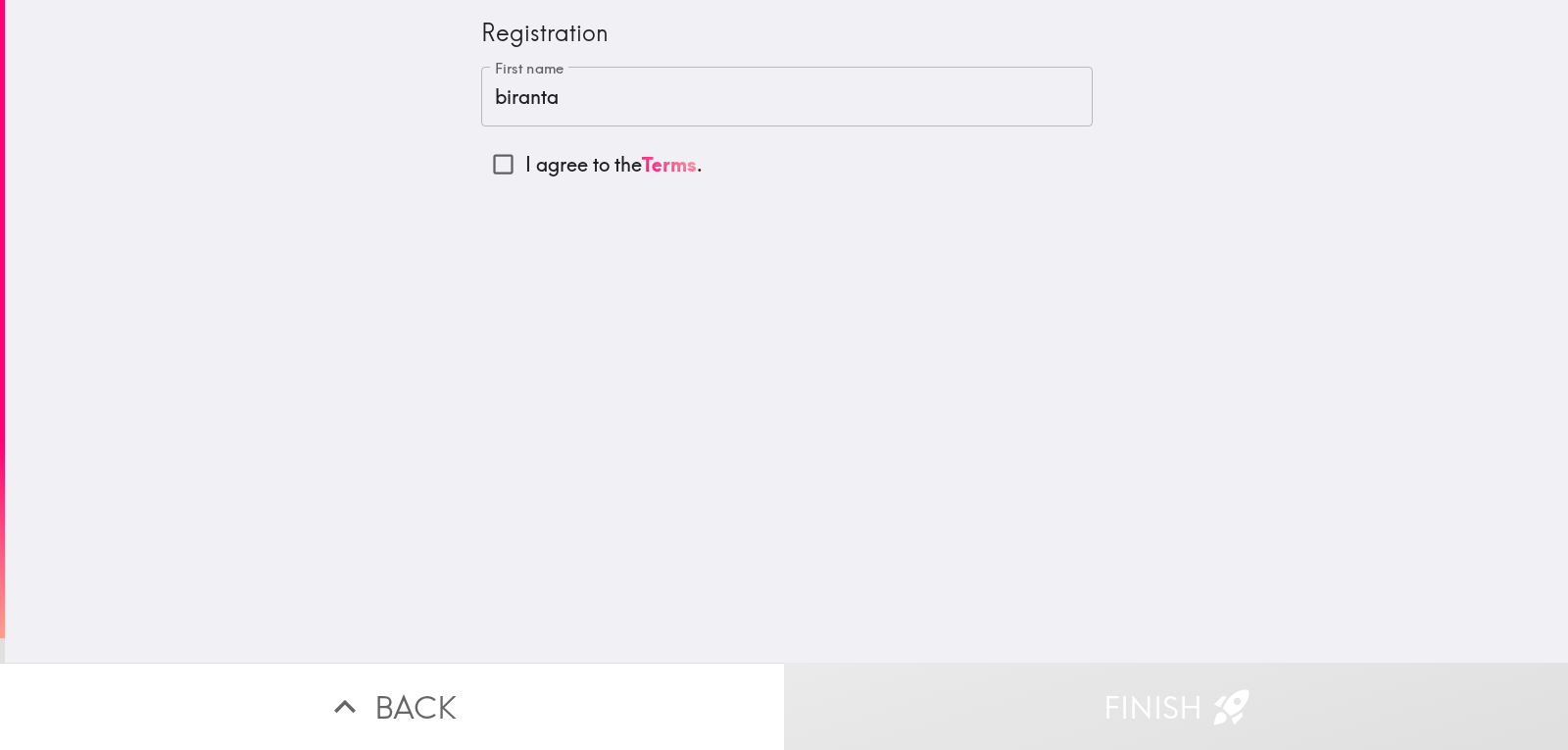
click at [651, 279] on div "Registration First name [PERSON_NAME] First name I agree to the Terms ." at bounding box center [786, 331] width 1563 height 663
click at [493, 168] on input "I agree to the Terms ." at bounding box center [503, 164] width 44 height 44
checkbox input "true"
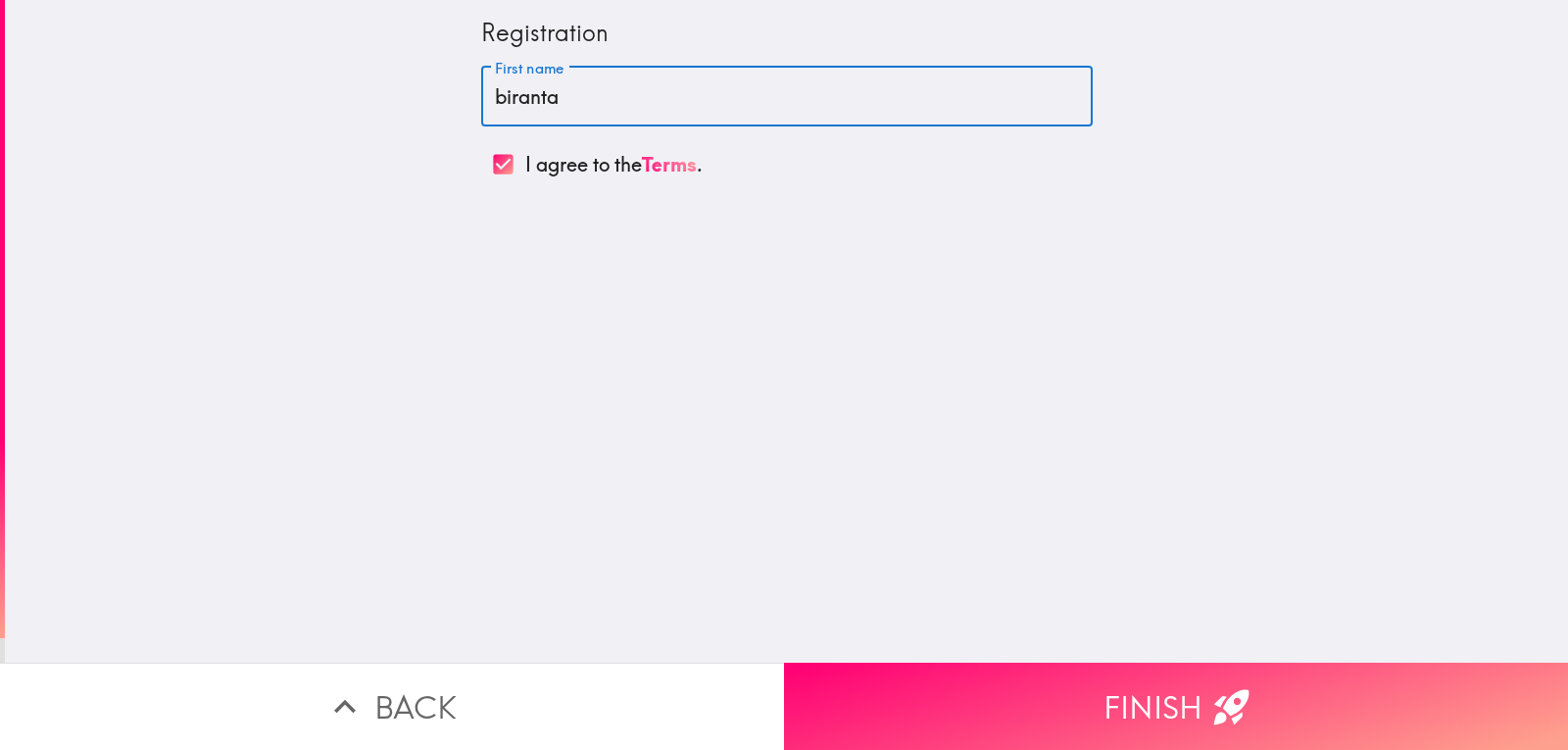
click at [564, 88] on input "biranta" at bounding box center [786, 96] width 611 height 61
type input "b"
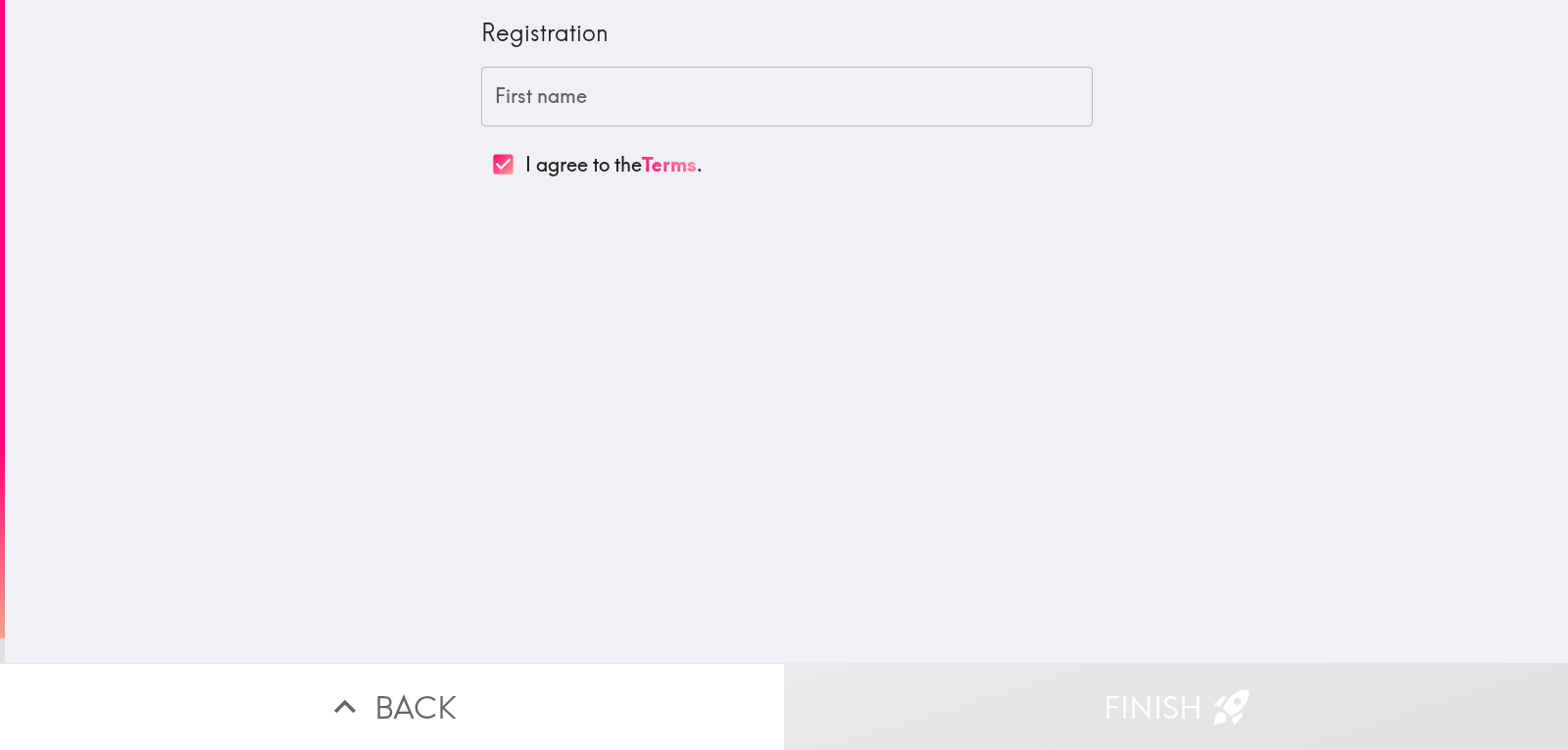
click at [702, 347] on div "Registration First name First name I agree to the Terms ." at bounding box center [786, 331] width 1563 height 663
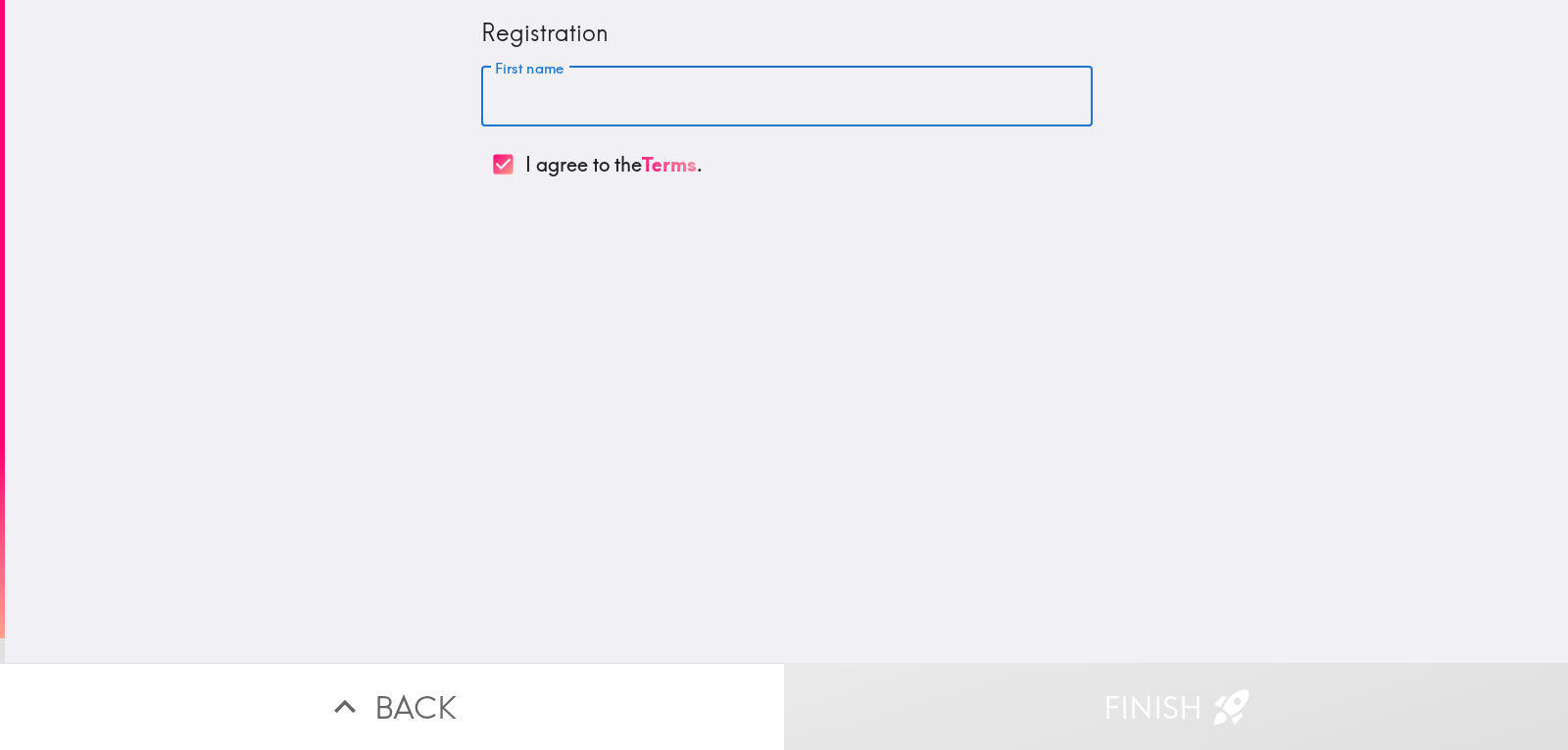
click at [544, 88] on input "First name" at bounding box center [786, 96] width 611 height 61
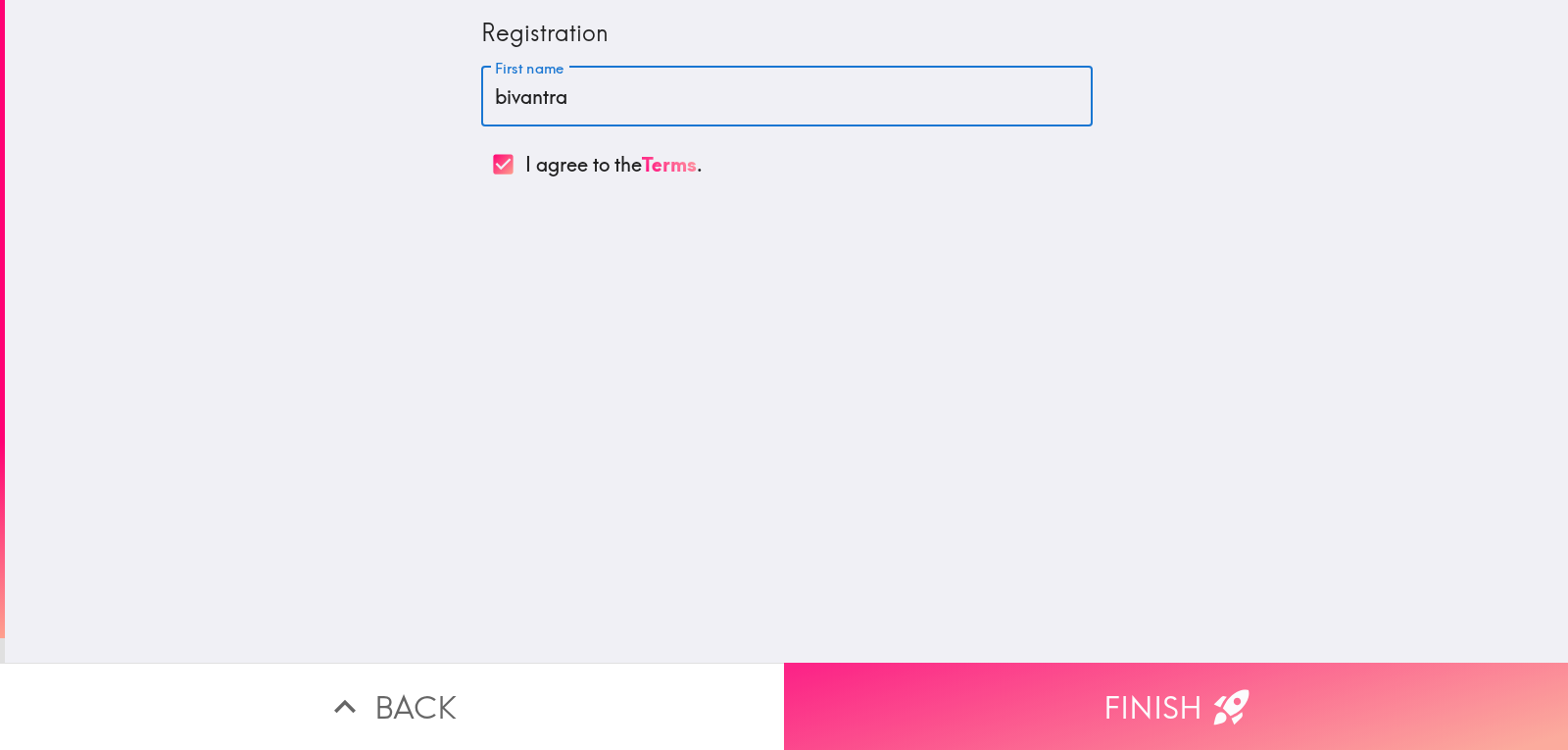
type input "bivantra"
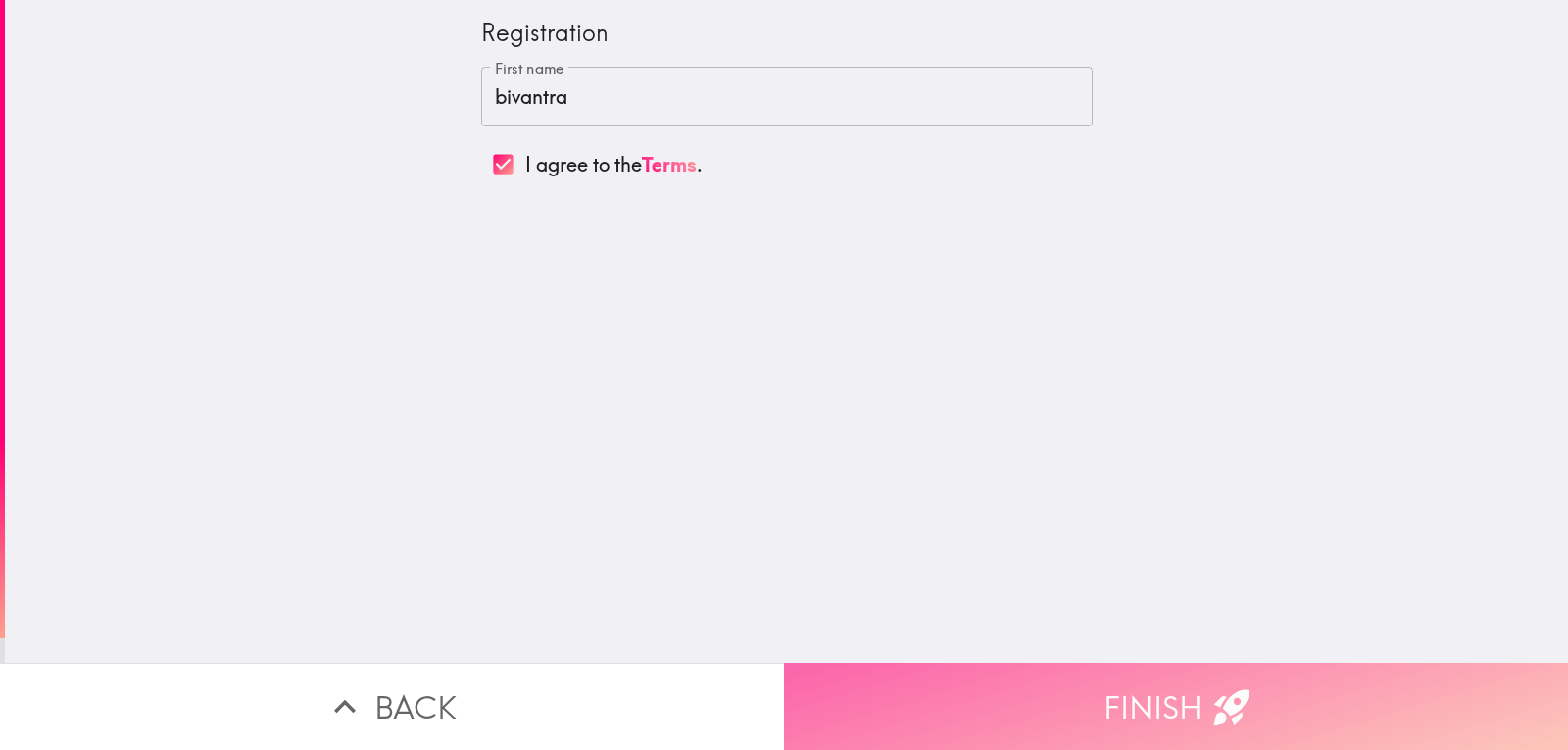
click at [1166, 669] on button "Finish" at bounding box center [1175, 706] width 784 height 87
